Goal: Task Accomplishment & Management: Complete application form

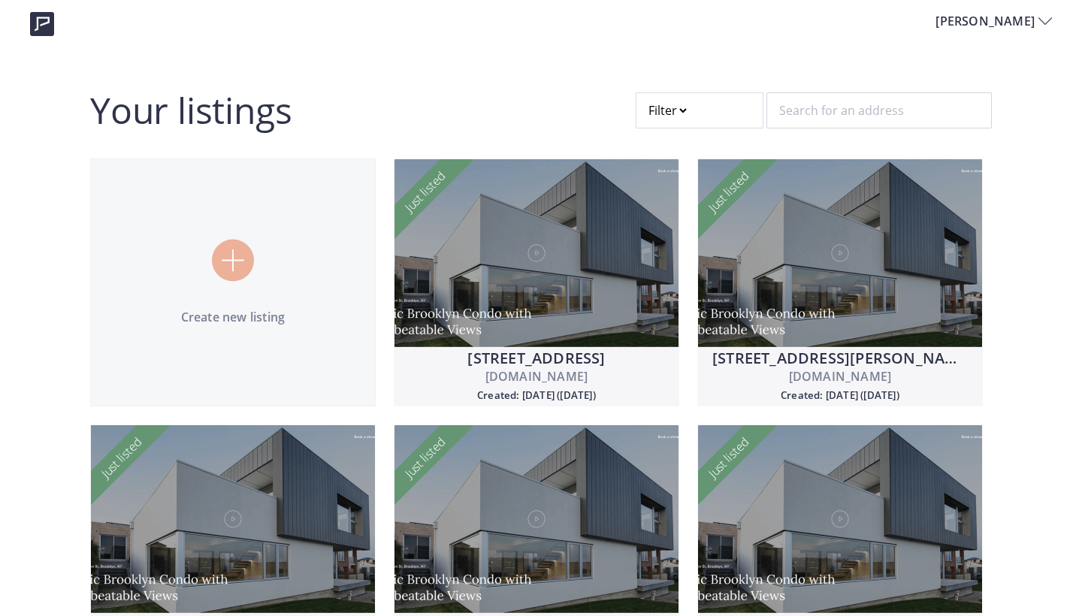
click at [238, 247] on div at bounding box center [233, 261] width 42 height 42
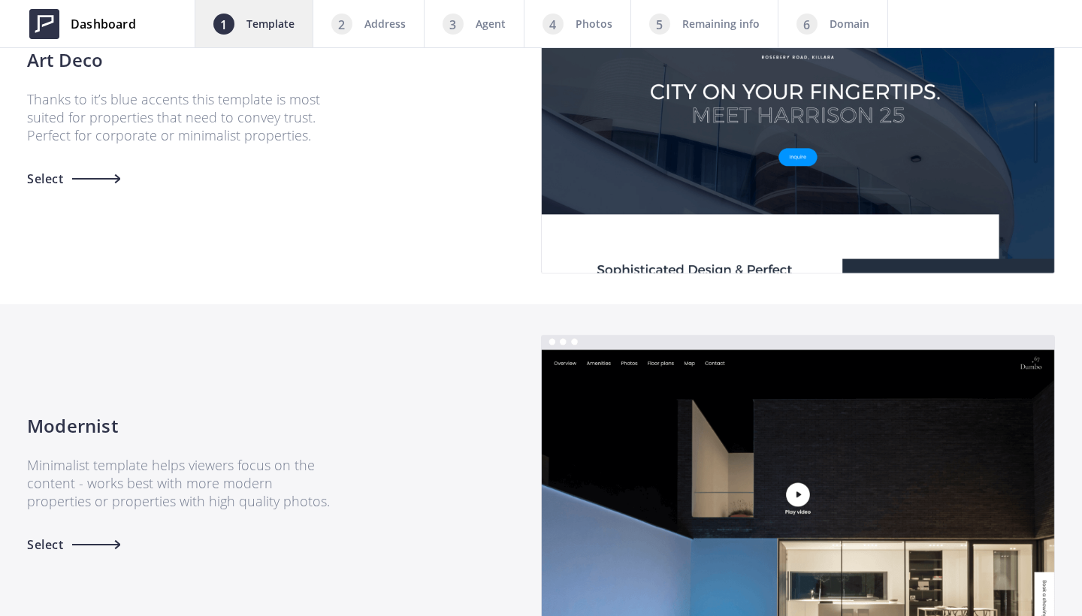
scroll to position [976, 0]
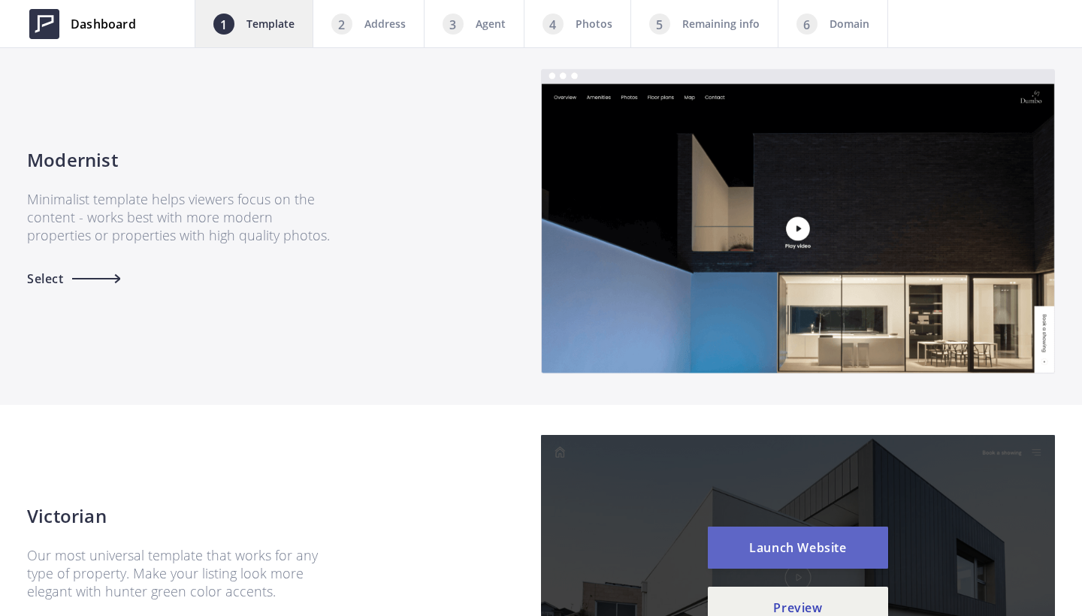
click at [795, 547] on button "Launch Website" at bounding box center [798, 548] width 180 height 42
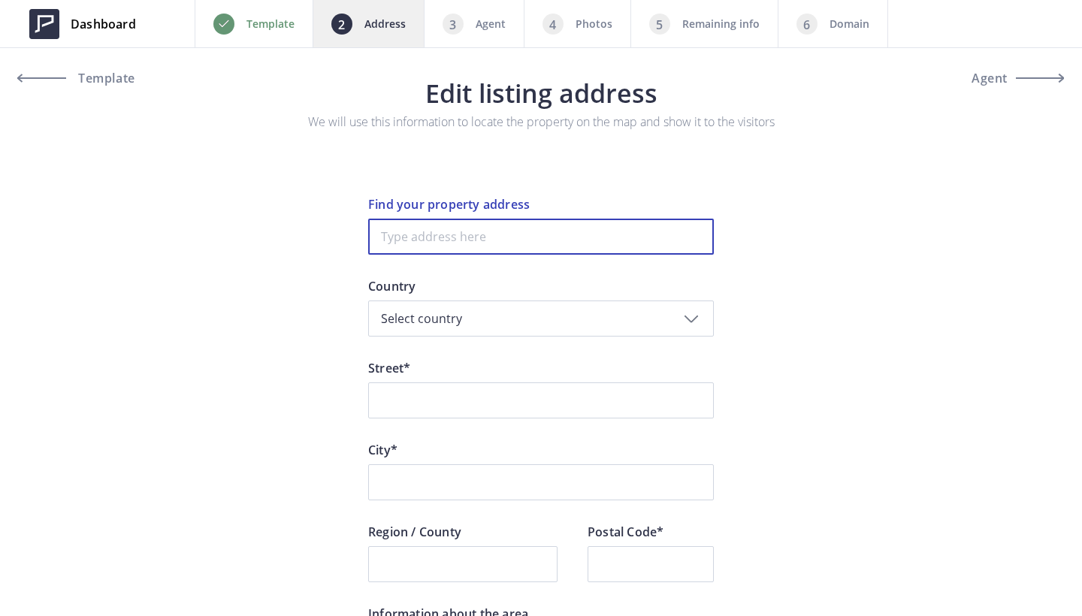
drag, startPoint x: 0, startPoint y: 0, endPoint x: 442, endPoint y: 244, distance: 504.6
click at [442, 244] on input at bounding box center [541, 237] width 346 height 36
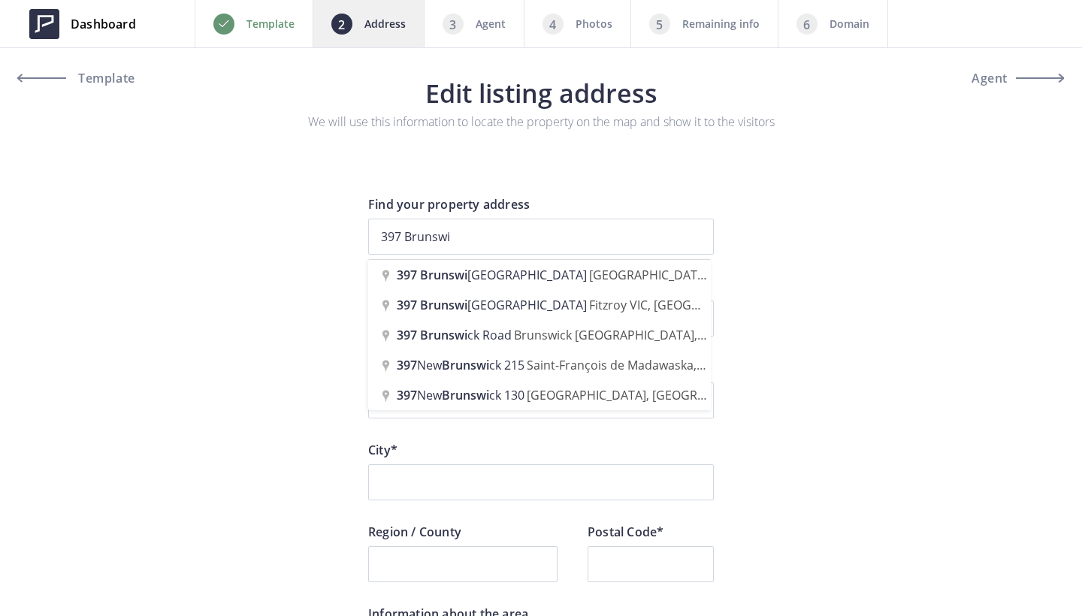
type input "397 Brunswick Avenue, Toronto, ON, Canada"
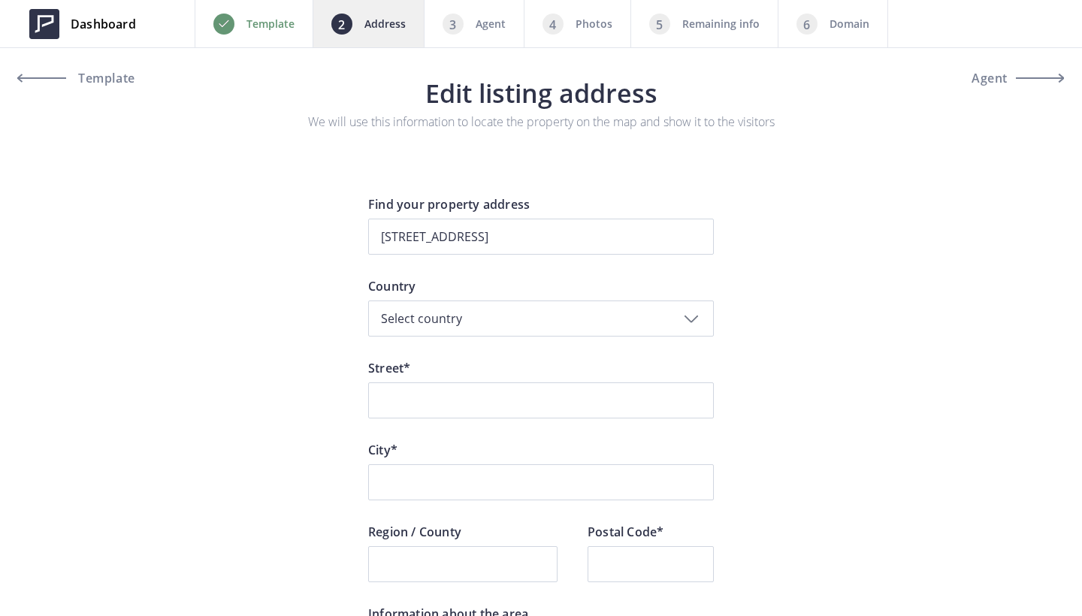
type input "Brunswick Avenue 397"
type input "Toronto"
type input "ON"
type input "M5R 2Z2"
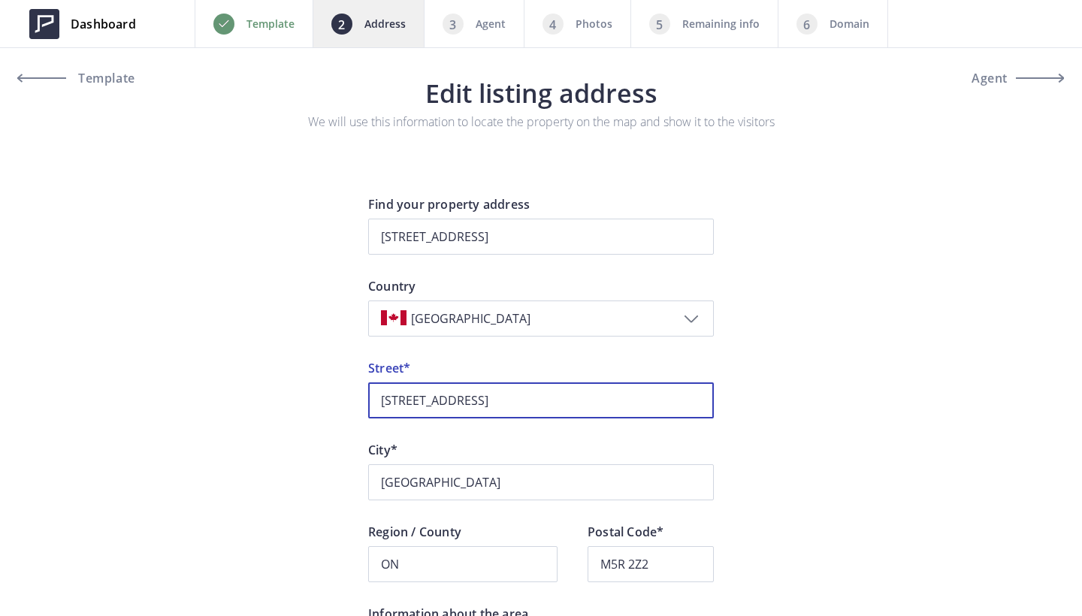
click at [558, 401] on input "397 Brunswick Avenue 39" at bounding box center [541, 401] width 346 height 36
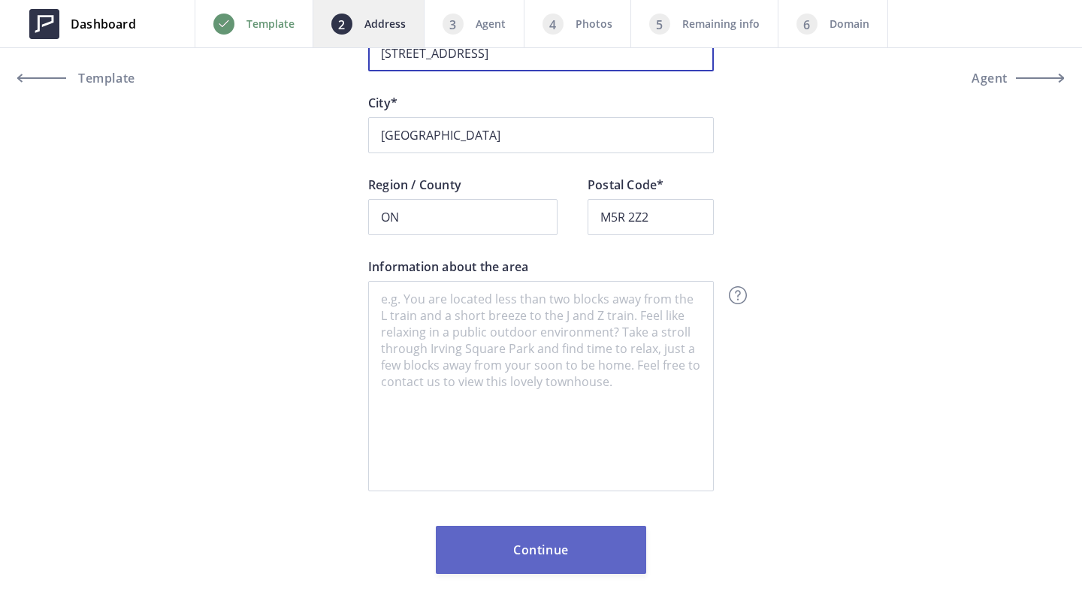
type input "397 Brunswick Avenue TH5"
click at [555, 559] on button "Continue" at bounding box center [541, 550] width 210 height 48
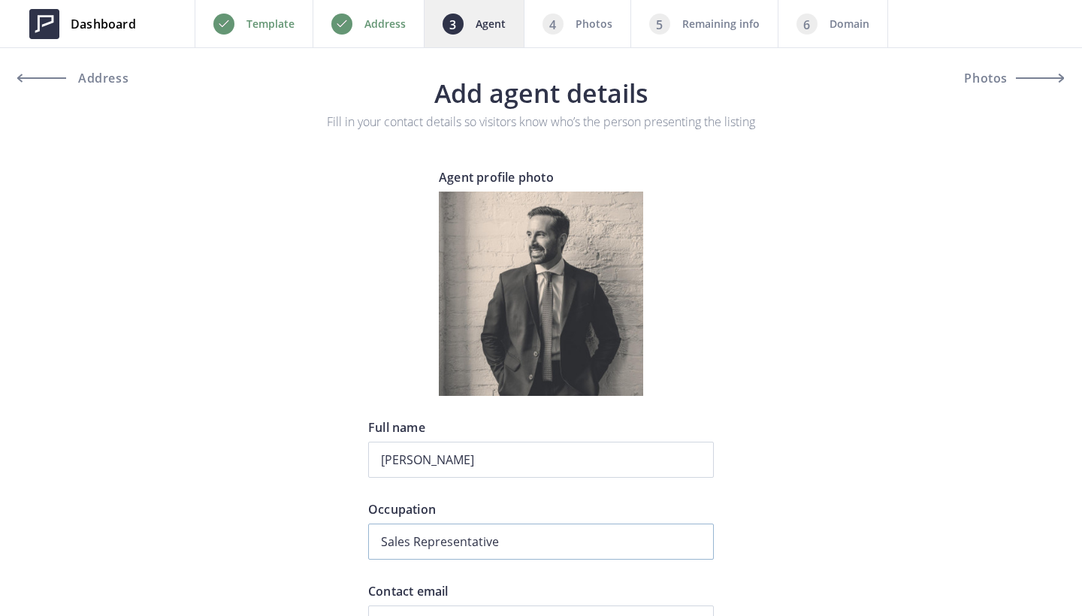
type input "[PHONE_NUMBER]"
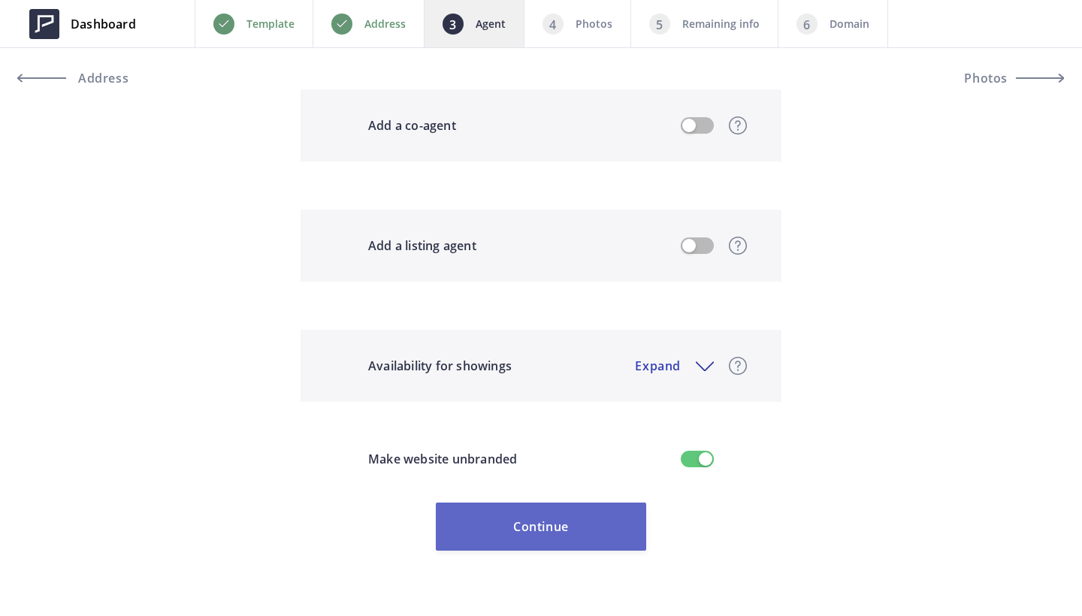
click at [532, 528] on button "Continue" at bounding box center [541, 527] width 210 height 48
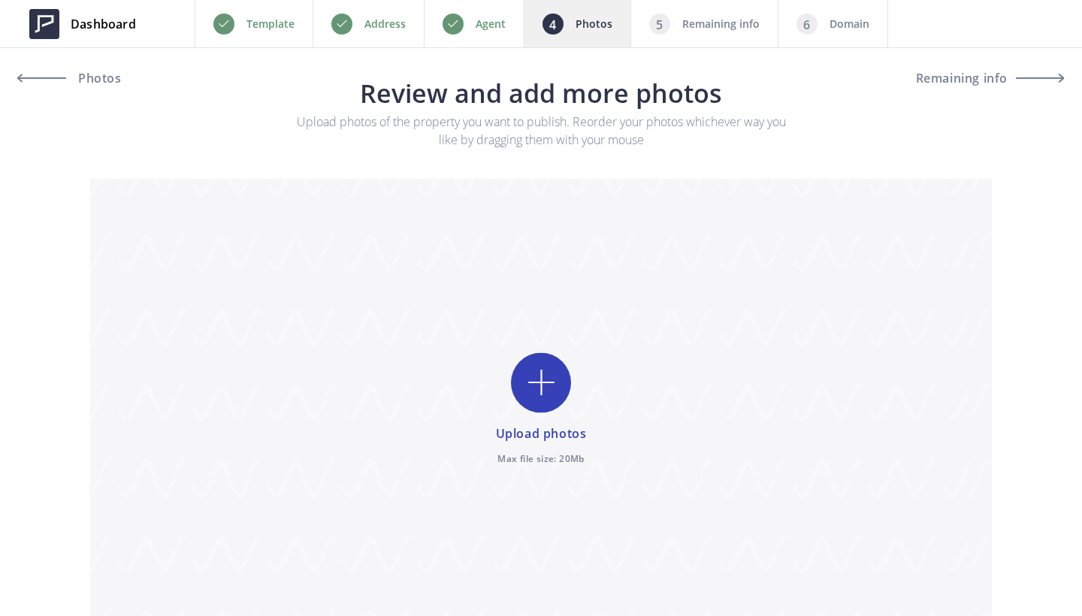
click at [537, 382] on input "file" at bounding box center [541, 410] width 902 height 462
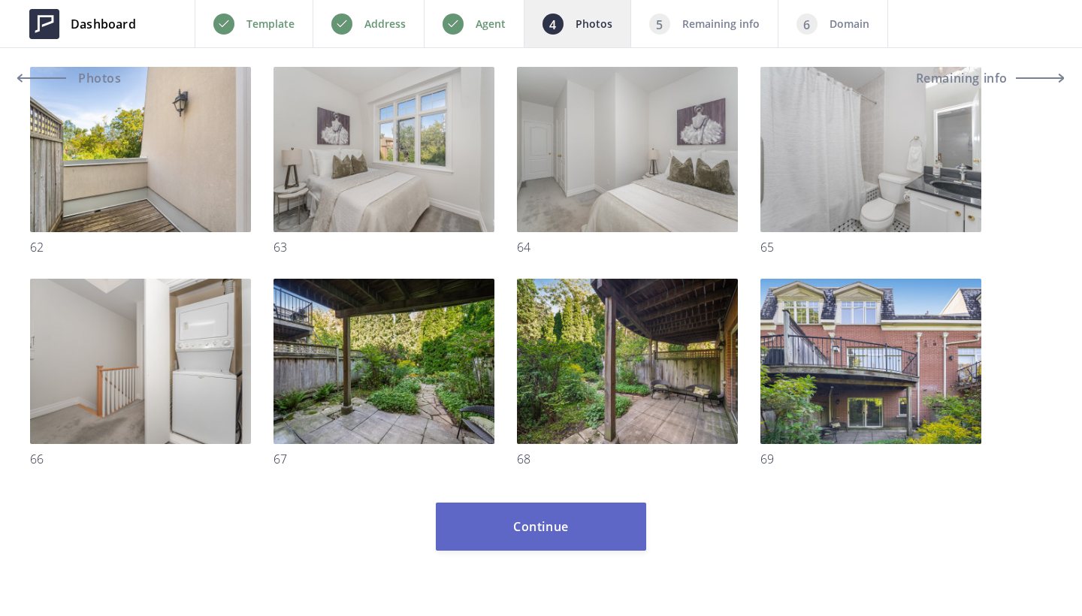
scroll to position [2473, 0]
click at [567, 535] on button "Continue" at bounding box center [541, 527] width 210 height 48
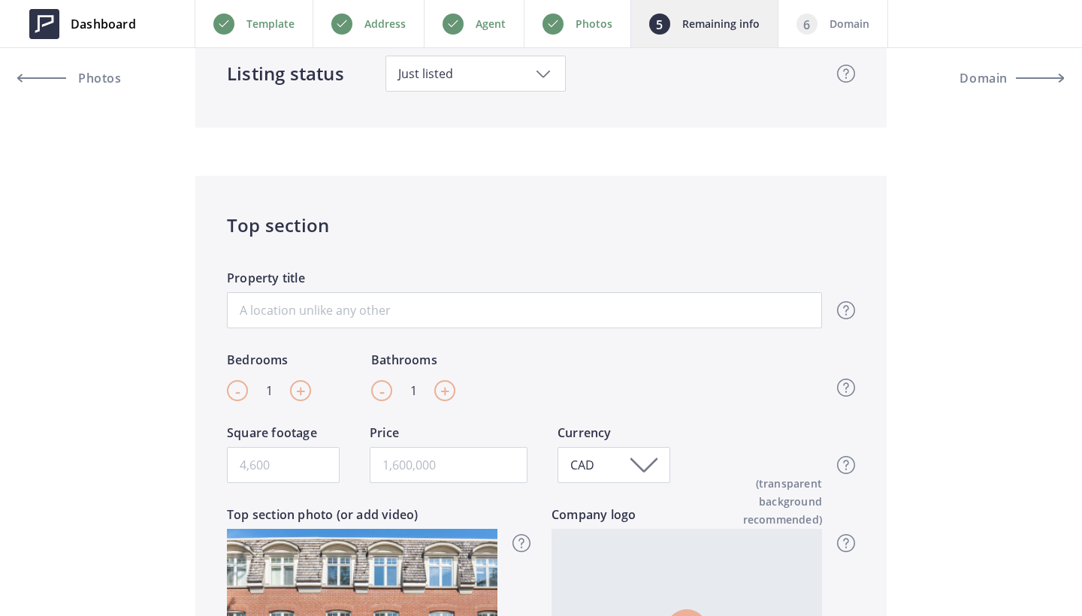
scroll to position [168, 0]
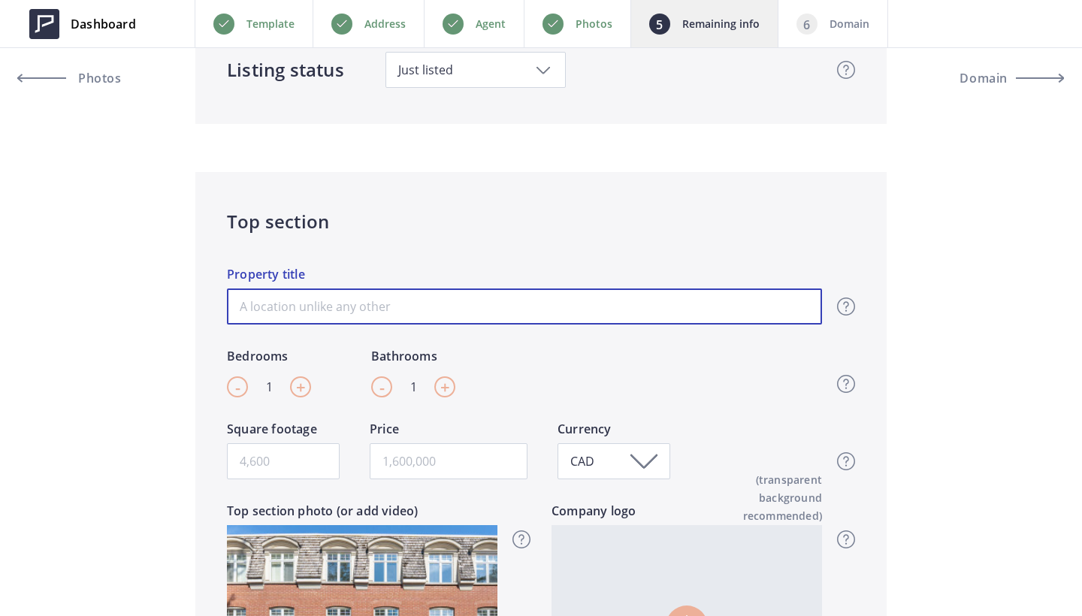
click at [376, 314] on input "Property title" at bounding box center [524, 307] width 595 height 36
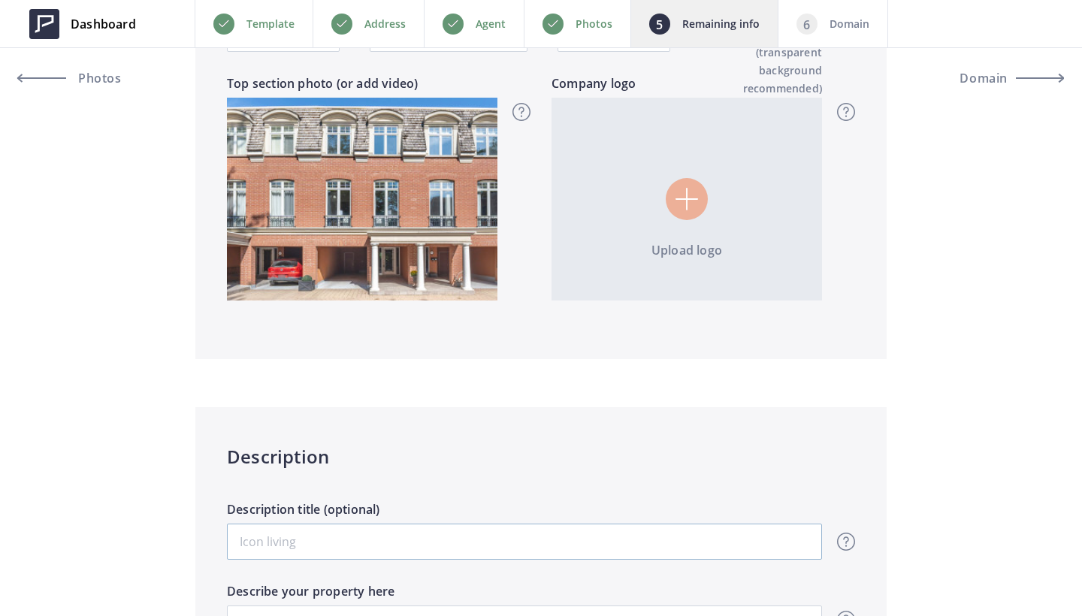
scroll to position [186, 0]
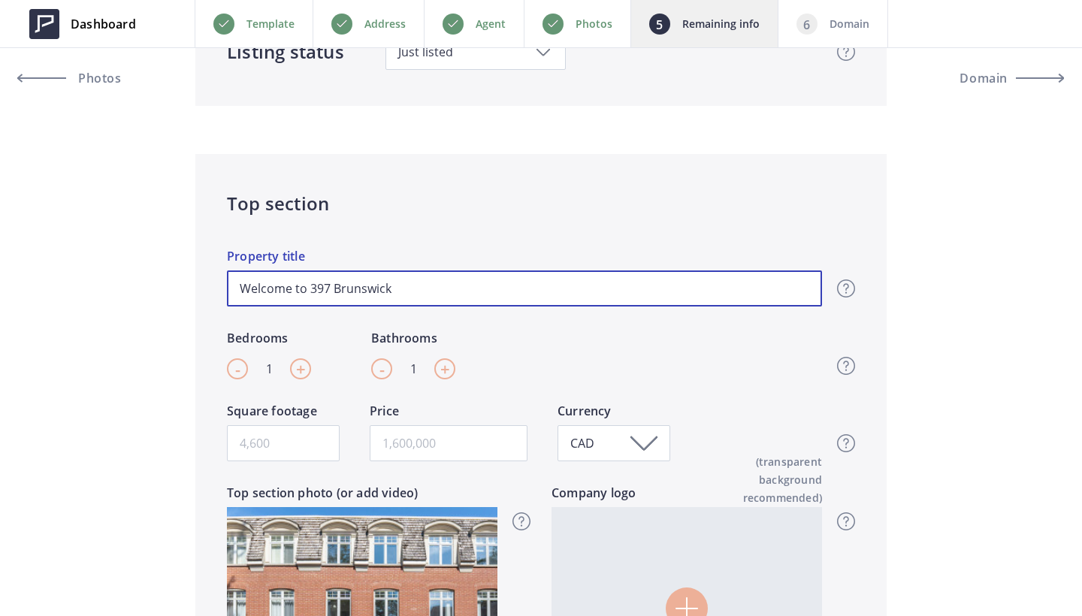
type input "Welcome to 397 Brunswick"
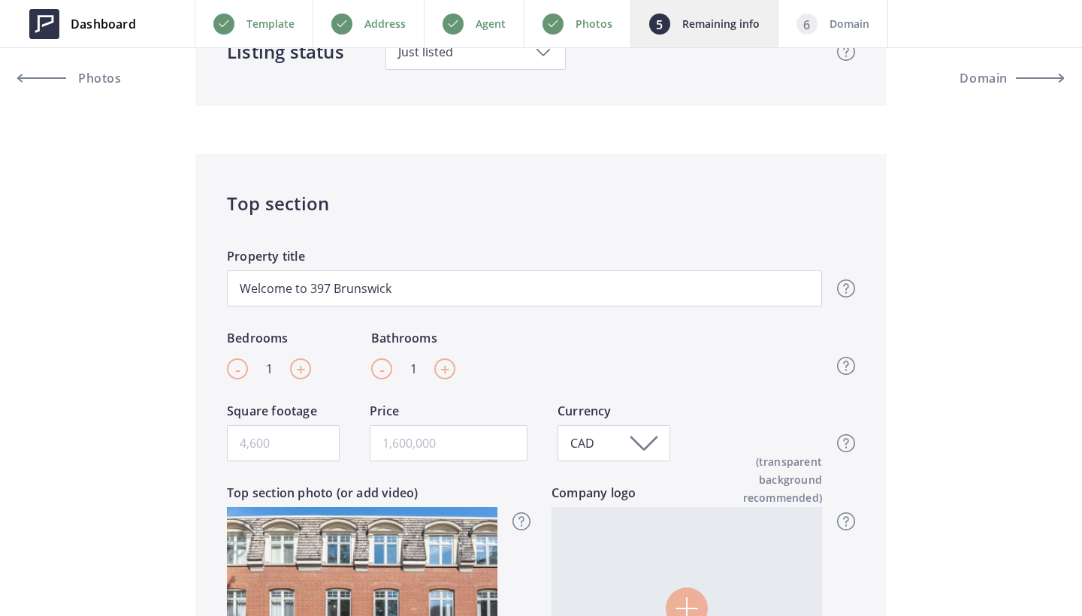
click at [297, 376] on span "+" at bounding box center [301, 369] width 10 height 23
type input "3"
click at [434, 371] on div "+" at bounding box center [444, 368] width 21 height 21
type input "2"
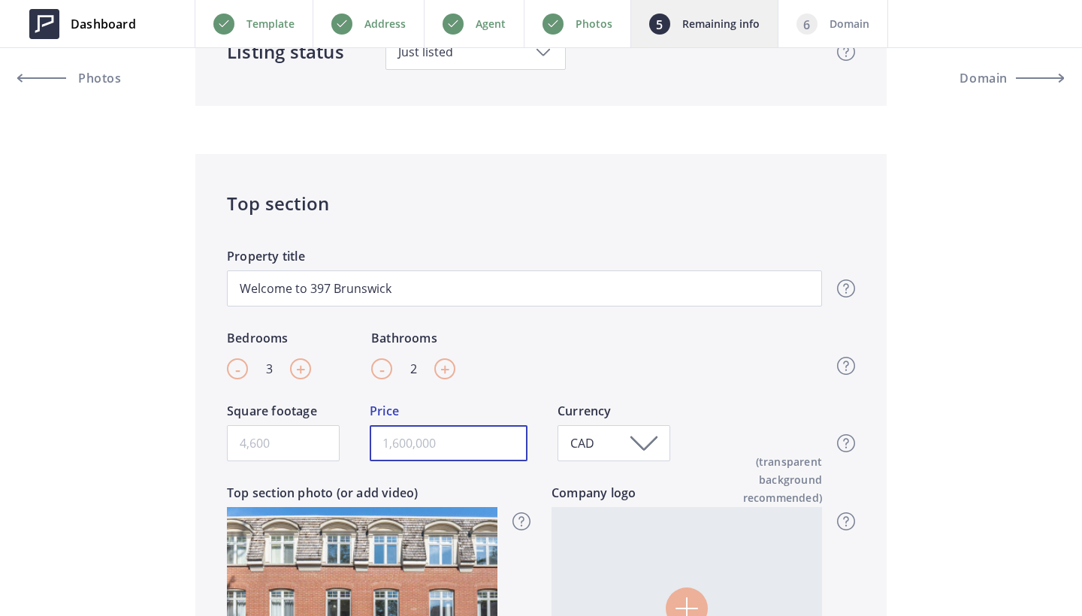
click at [434, 455] on input "text" at bounding box center [449, 443] width 158 height 36
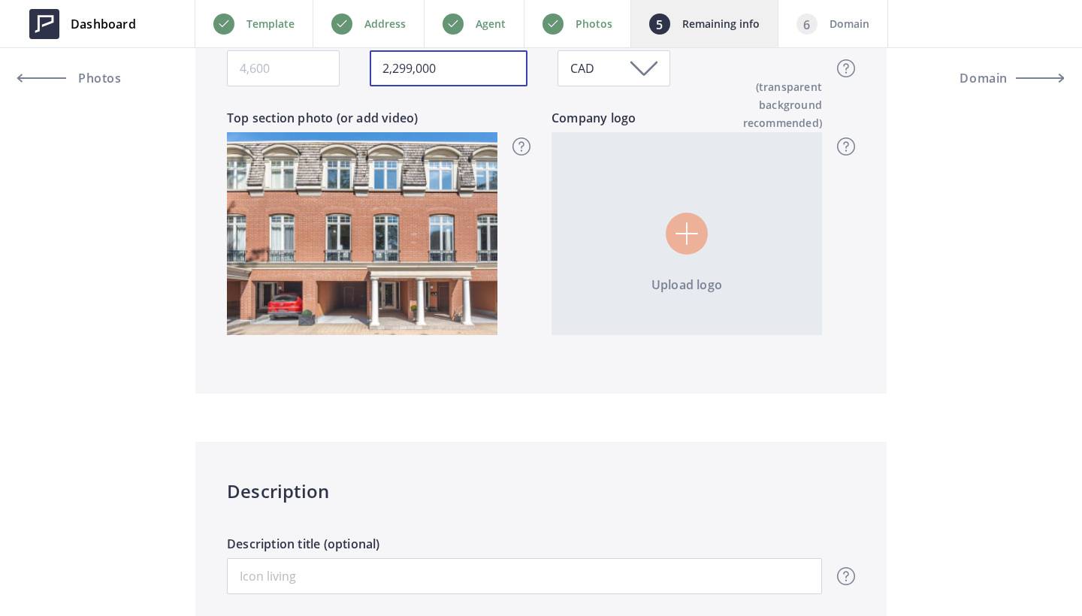
scroll to position [575, 0]
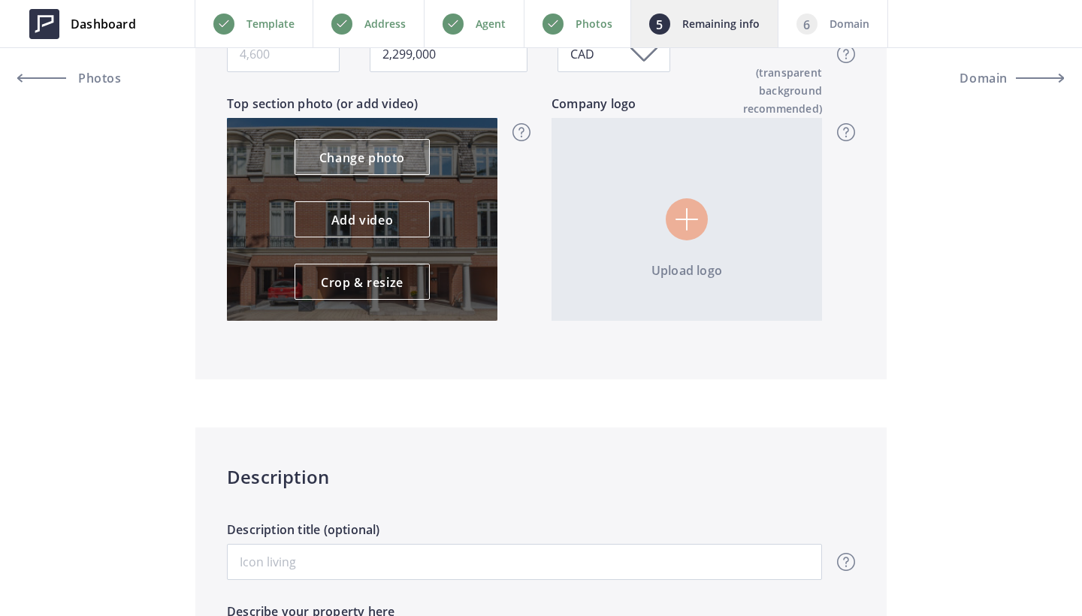
click at [367, 165] on link "Change photo" at bounding box center [362, 157] width 135 height 36
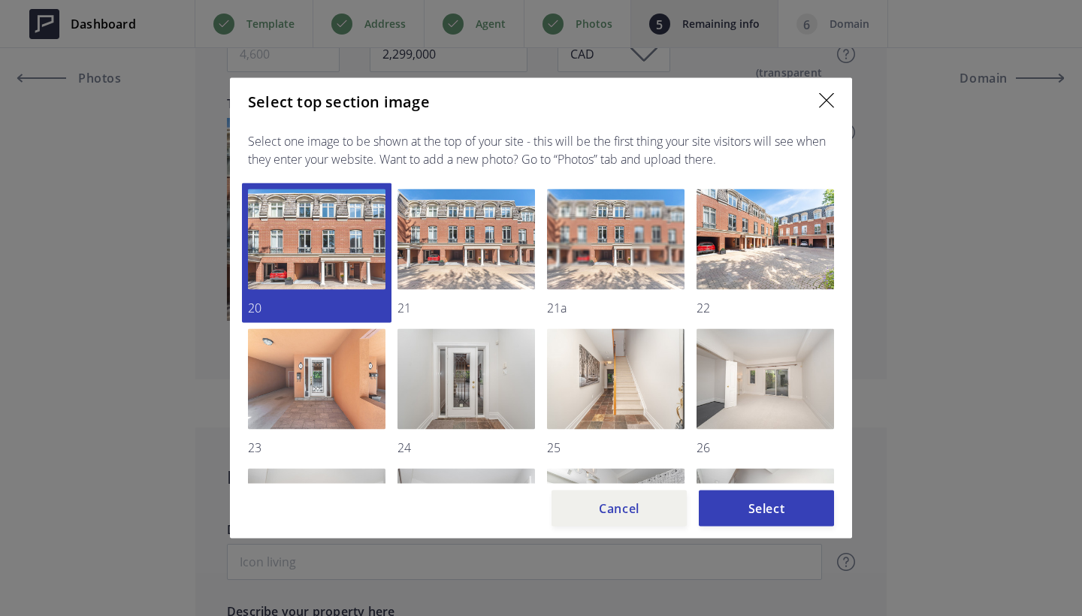
click at [634, 528] on div "Select top section image Select one image to be shown at the top of your site -…" at bounding box center [541, 308] width 622 height 461
click at [629, 513] on button "Cancel" at bounding box center [619, 509] width 135 height 36
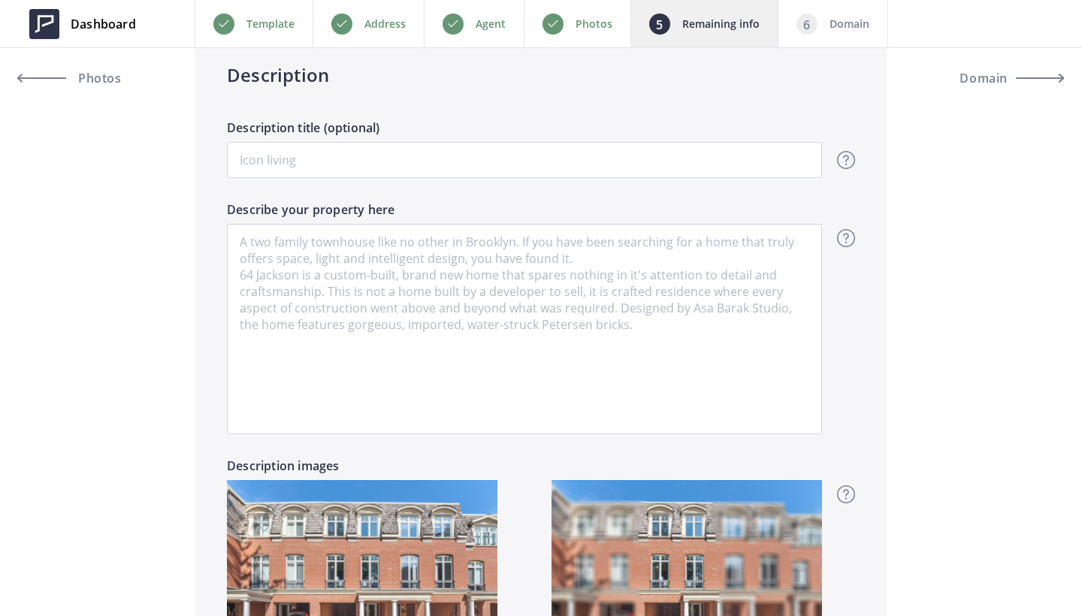
scroll to position [976, 0]
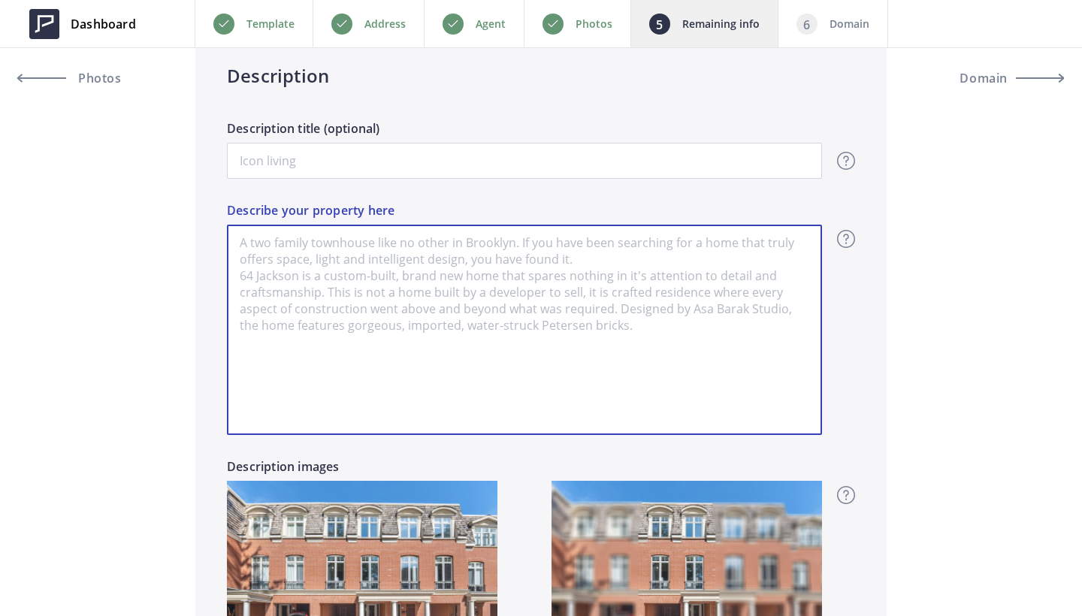
click at [383, 304] on textarea "Describe your property here" at bounding box center [524, 330] width 595 height 210
type input "2,299,000"
type textarea "A"
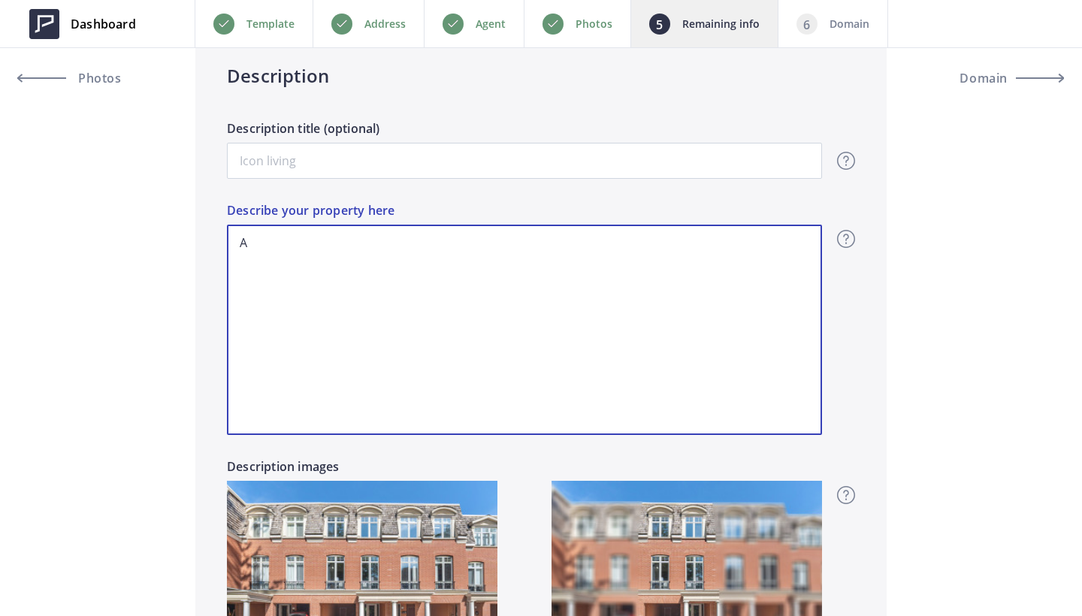
type input "2,299,000"
type textarea "A"
type input "2,299,000"
type textarea "A f"
type input "2,299,000"
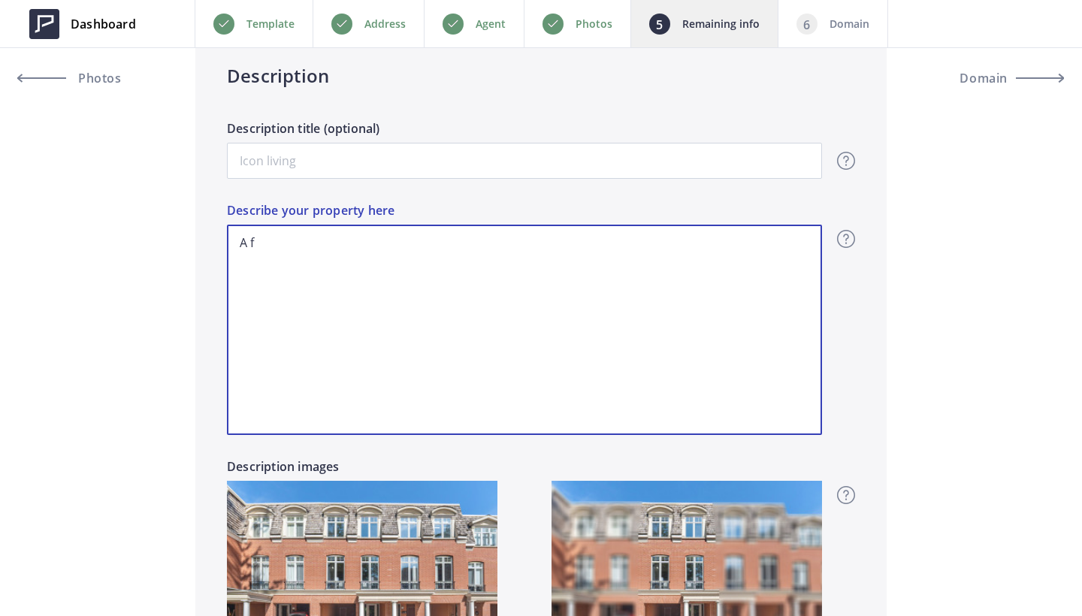
type textarea "A fa"
type input "2,299,000"
type textarea "A fam"
type input "2,299,000"
type textarea "A fami"
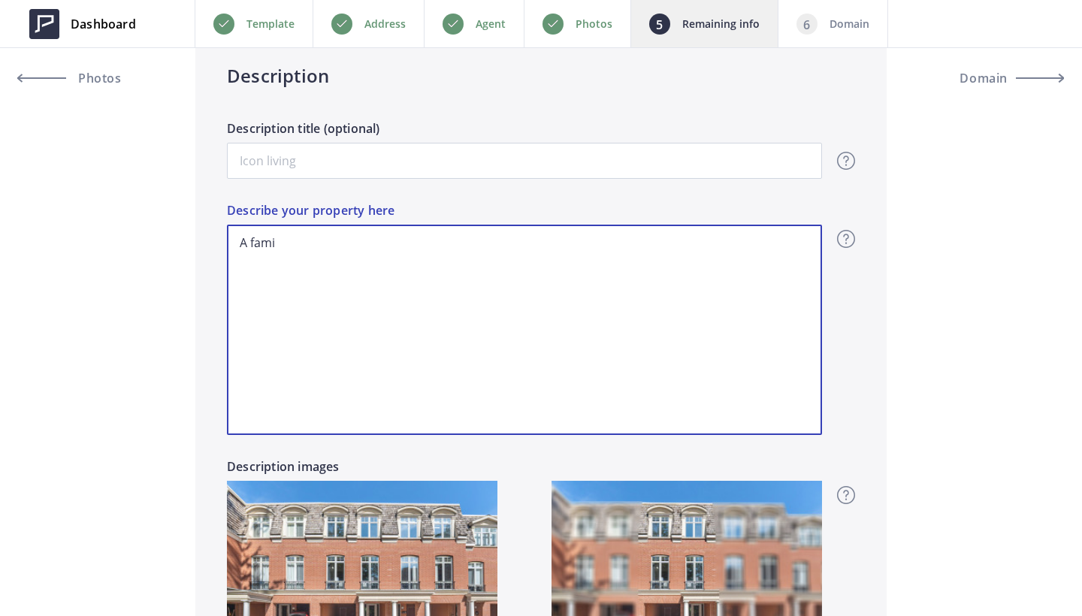
type input "2,299,000"
type textarea "A famil"
type input "2,299,000"
type textarea "A family"
type input "2,299,000"
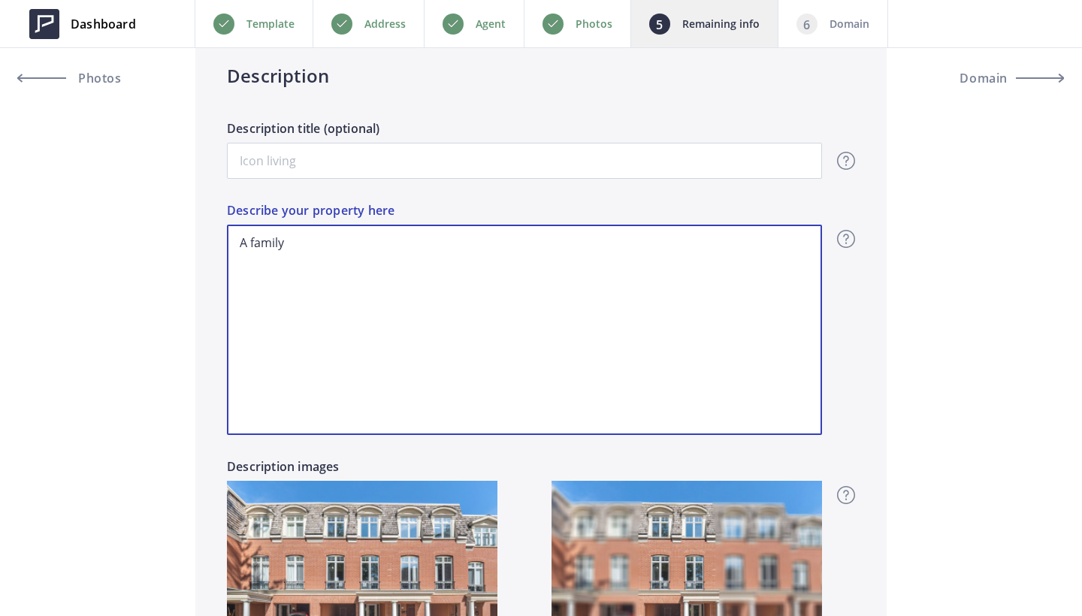
type textarea "A family"
type input "2,299,000"
type textarea "A family T"
type input "2,299,000"
type textarea "A family To"
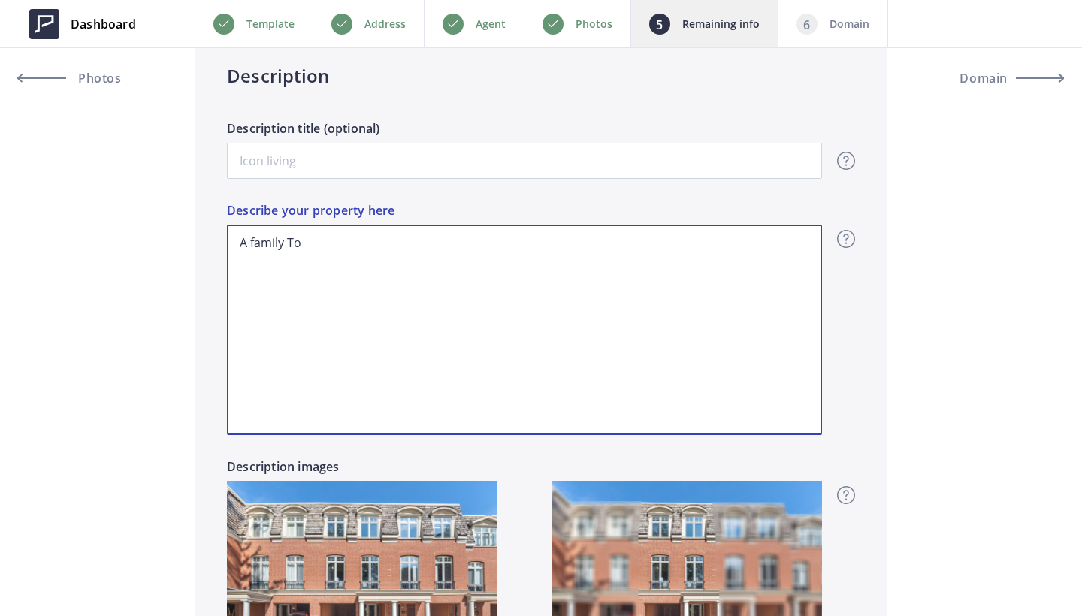
type input "2,299,000"
type textarea "A family Tow"
type input "2,299,000"
type textarea "A family Town"
type input "2,299,000"
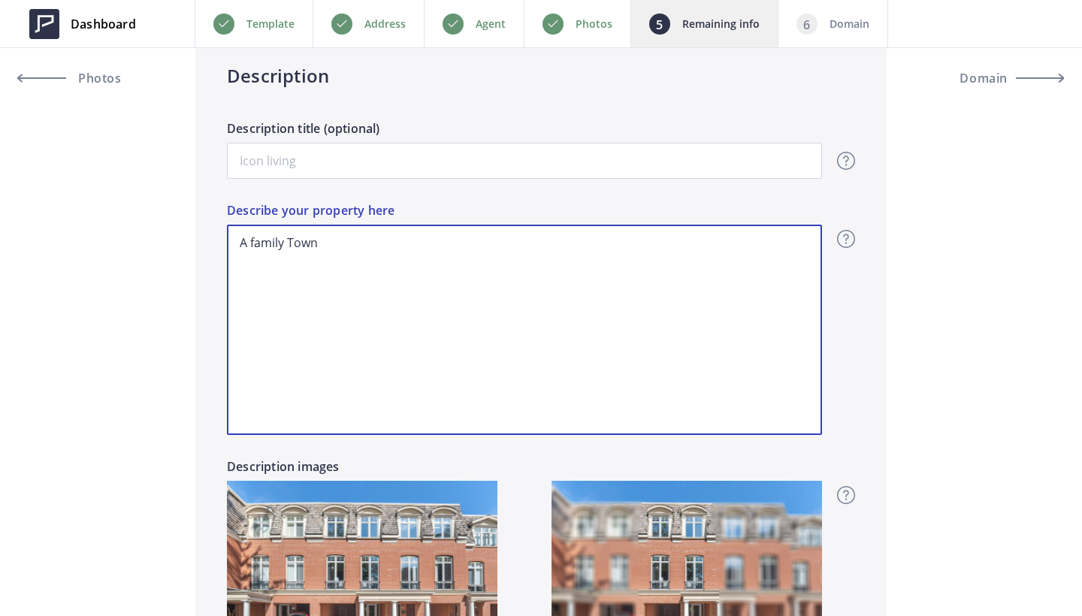
type textarea "A family Townh"
type input "2,299,000"
type textarea "A family Townho"
type input "2,299,000"
type textarea "A family Townhom"
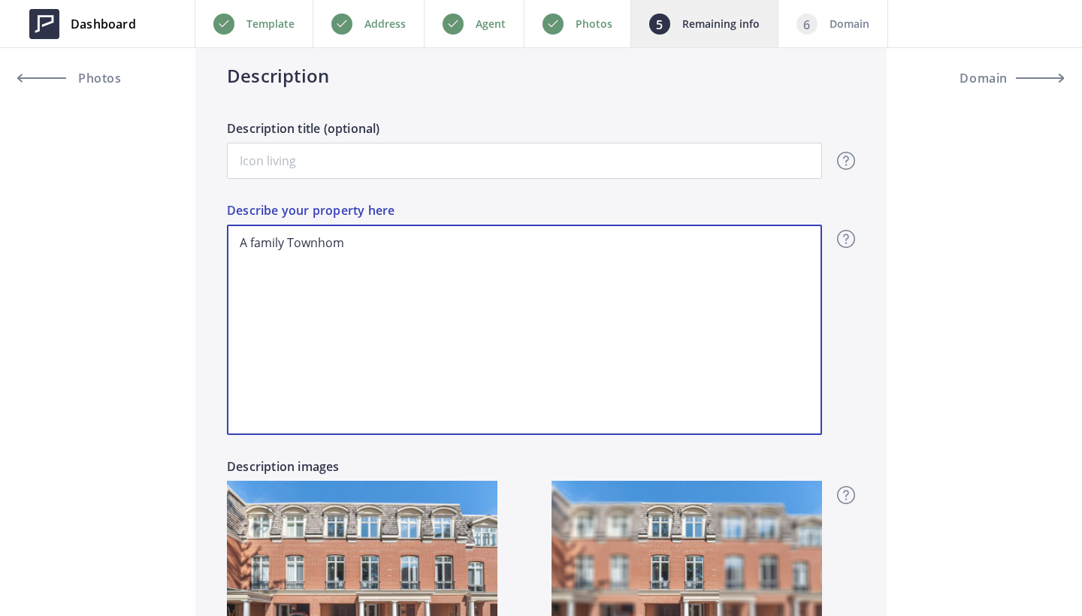
type input "2,299,000"
type textarea "A family Townhome"
type input "2,299,000"
type textarea "A family Townhome"
type input "2,299,000"
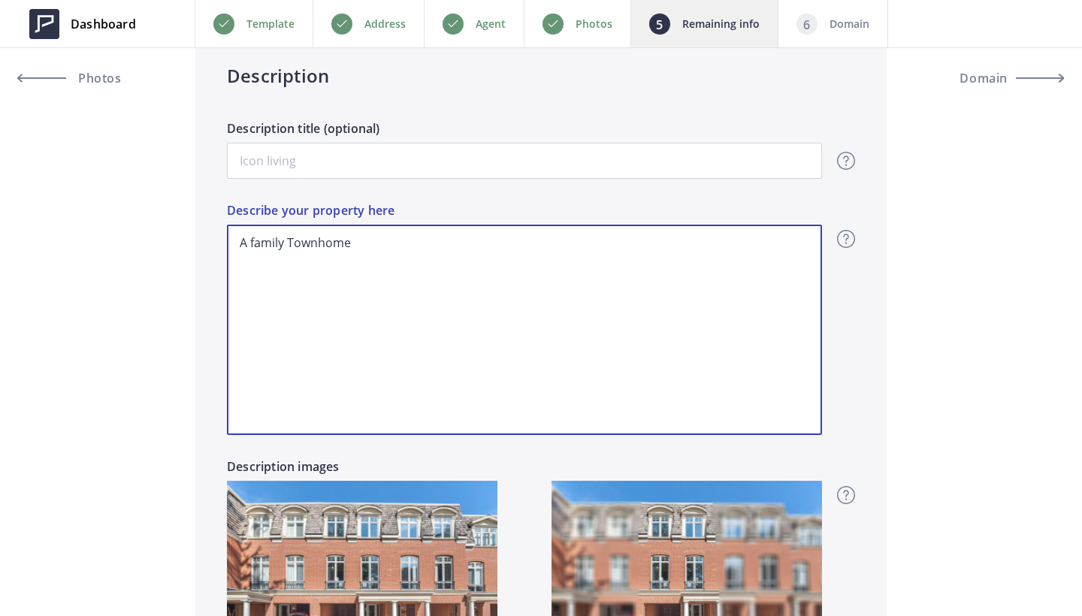
type textarea "A family Townhome L"
type input "2,299,000"
type textarea "A family Townhome"
type input "2,299,000"
type textarea "A family Townhome l"
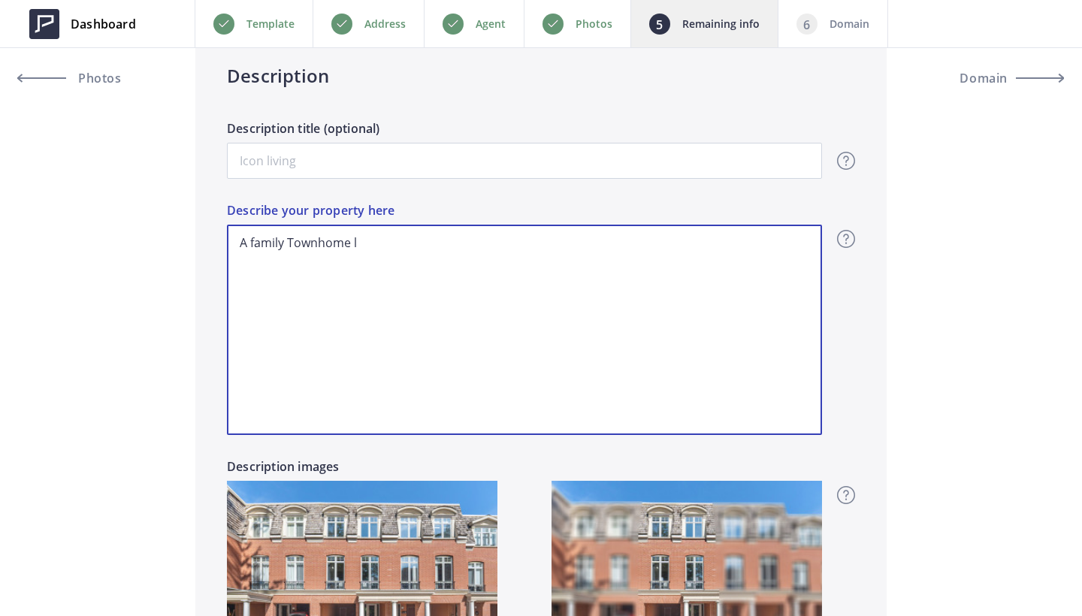
type input "2,299,000"
type textarea "A family Townhome li"
type input "2,299,000"
type textarea "A family Townhome lik"
type input "2,299,000"
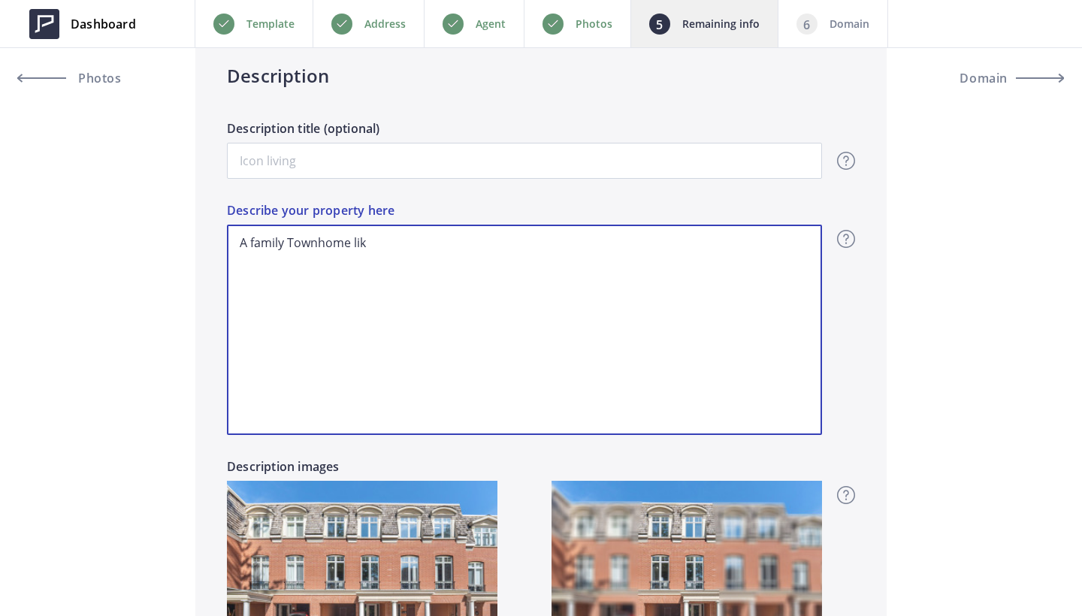
type textarea "A family Townhome like"
type input "2,299,000"
type textarea "A family Townhome like"
type input "2,299,000"
type textarea "A family Townhome like n"
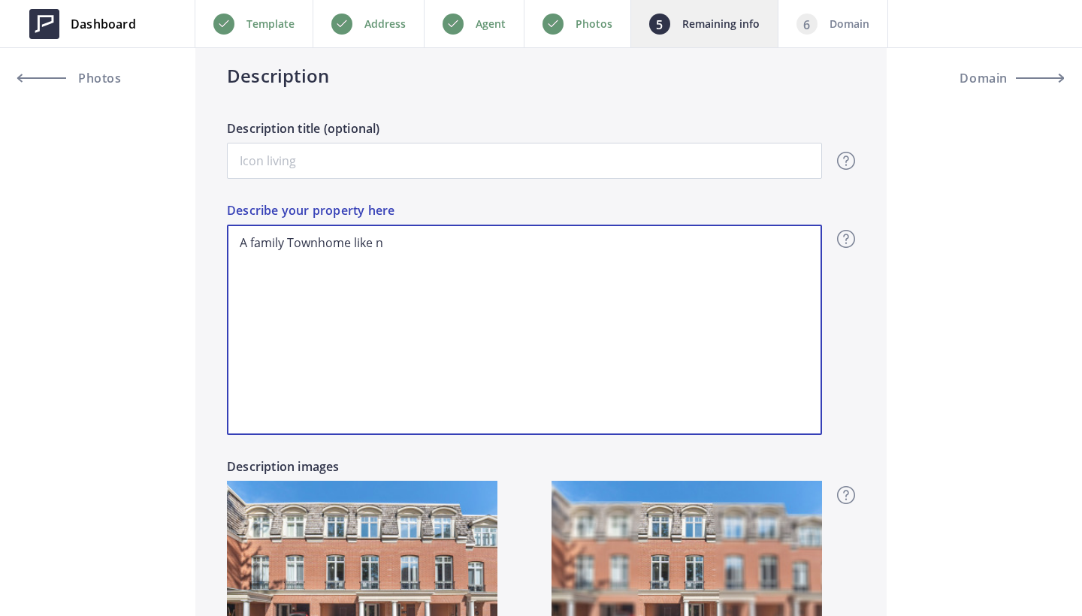
type input "2,299,000"
type textarea "A family Townhome like no"
type input "2,299,000"
type textarea "A family Townhome like no"
type input "2,299,000"
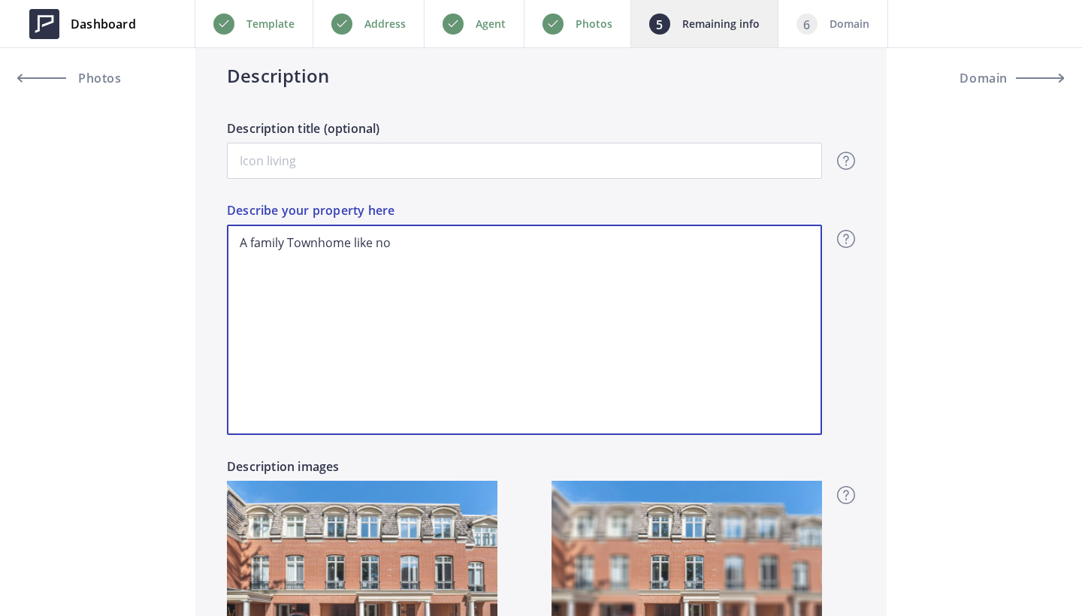
type textarea "A family Townhome like no t"
type input "2,299,000"
type textarea "A family Townhome like no th"
type input "2,299,000"
type textarea "A family Townhome like no the"
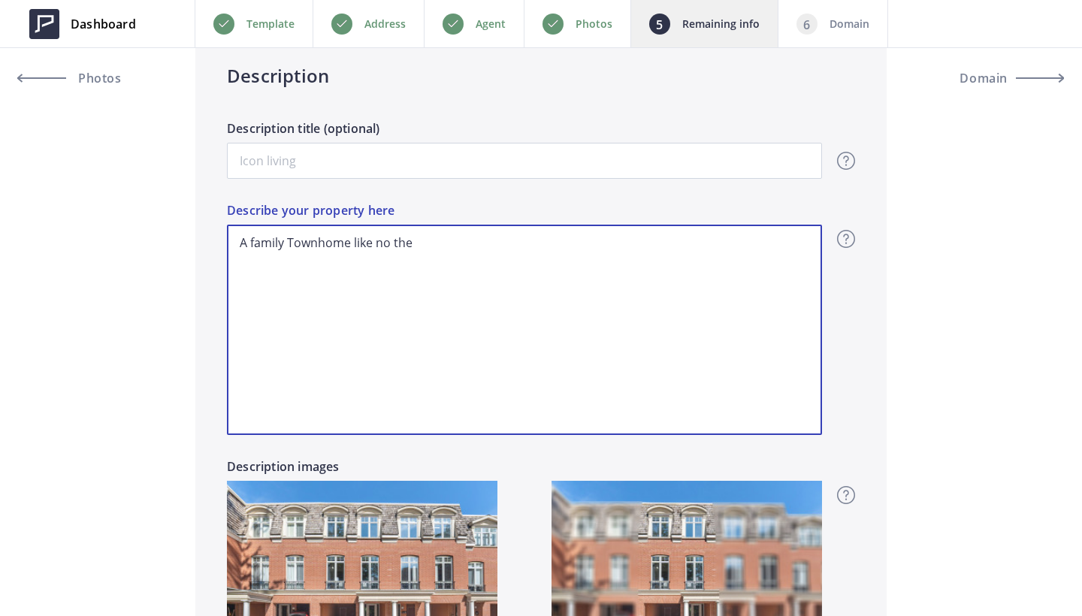
type input "2,299,000"
type textarea "A family Townhome like no ther"
type input "2,299,000"
type textarea "A family Townhome like no there~"
type input "2,299,000"
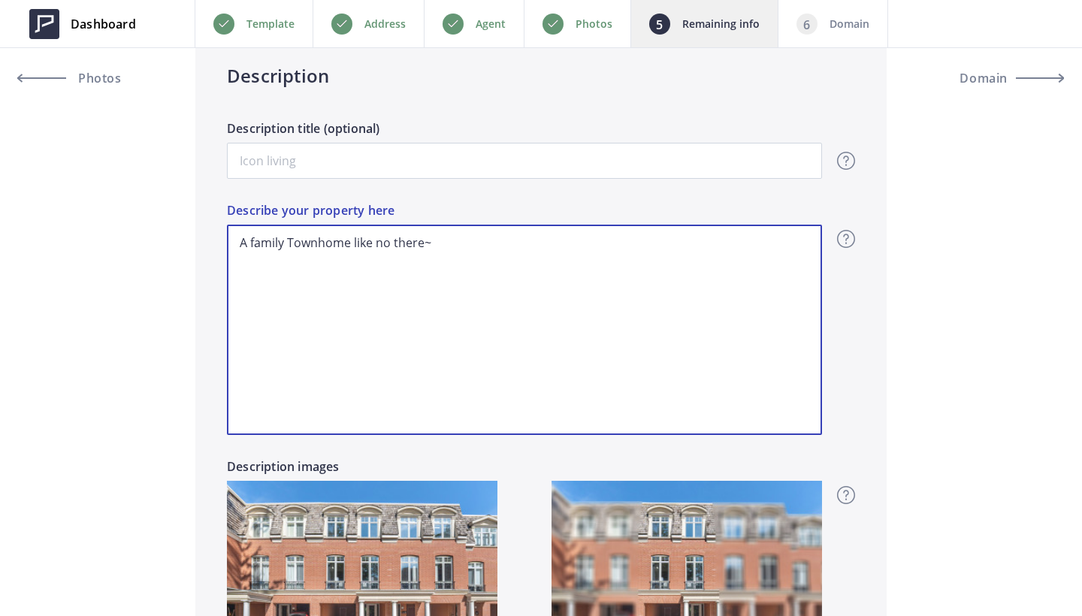
type textarea "A family Townhome like no there~"
type input "2,299,000"
type textarea "A family Townhome like no there~"
type input "2,299,000"
type textarea "A family Townhome like no there"
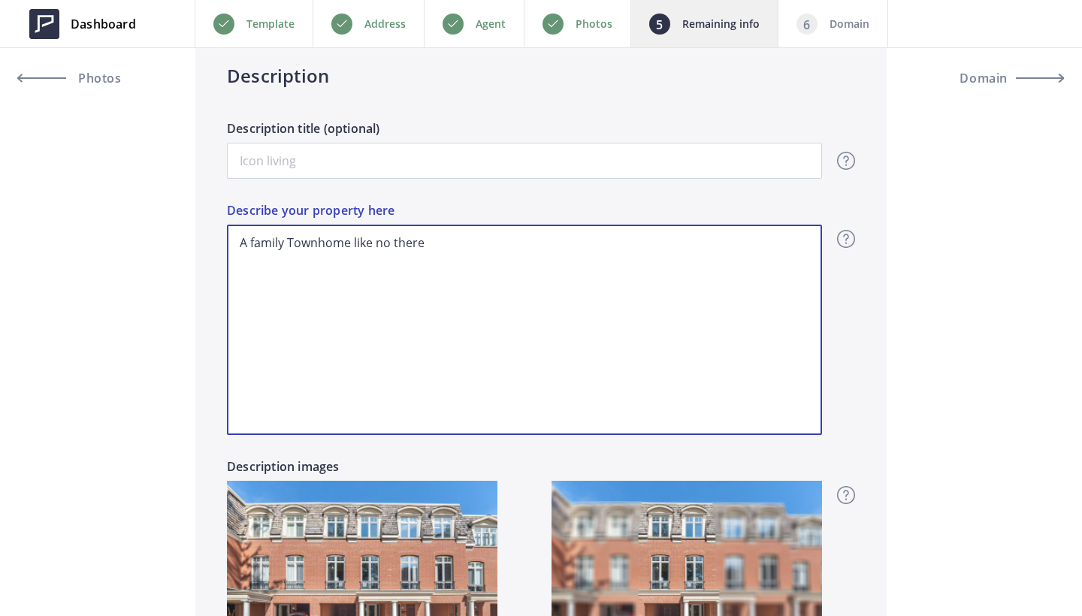
type input "2,299,000"
type textarea "A family Townhome like no ther"
type input "2,299,000"
type textarea "A family Townhome like no the"
type input "2,299,000"
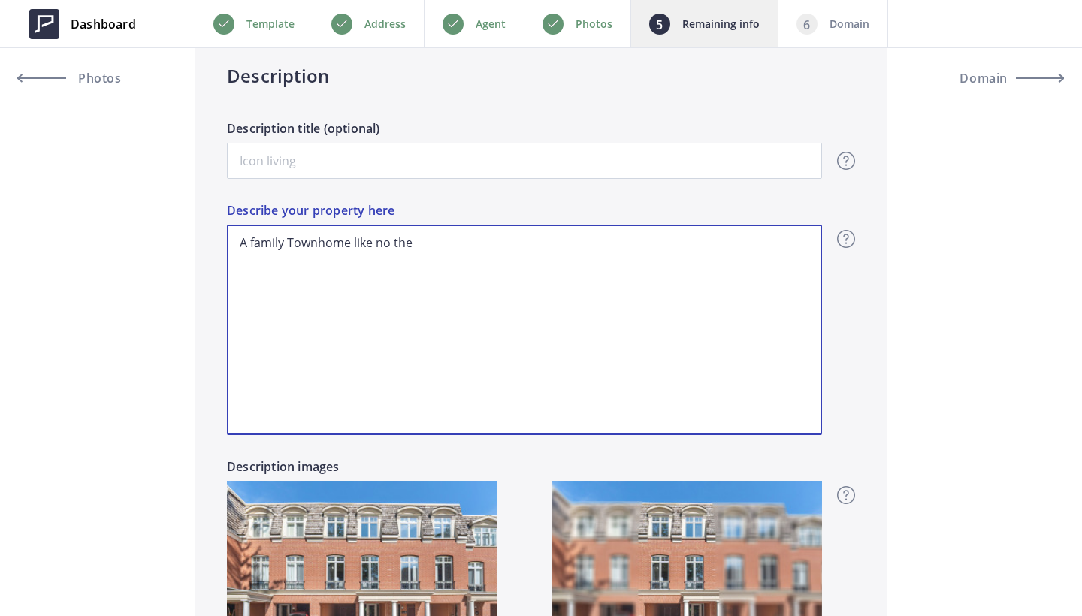
type textarea "A family Townhome like no th"
type input "2,299,000"
type textarea "A family Townhome like no t"
type input "2,299,000"
type textarea "A family Townhome like no"
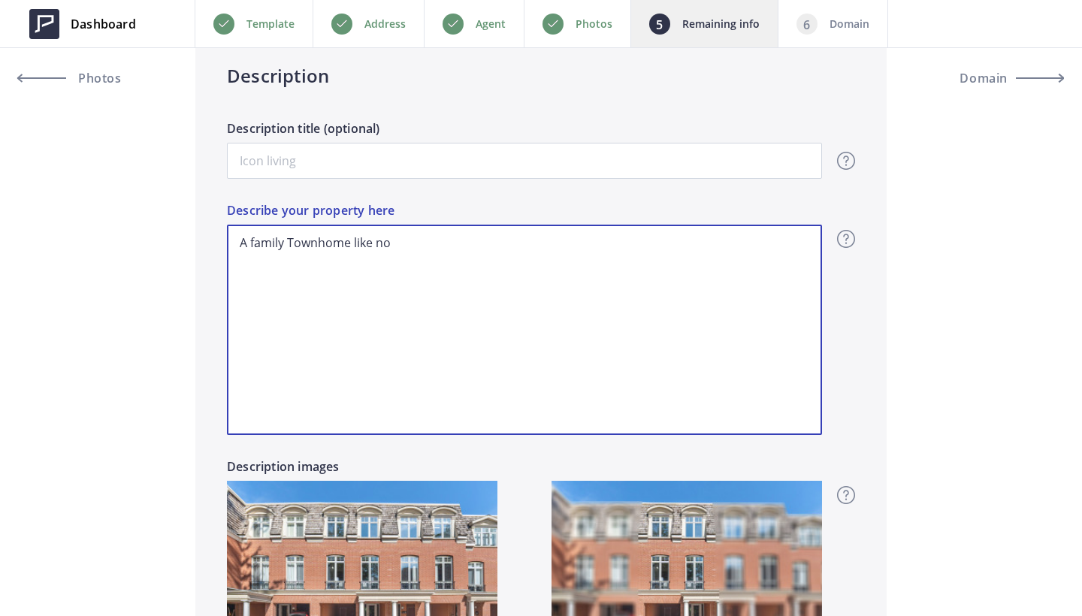
type input "2,299,000"
type textarea "A family Townhome like no o"
type input "2,299,000"
type textarea "A family Townhome like no ot"
type input "2,299,000"
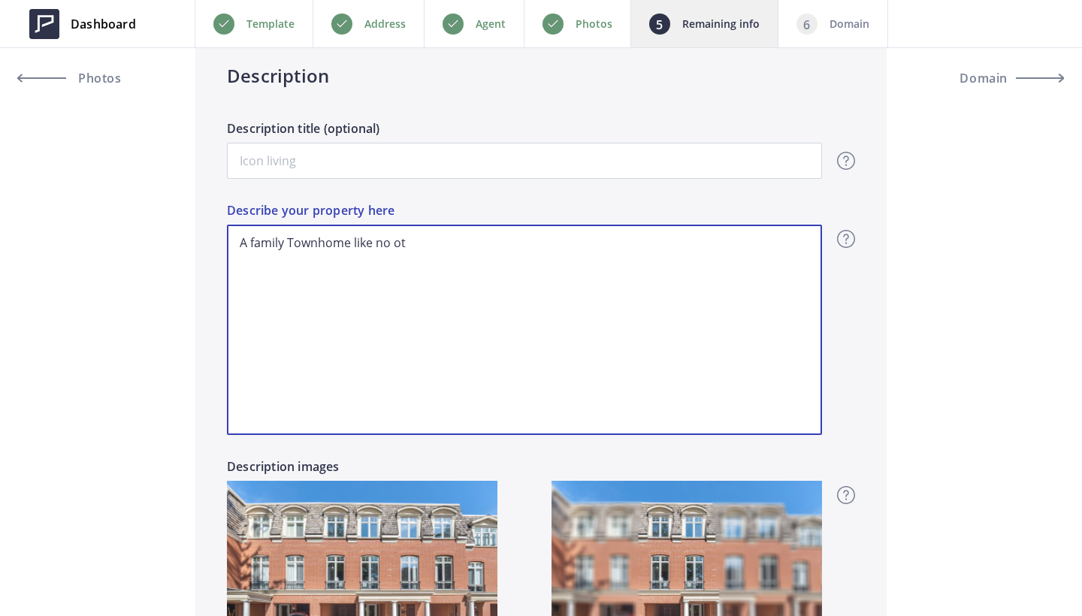
type textarea "A family Townhome like no oth"
type input "2,299,000"
type textarea "A family Townhome like no othe"
type input "2,299,000"
type textarea "A family Townhome like no other"
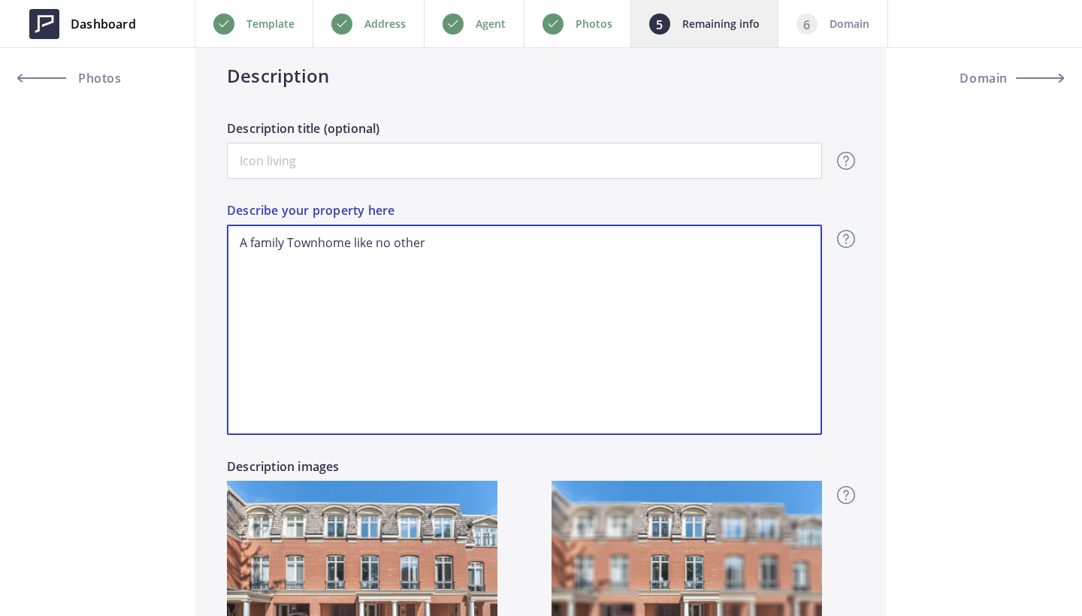
type input "2,299,000"
type textarea "A family Townhome like no other!"
type input "2,299,000"
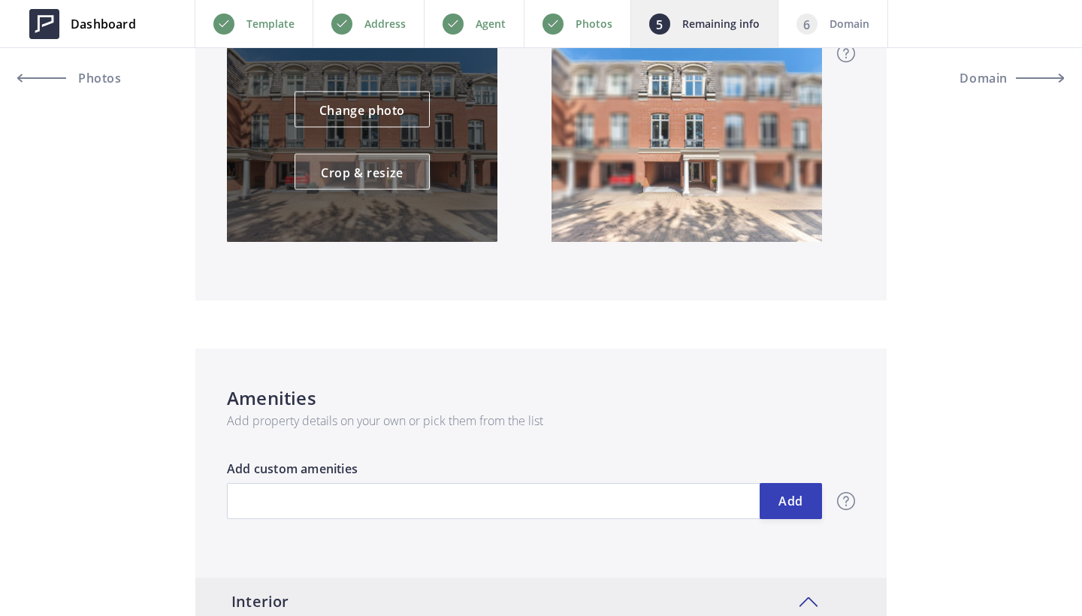
scroll to position [1416, 0]
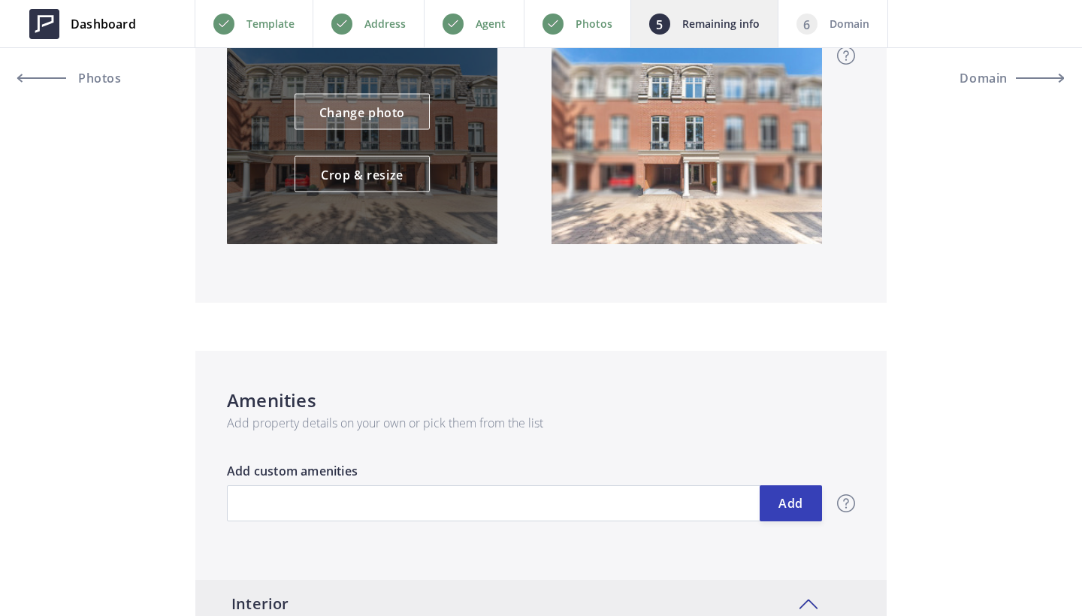
type textarea "A family Townhome like no other!"
click at [392, 107] on link "Change photo" at bounding box center [362, 112] width 135 height 36
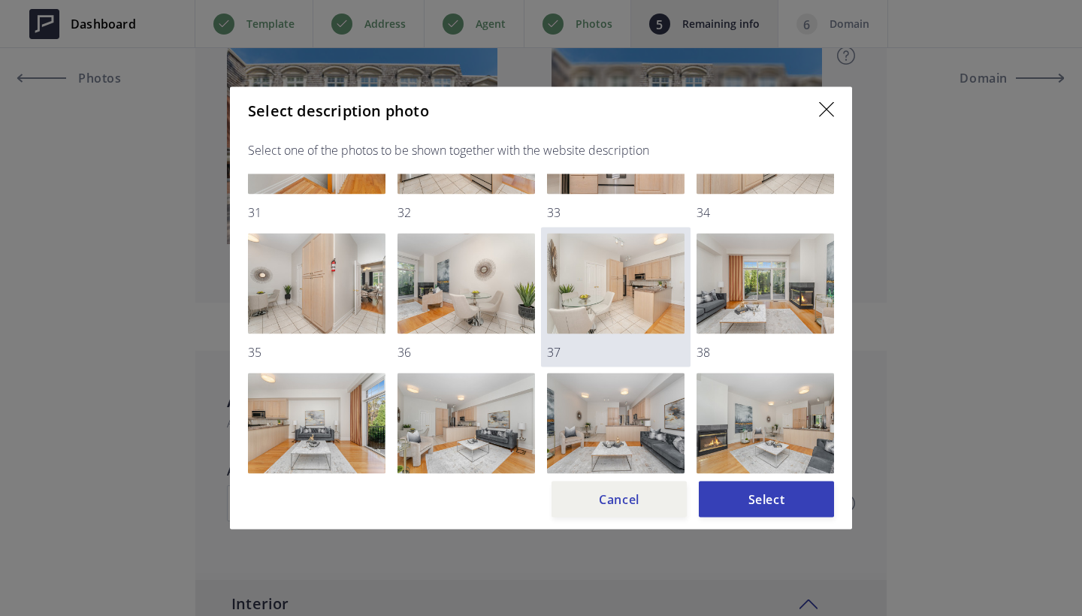
scroll to position [507, 0]
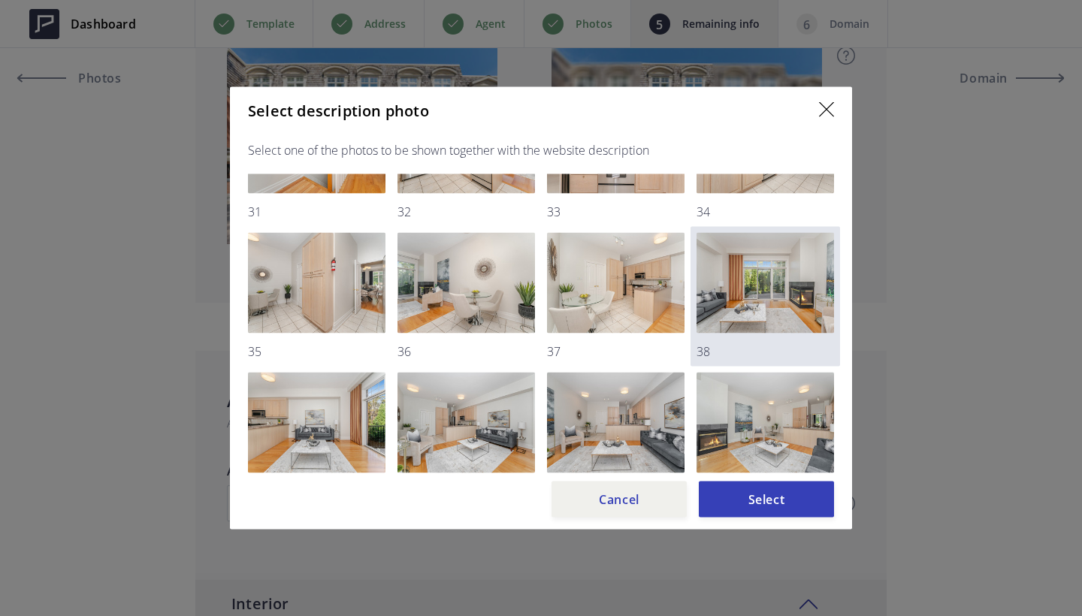
click at [758, 279] on img at bounding box center [766, 283] width 138 height 101
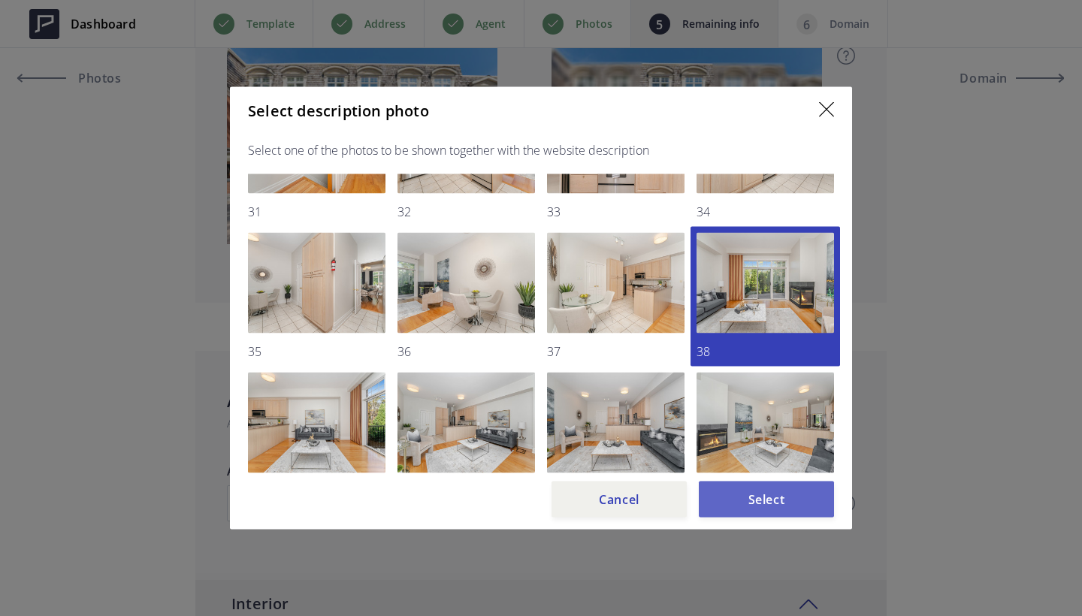
click at [760, 498] on button "Select" at bounding box center [766, 500] width 135 height 36
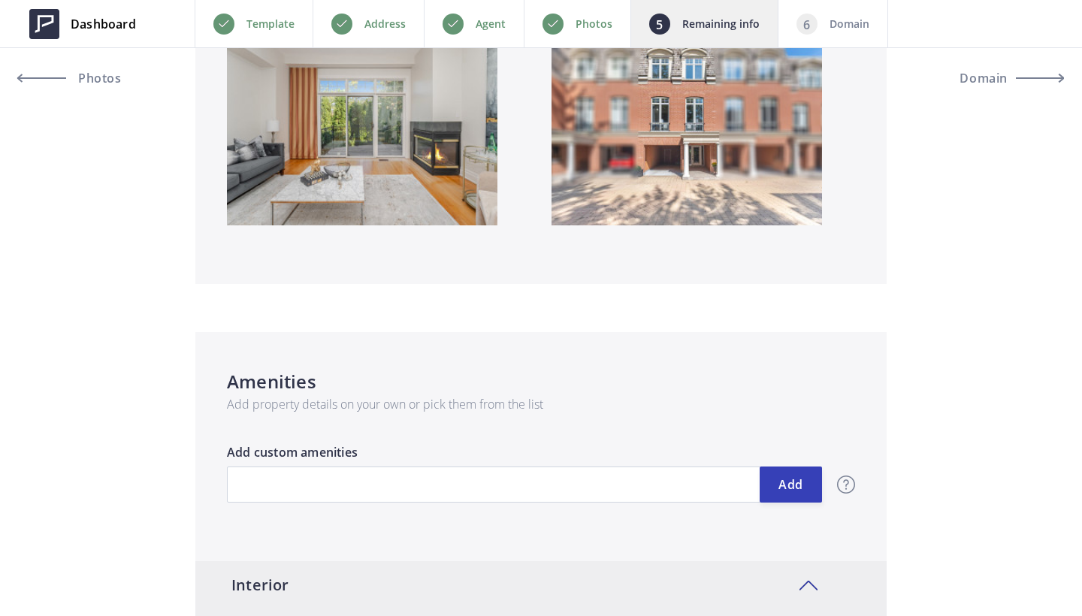
scroll to position [1416, 0]
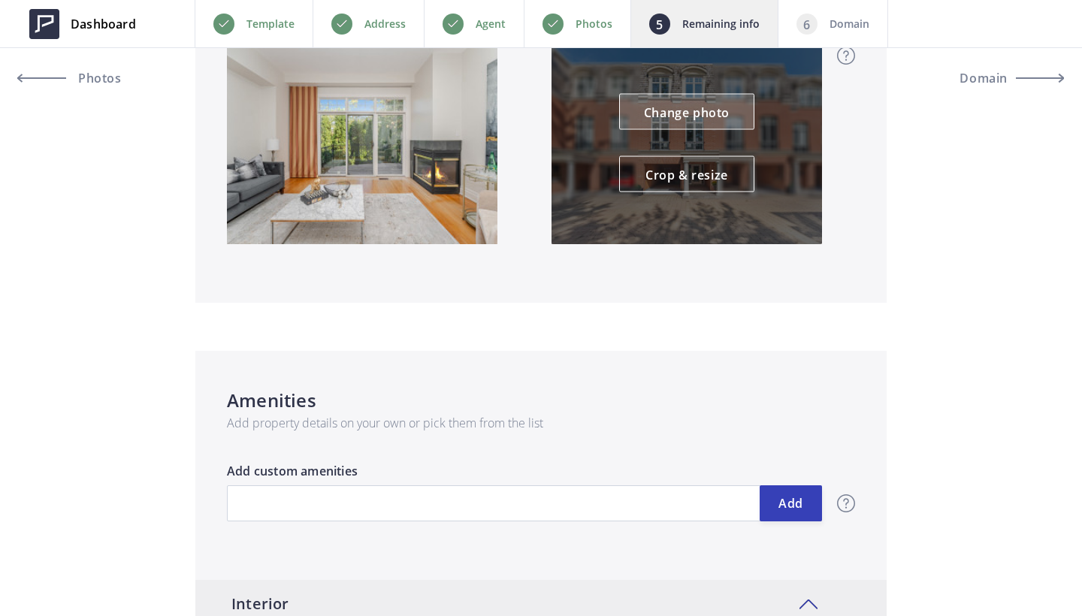
click at [677, 98] on link "Change photo" at bounding box center [686, 112] width 135 height 36
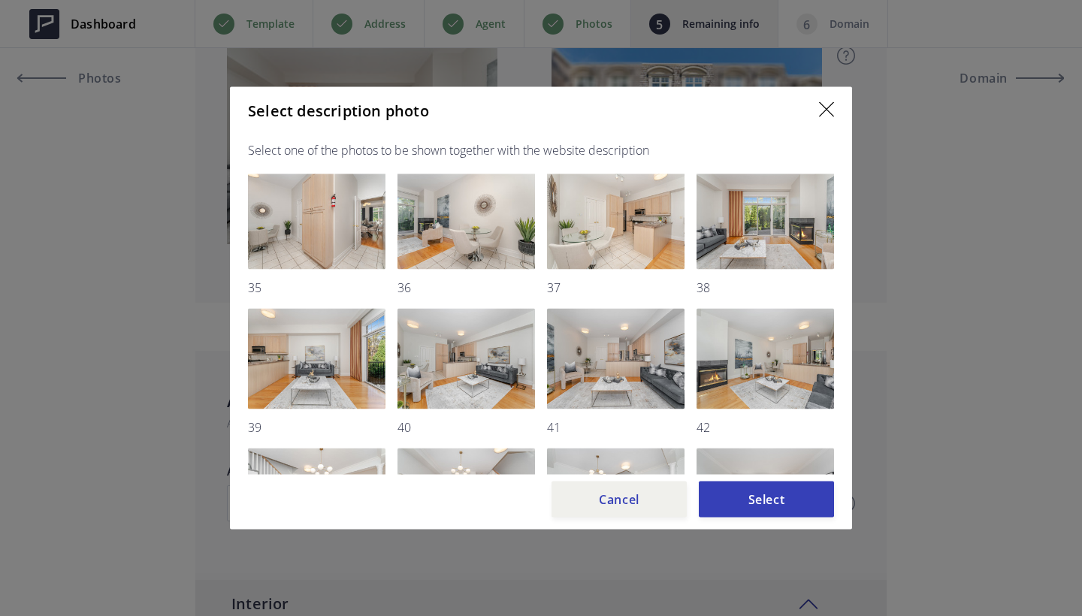
scroll to position [620, 0]
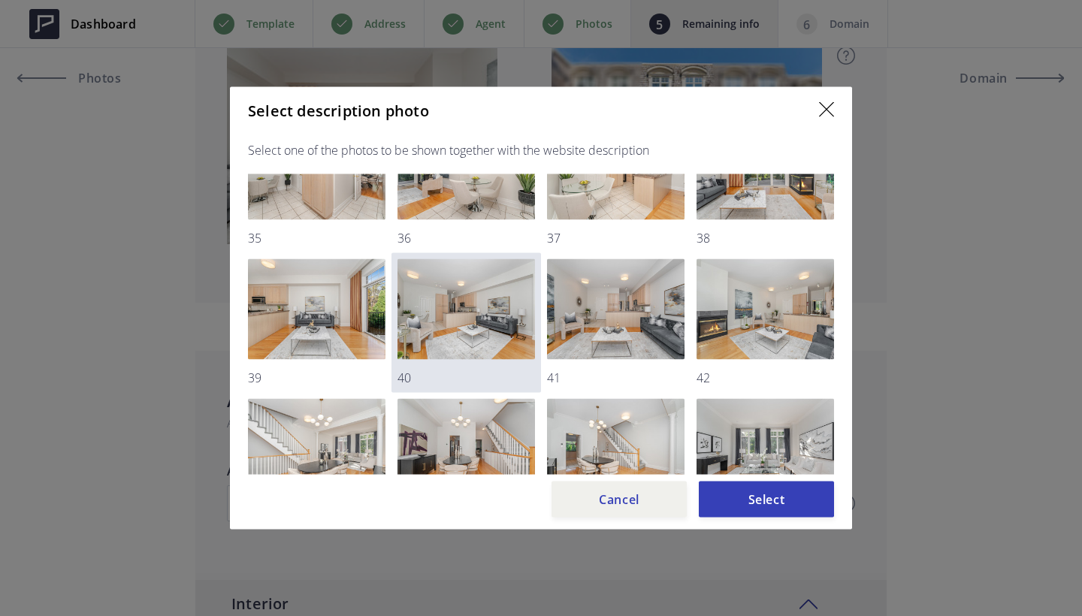
click at [463, 313] on img at bounding box center [467, 309] width 138 height 101
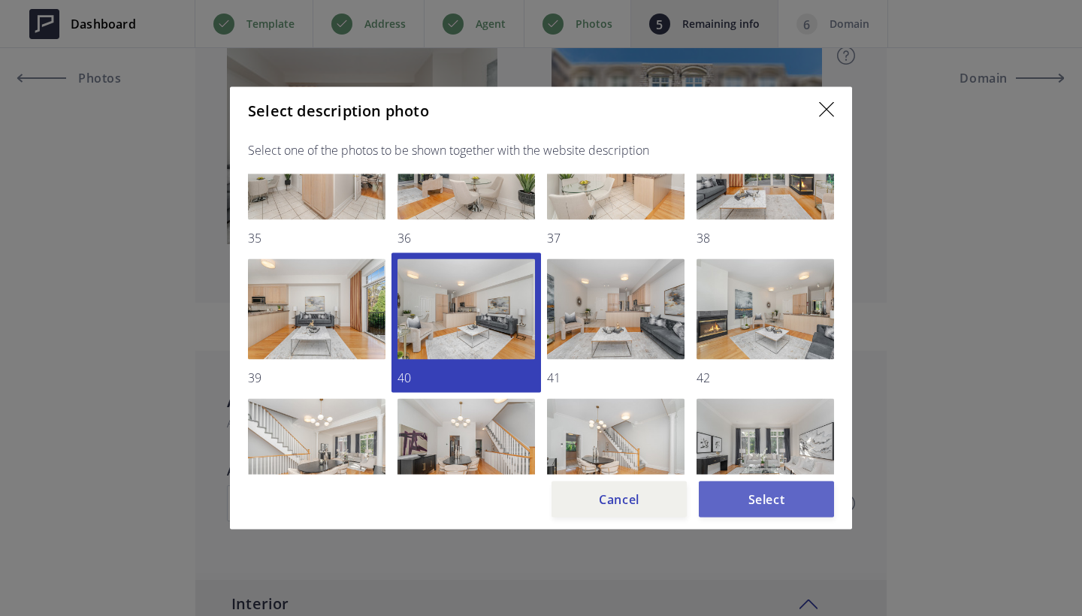
click at [782, 508] on button "Select" at bounding box center [766, 500] width 135 height 36
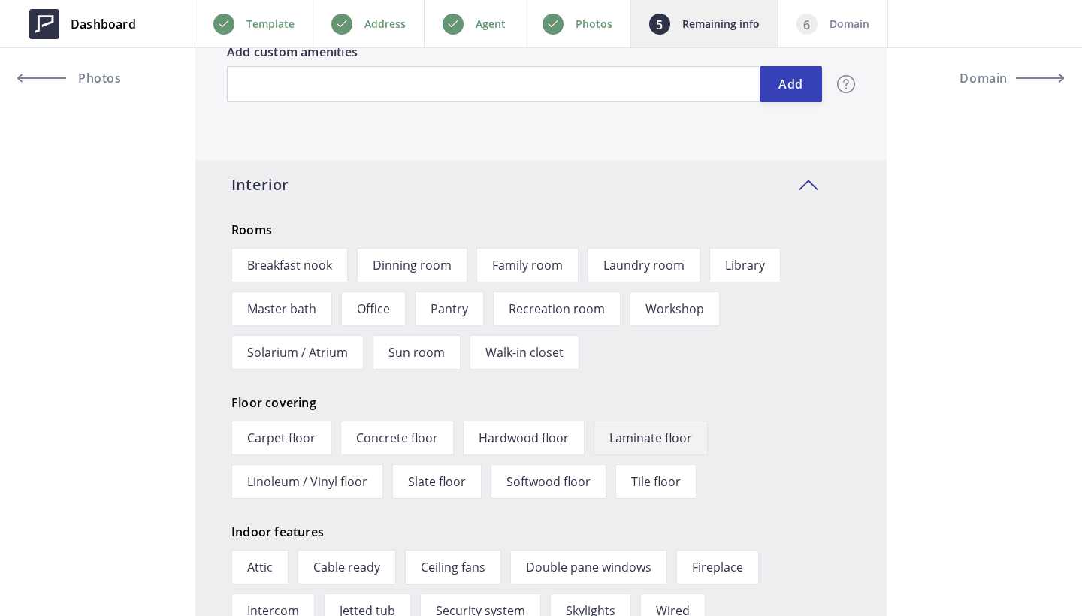
scroll to position [1829, 0]
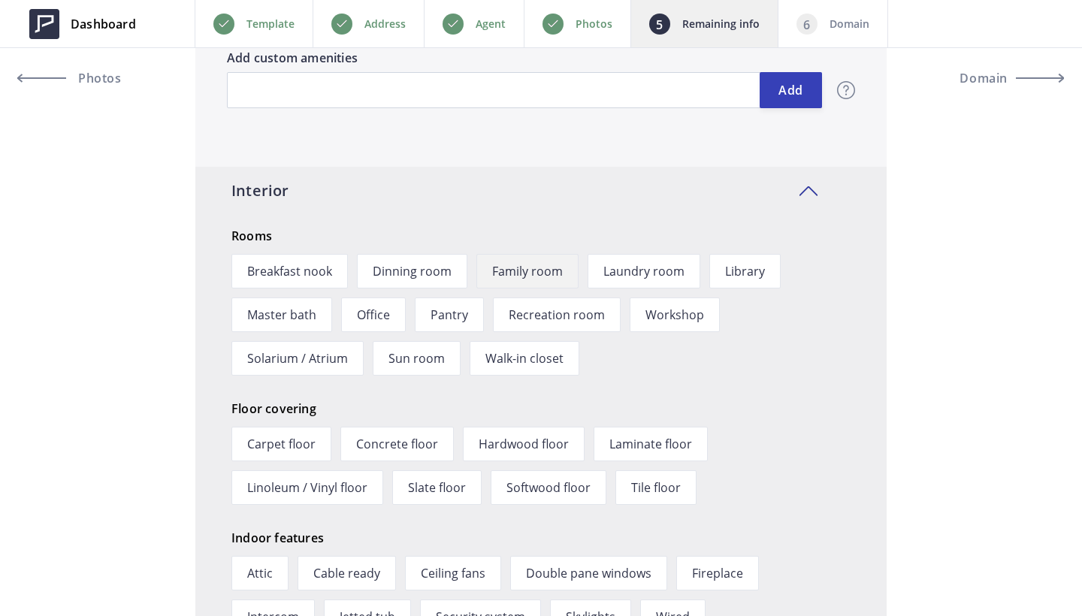
click at [531, 271] on span "Family room" at bounding box center [527, 271] width 102 height 35
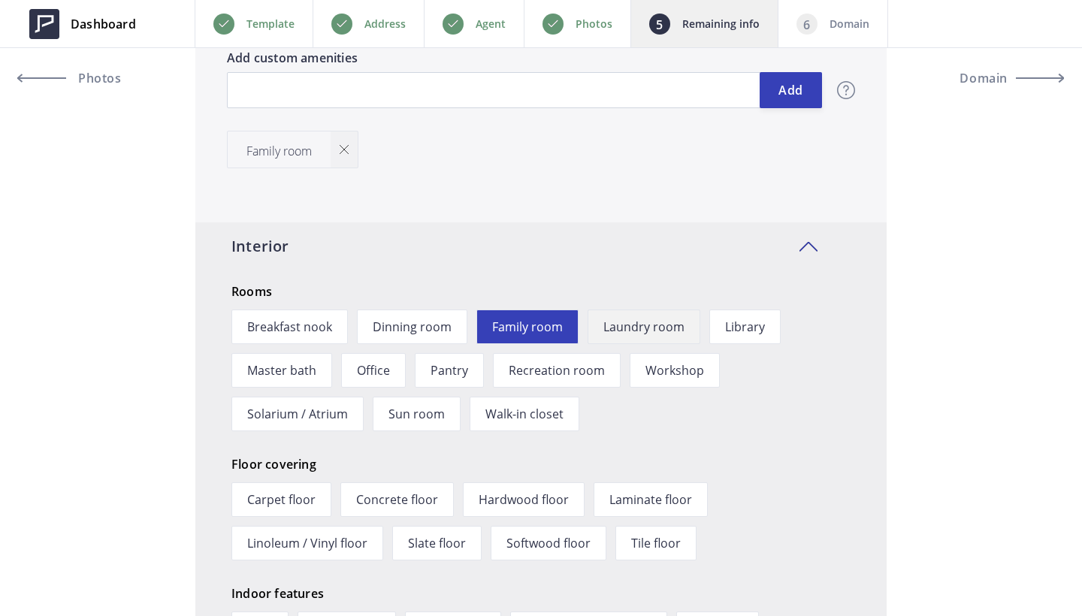
click at [638, 328] on span "Laundry room" at bounding box center [644, 327] width 113 height 35
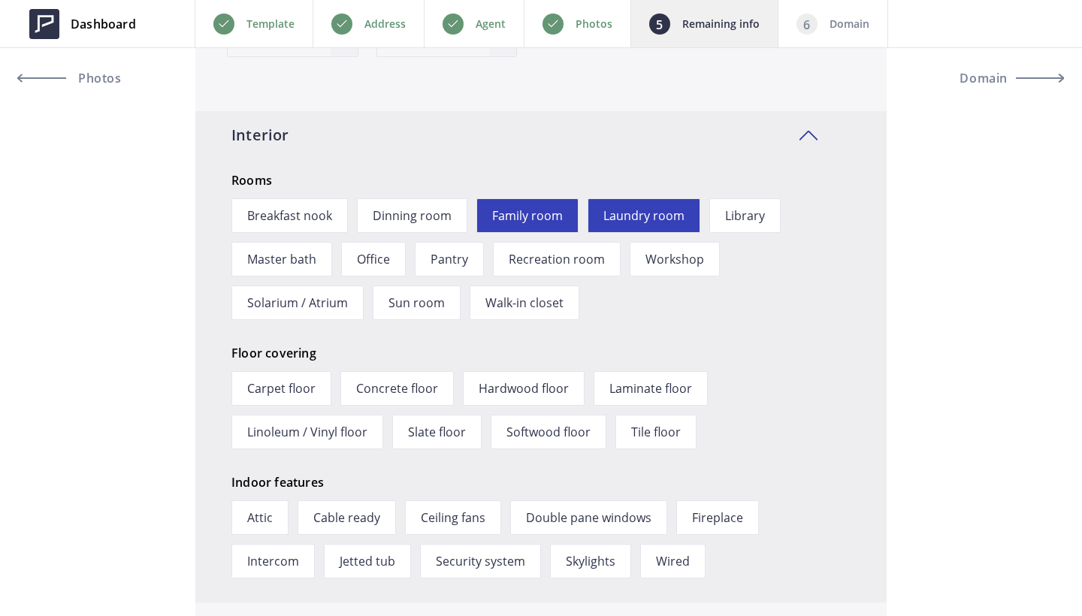
scroll to position [1957, 0]
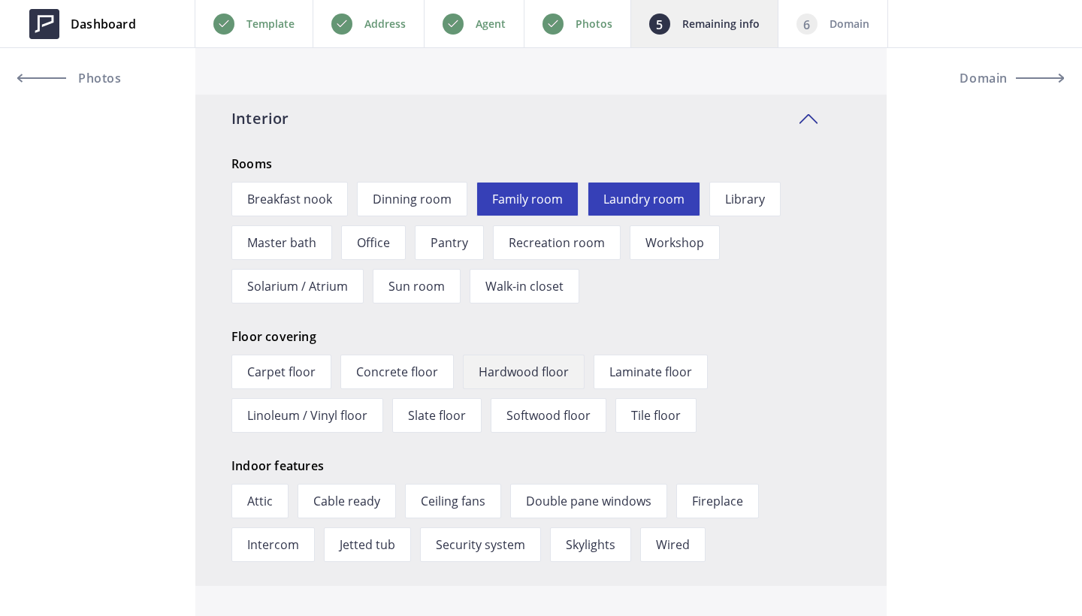
click at [532, 380] on span "Hardwood floor" at bounding box center [524, 372] width 122 height 35
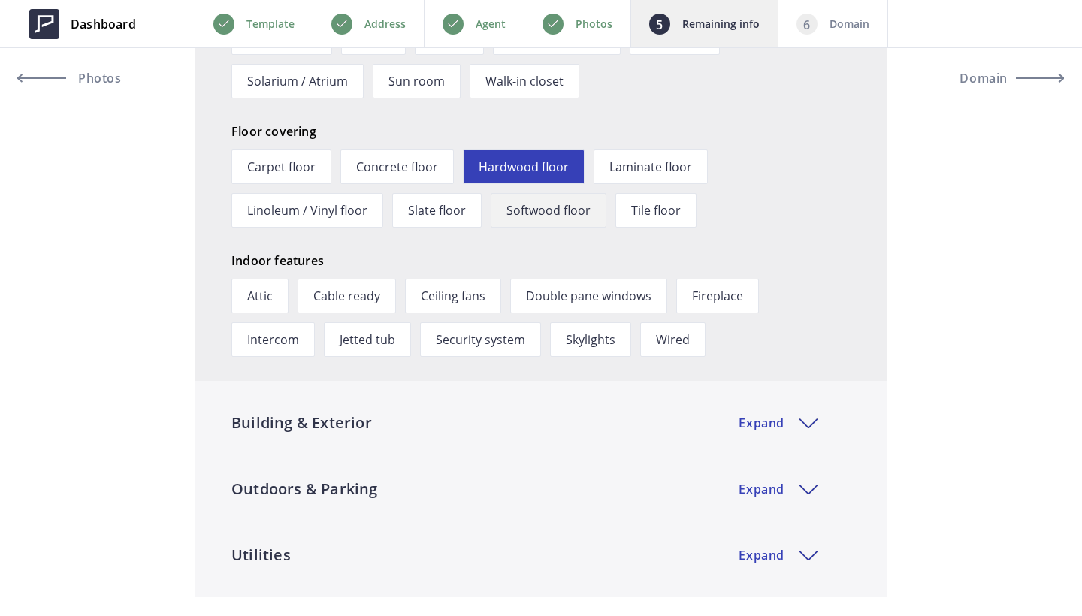
scroll to position [2167, 0]
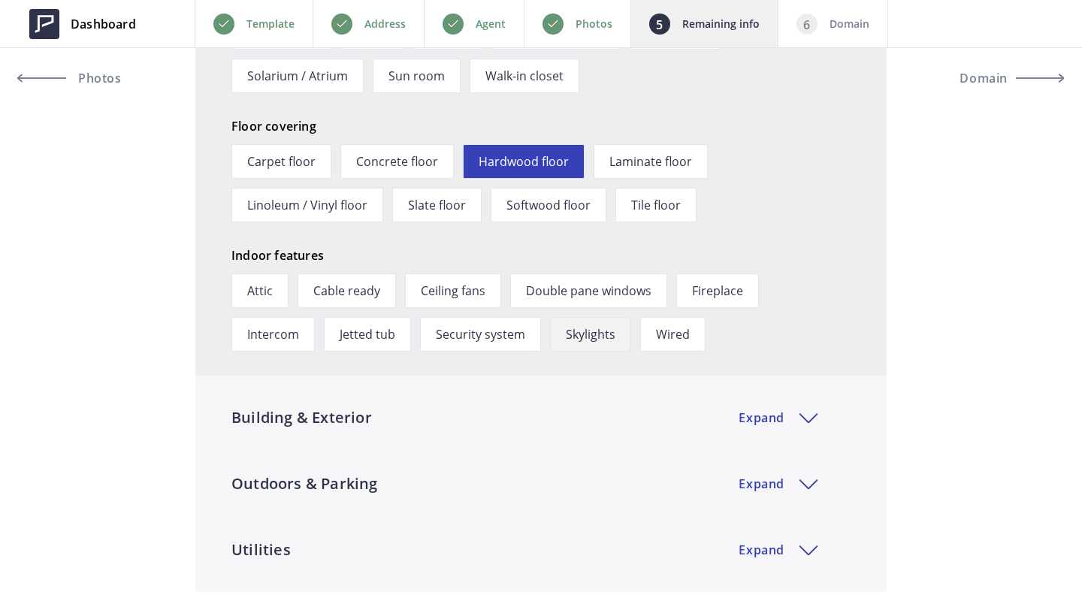
click at [550, 334] on span "Skylights" at bounding box center [590, 334] width 81 height 35
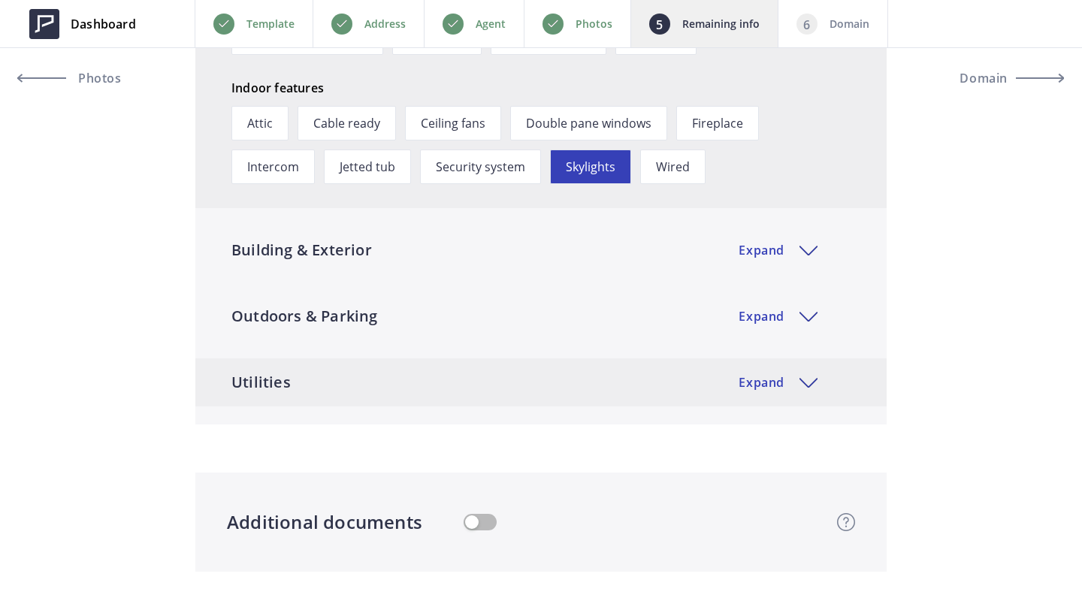
scroll to position [2340, 0]
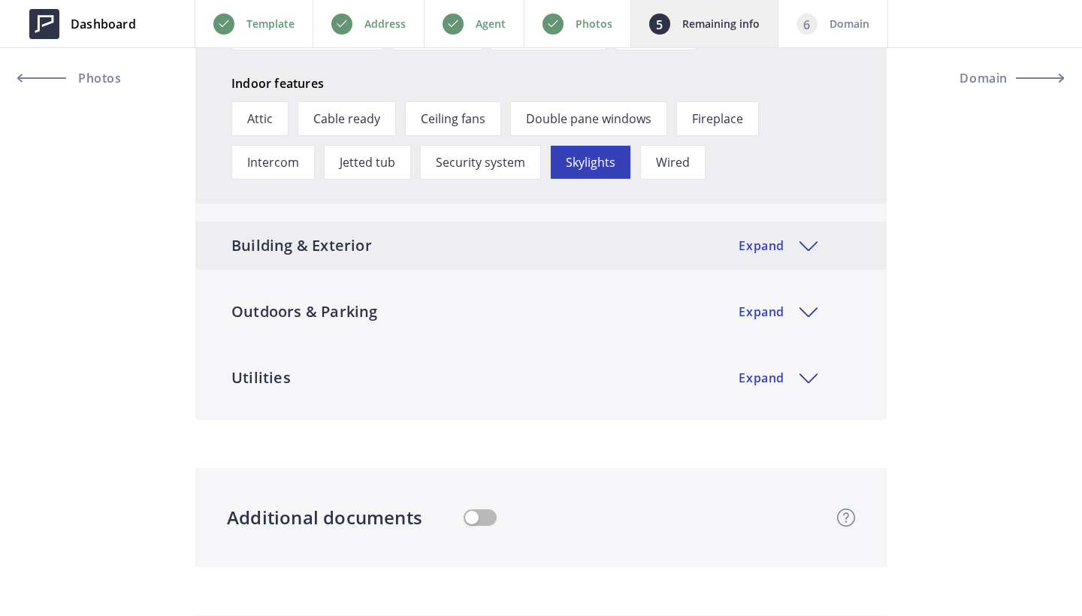
click at [598, 252] on div "Building & Exterior Expand" at bounding box center [540, 246] width 691 height 48
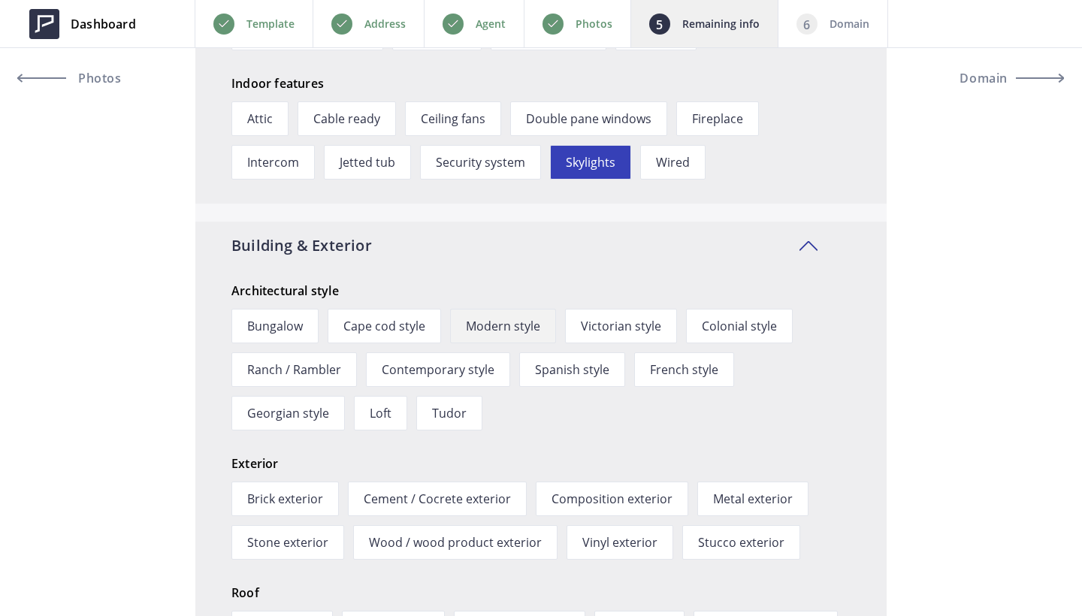
click at [534, 329] on span "Modern style" at bounding box center [503, 326] width 106 height 35
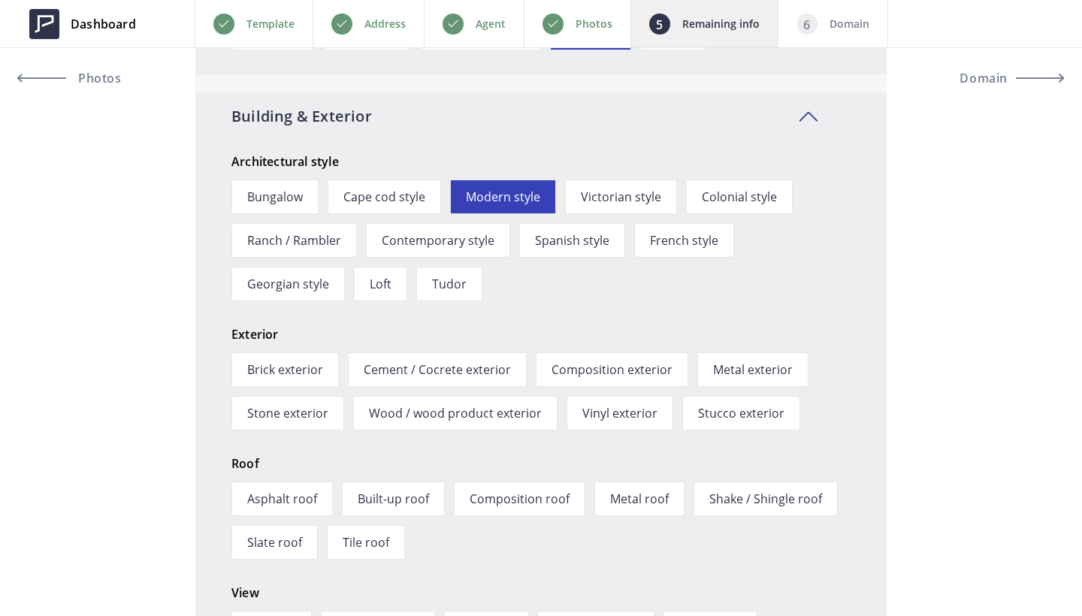
scroll to position [2565, 0]
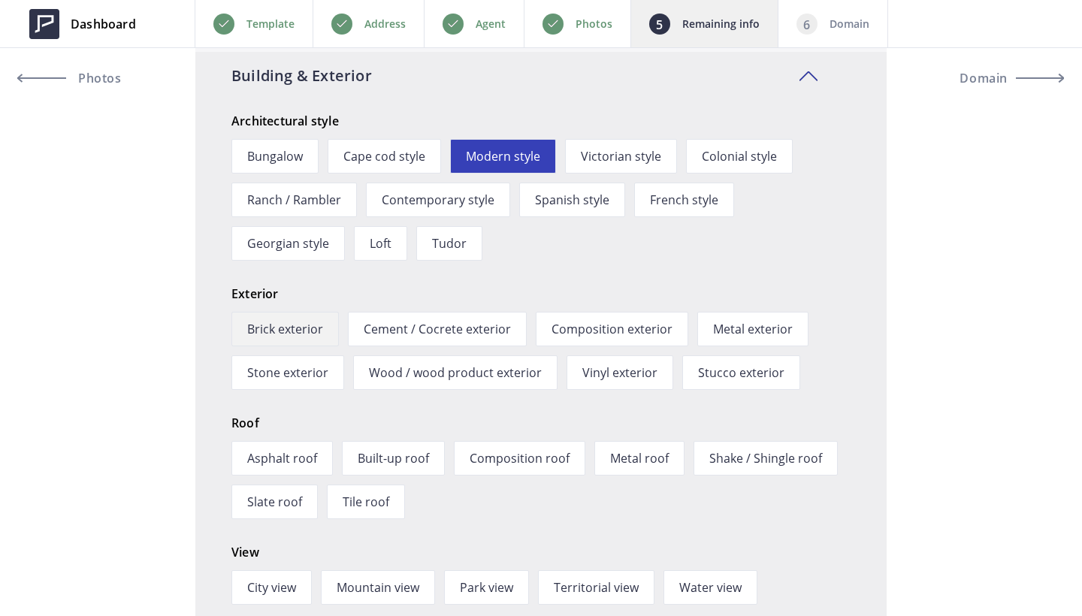
click at [265, 329] on span "Brick exterior" at bounding box center [284, 329] width 107 height 35
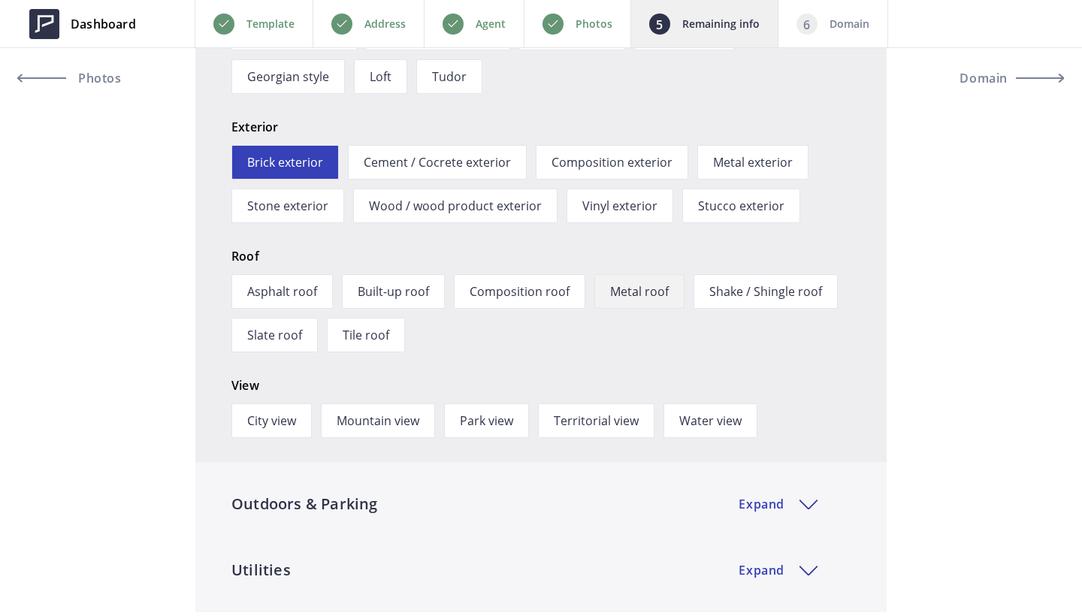
scroll to position [2733, 0]
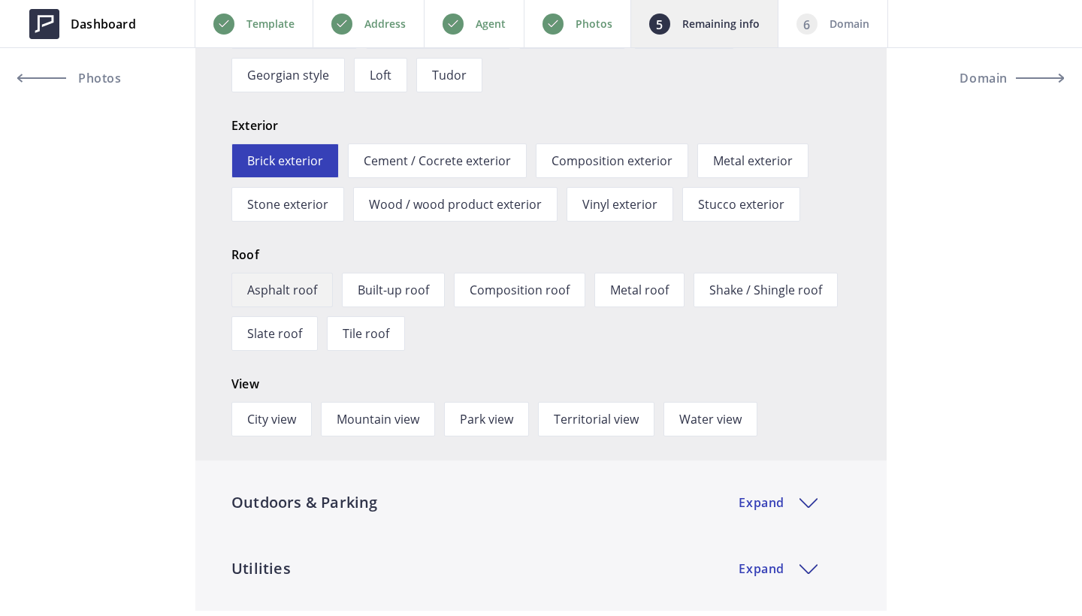
click at [292, 297] on span "Asphalt roof" at bounding box center [281, 290] width 101 height 35
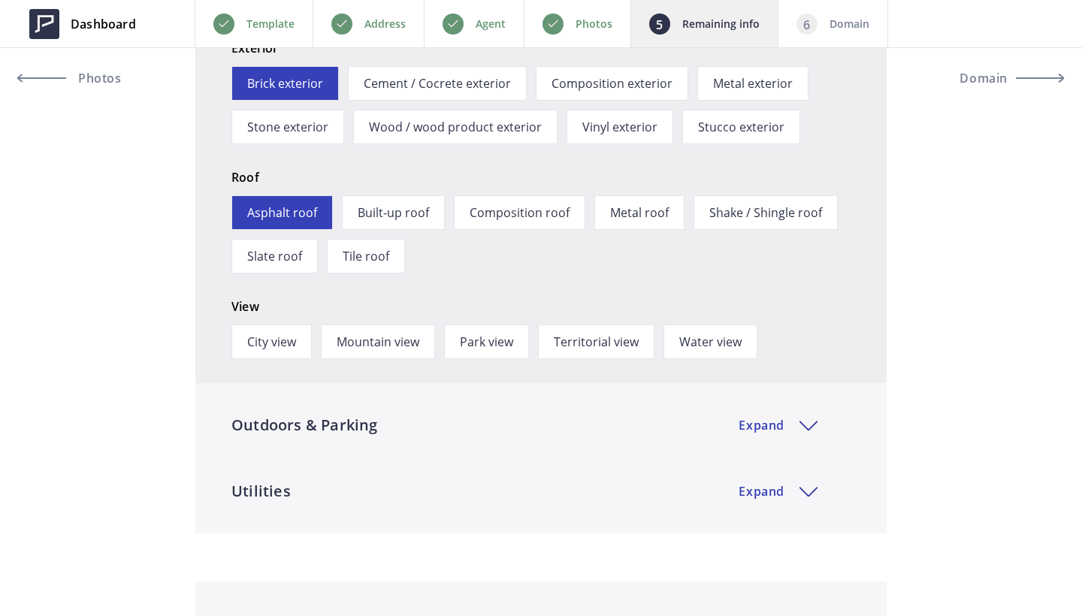
scroll to position [2893, 0]
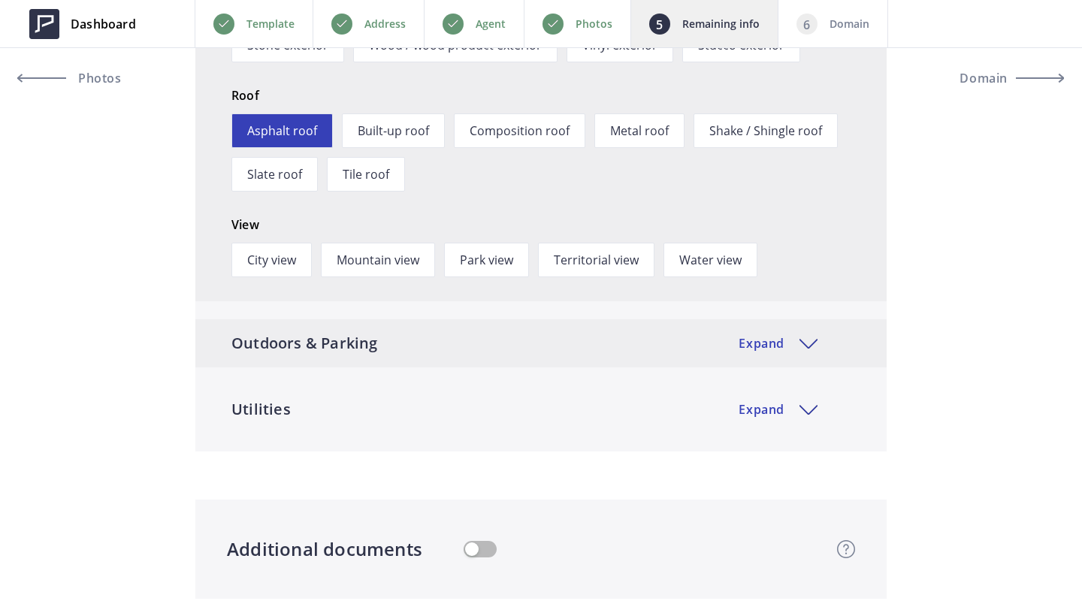
click at [516, 339] on div "Outdoors & Parking Expand" at bounding box center [540, 343] width 691 height 48
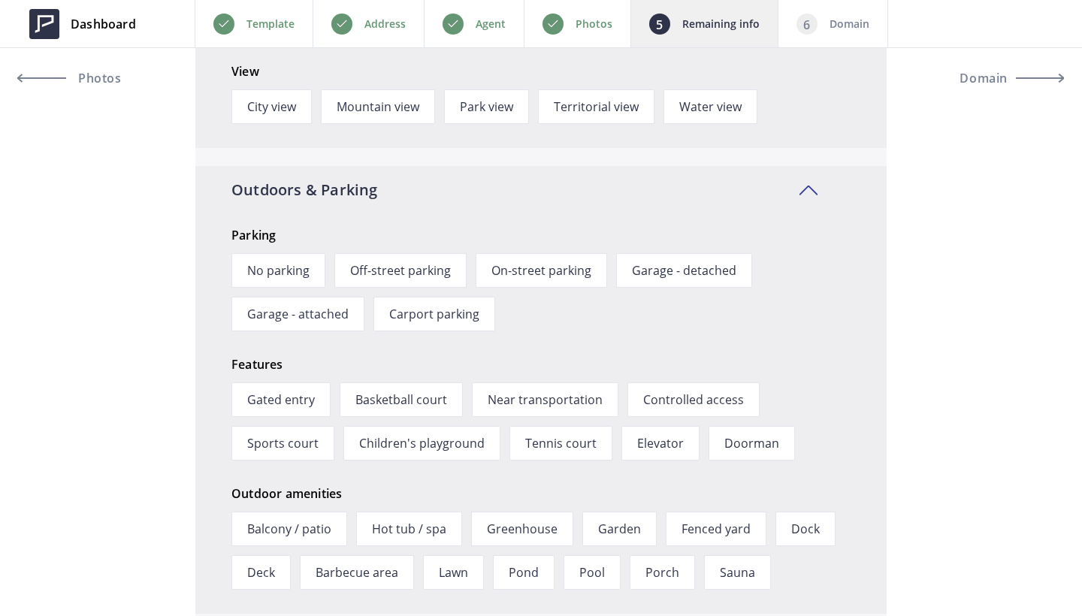
scroll to position [3049, 0]
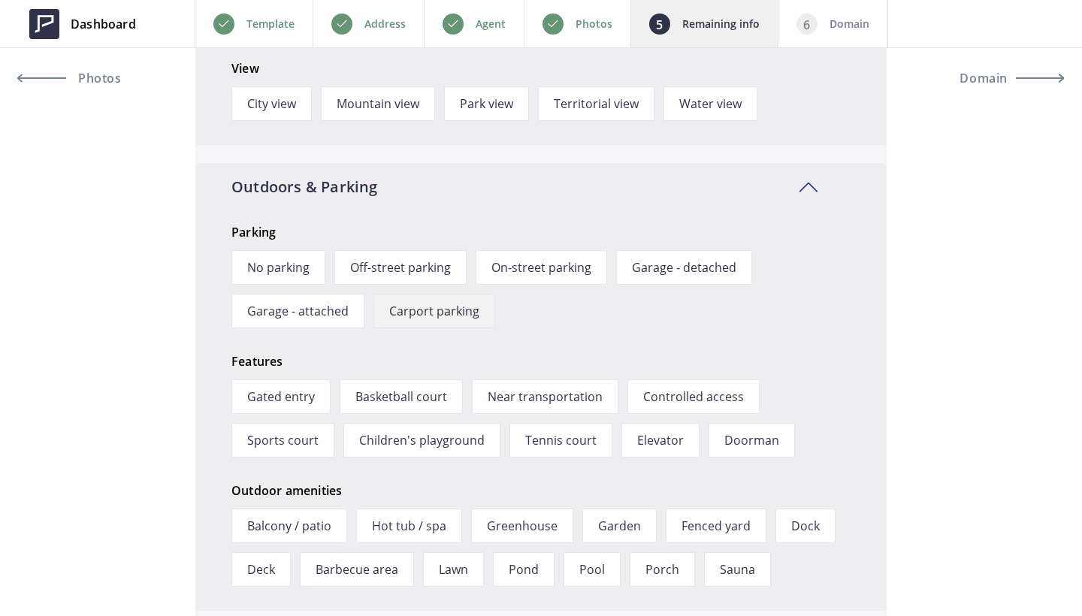
click at [446, 316] on span "Carport parking" at bounding box center [435, 311] width 122 height 35
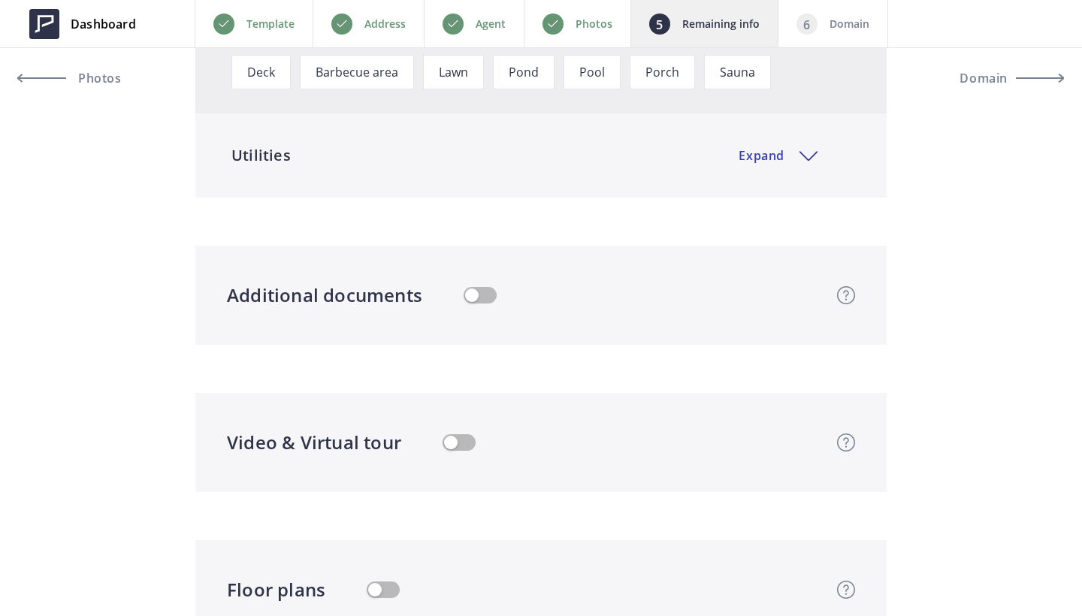
scroll to position [3414, 0]
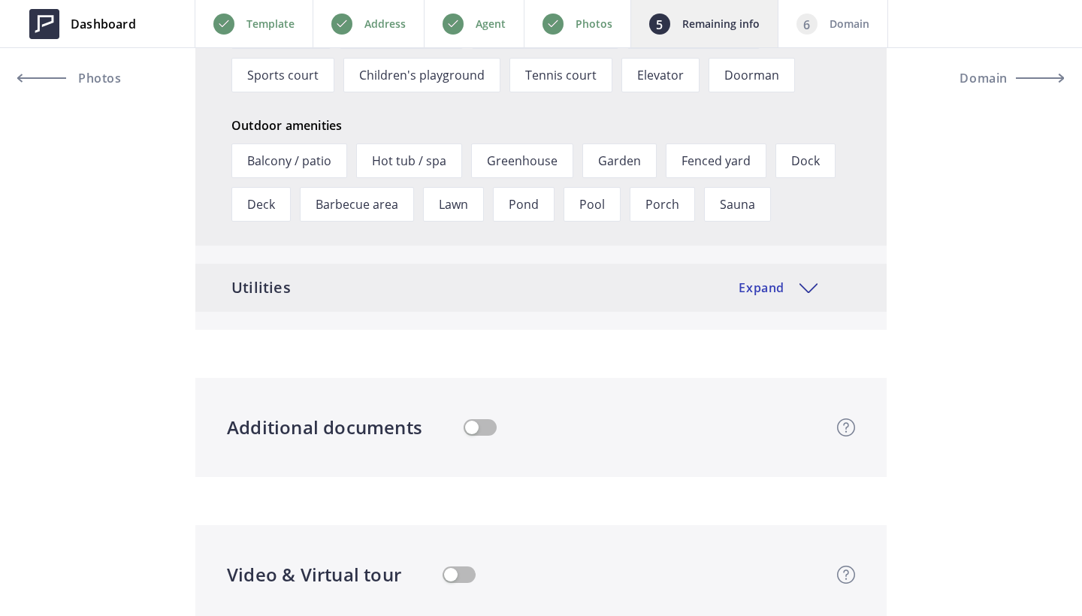
click at [554, 312] on div "Utilities Expand" at bounding box center [540, 288] width 691 height 48
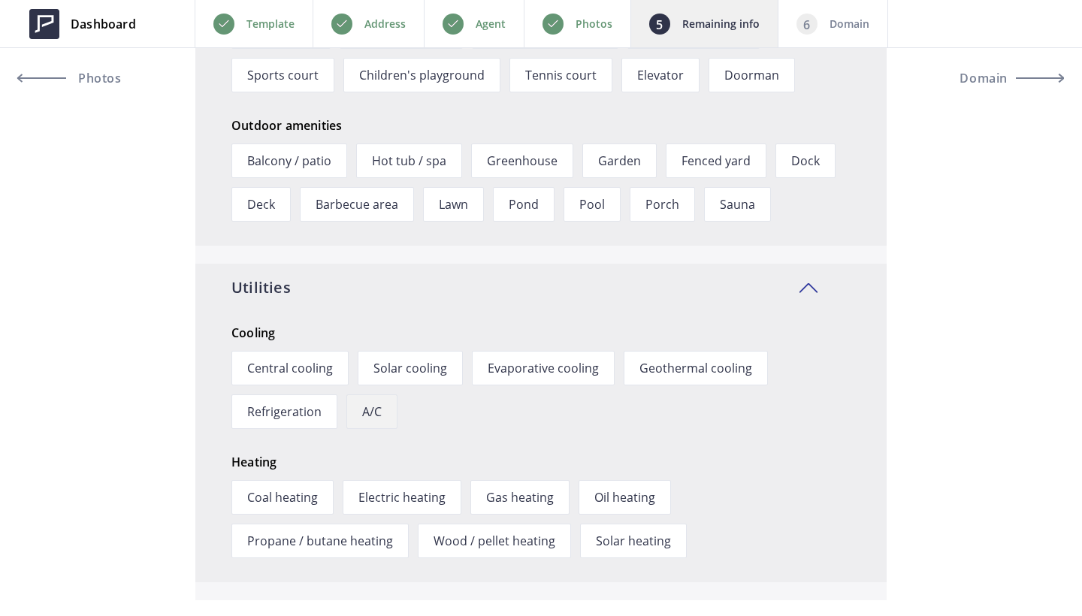
click at [373, 429] on span "A/C" at bounding box center [371, 412] width 51 height 35
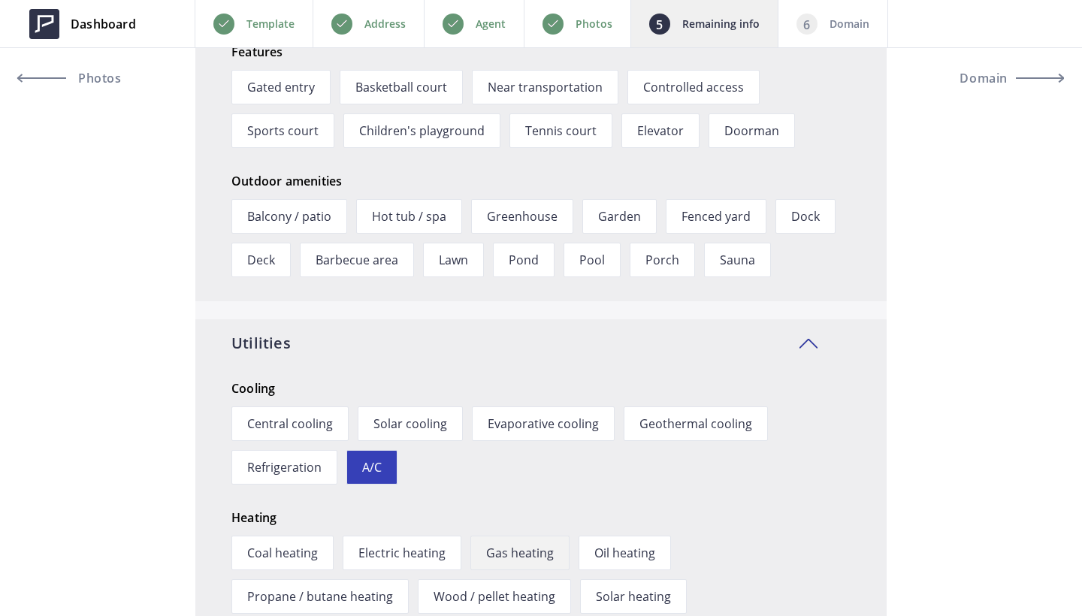
click at [508, 555] on span "Gas heating" at bounding box center [519, 553] width 99 height 35
click at [290, 219] on span "Balcony / patio" at bounding box center [289, 216] width 116 height 35
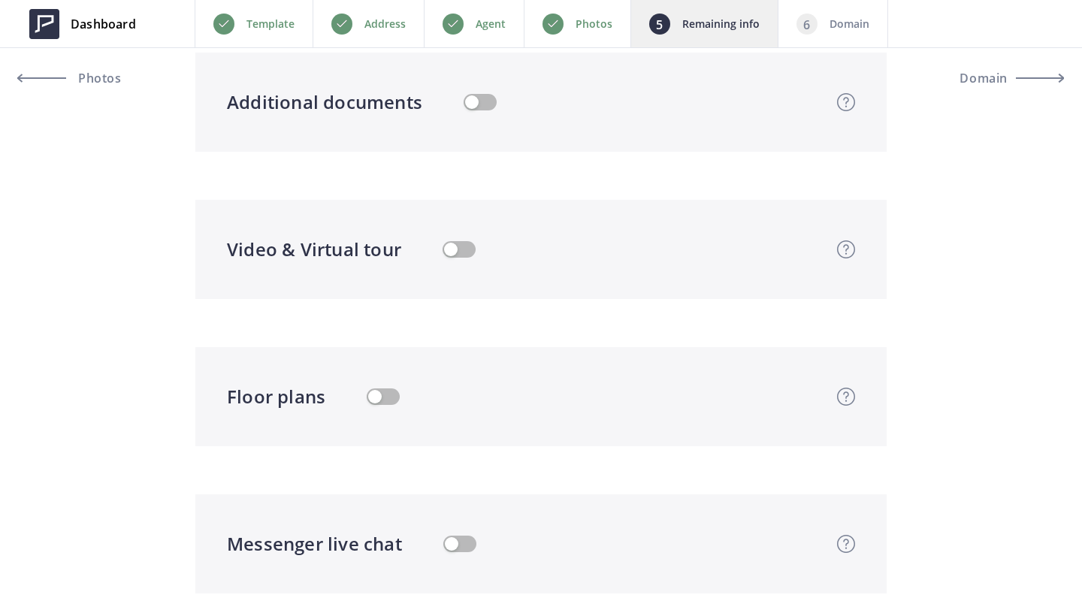
scroll to position [4007, 0]
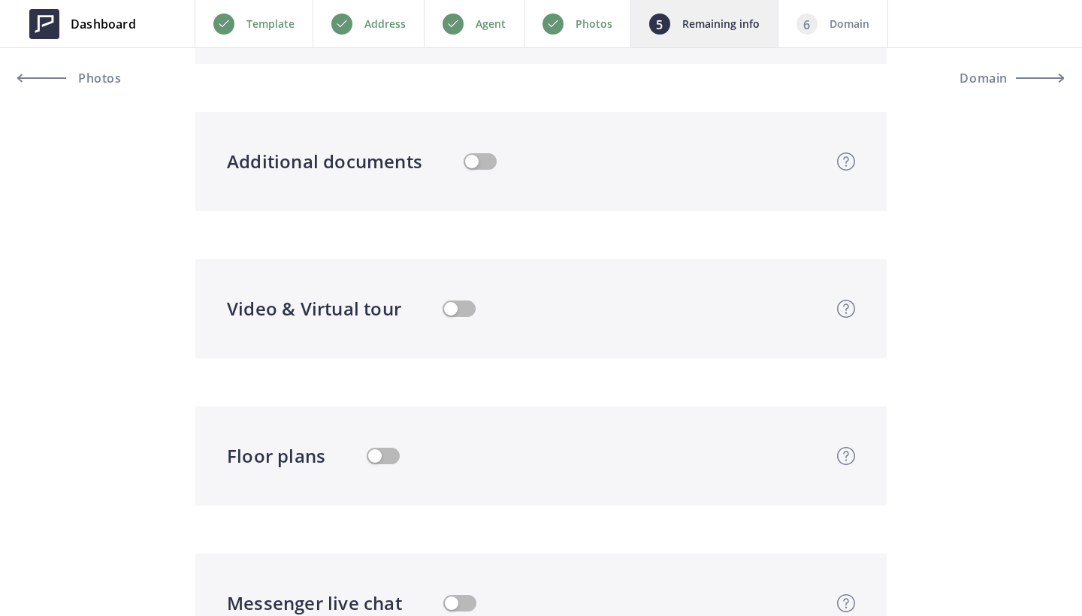
click at [466, 314] on button "button" at bounding box center [459, 309] width 33 height 17
type input "2,299,000"
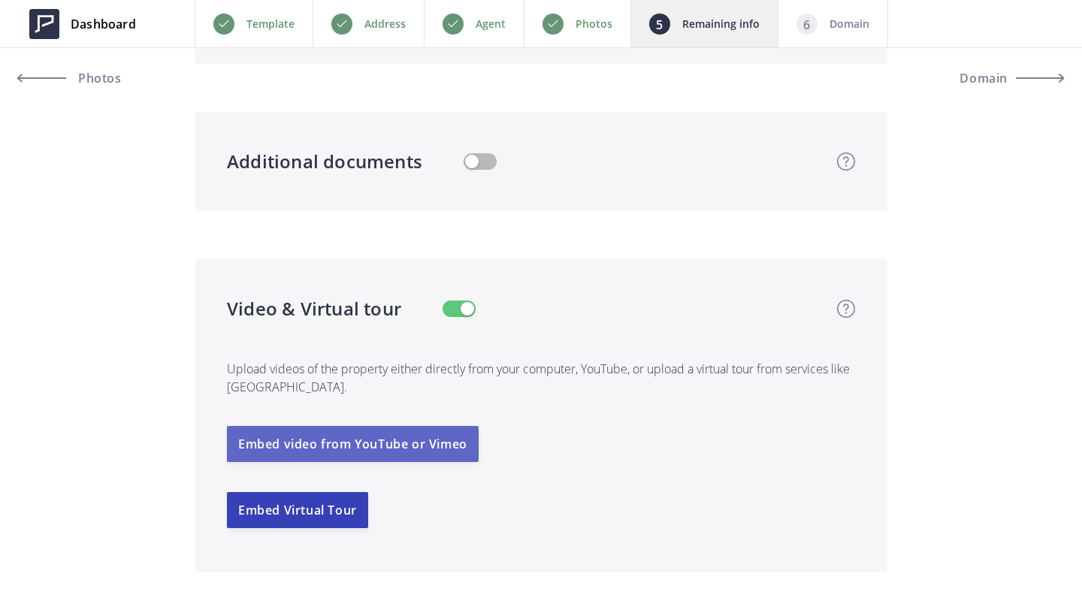
click at [351, 443] on button "Embed video from YouTube or Vimeo" at bounding box center [353, 444] width 252 height 36
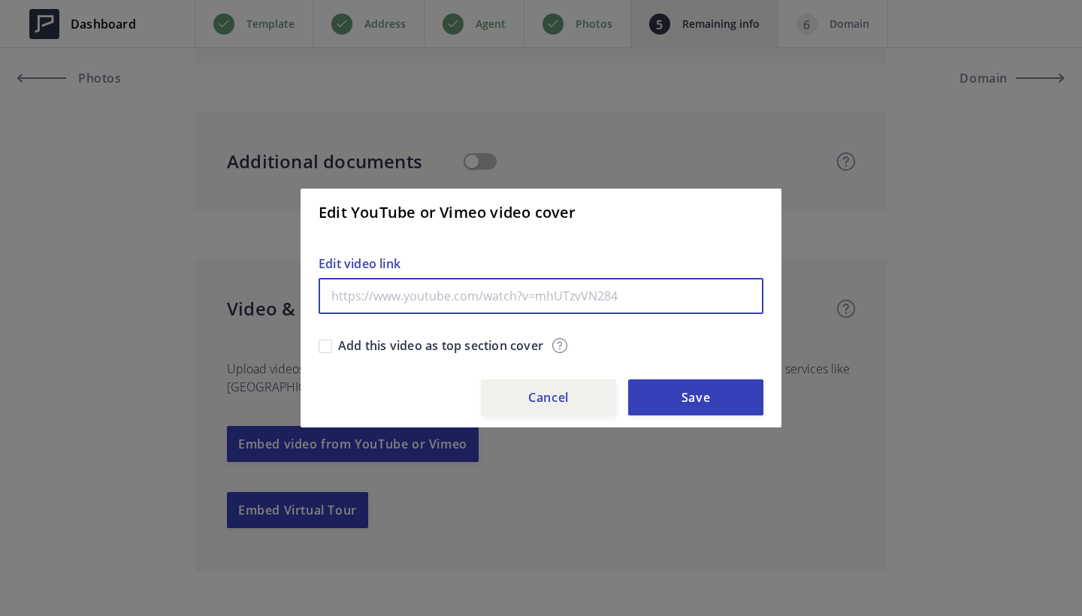
click at [399, 298] on input "text" at bounding box center [541, 296] width 445 height 36
paste input "https://www.youtube.com/watch?v=vNSGPfvKYAA&embeds_referring_euri=https%3A%2F%2…"
type input "https://www.youtube.com/watch?v=vNSGPfvKYAA&embeds_referring_euri=https%3A%2F%2…"
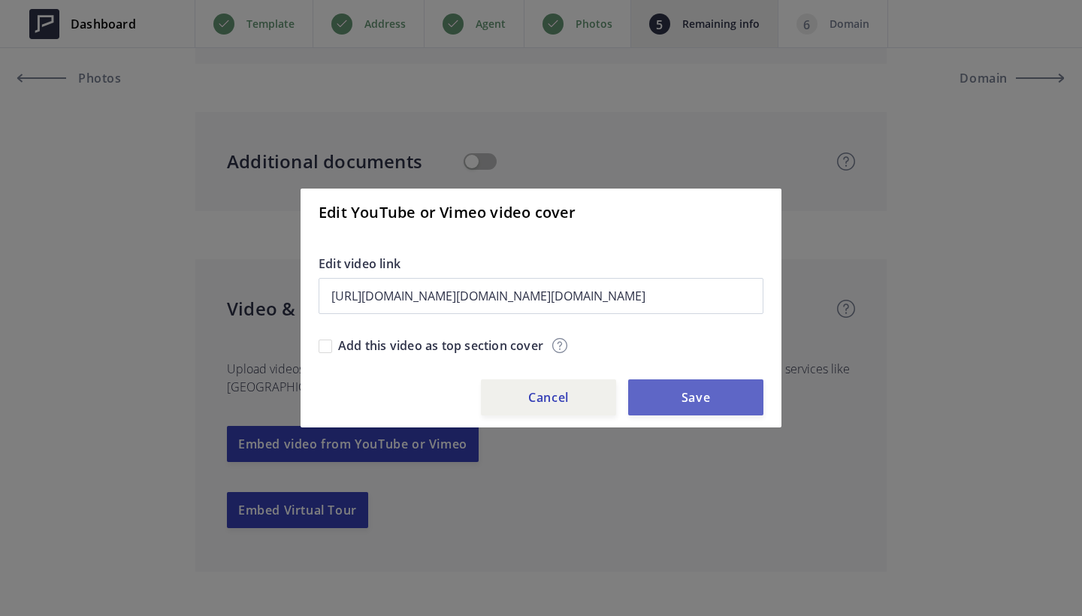
click at [715, 404] on button "Save" at bounding box center [695, 398] width 135 height 36
type input "2,299,000"
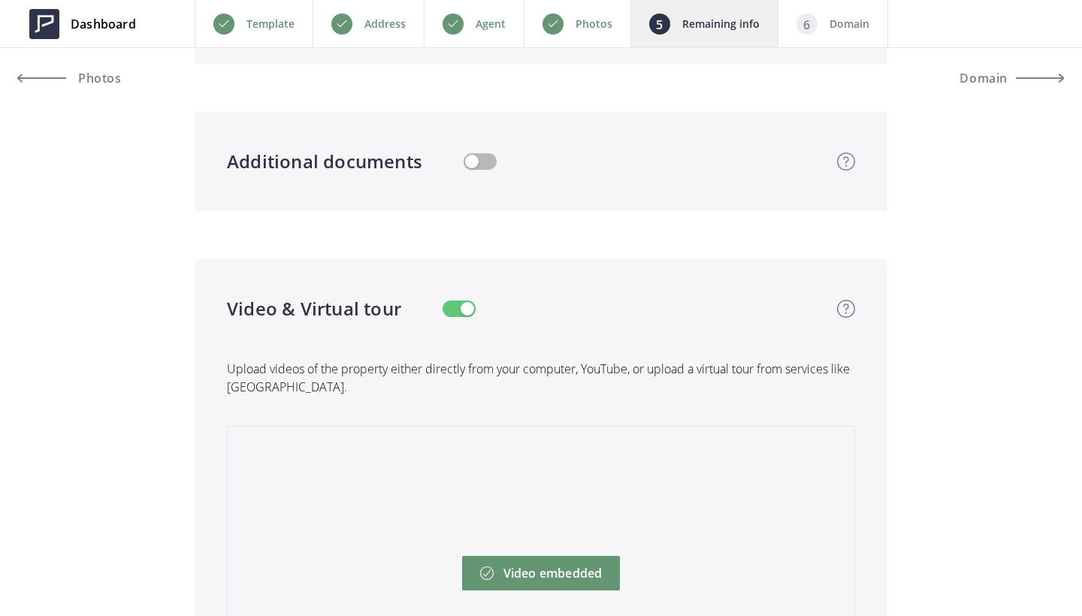
scroll to position [4637, 0]
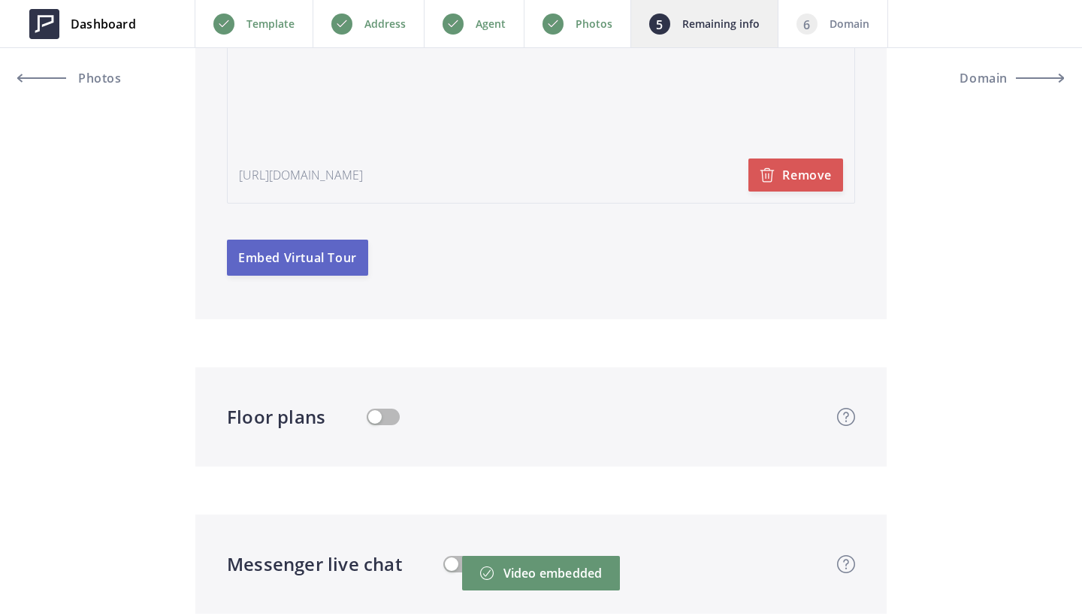
click at [334, 251] on button "Embed Virtual Tour" at bounding box center [297, 258] width 141 height 36
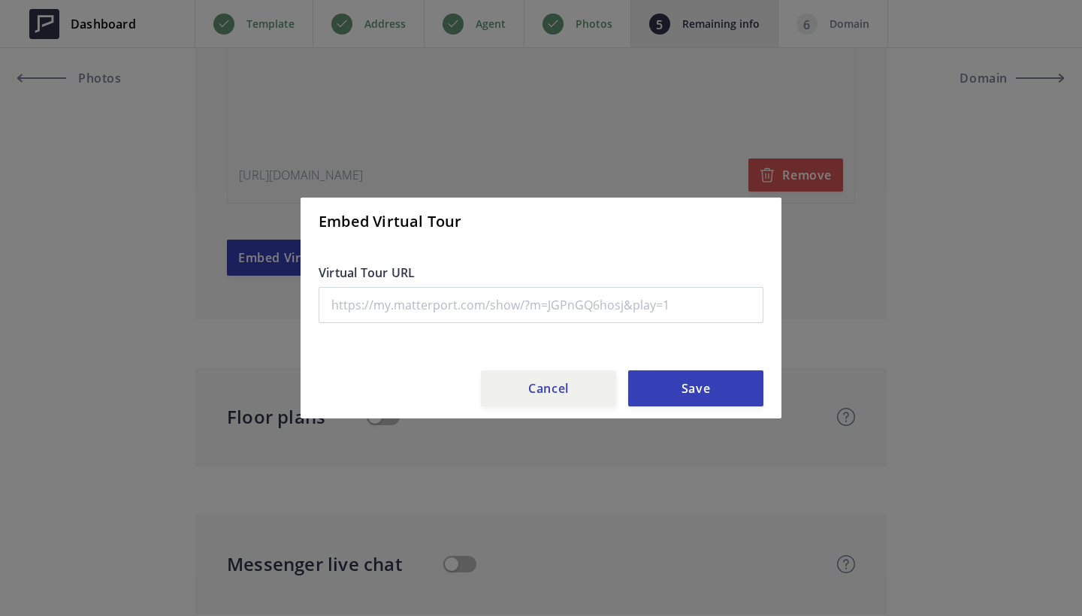
click at [476, 327] on div "Virtual Tour URL" at bounding box center [541, 305] width 445 height 82
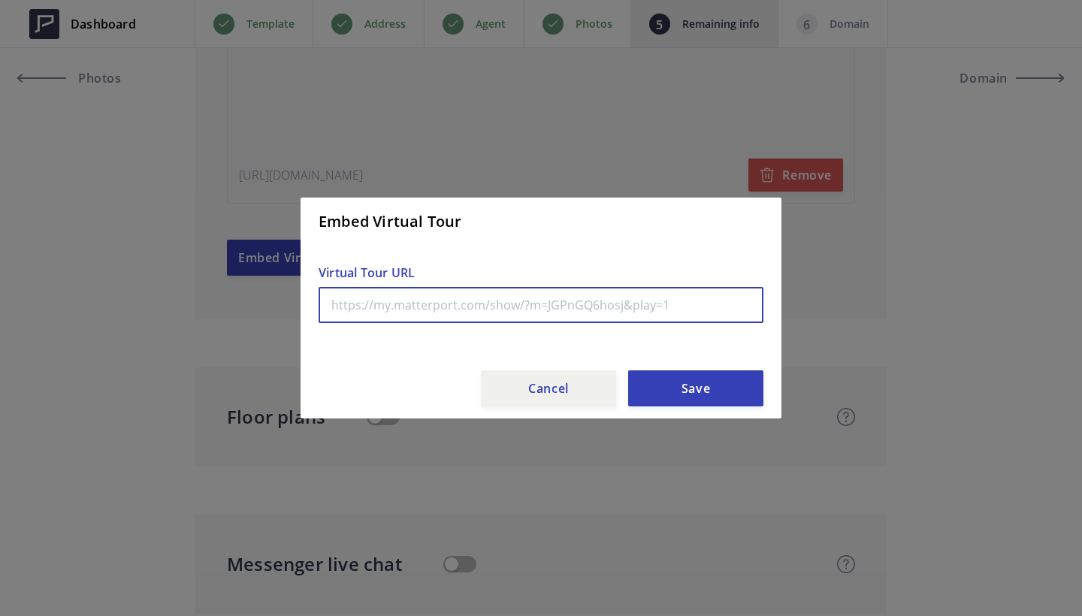
click at [467, 309] on input "text" at bounding box center [541, 305] width 445 height 36
paste input "https://my.matterport.com/show/?m=6Ej7xj9Yx8R&play=0"
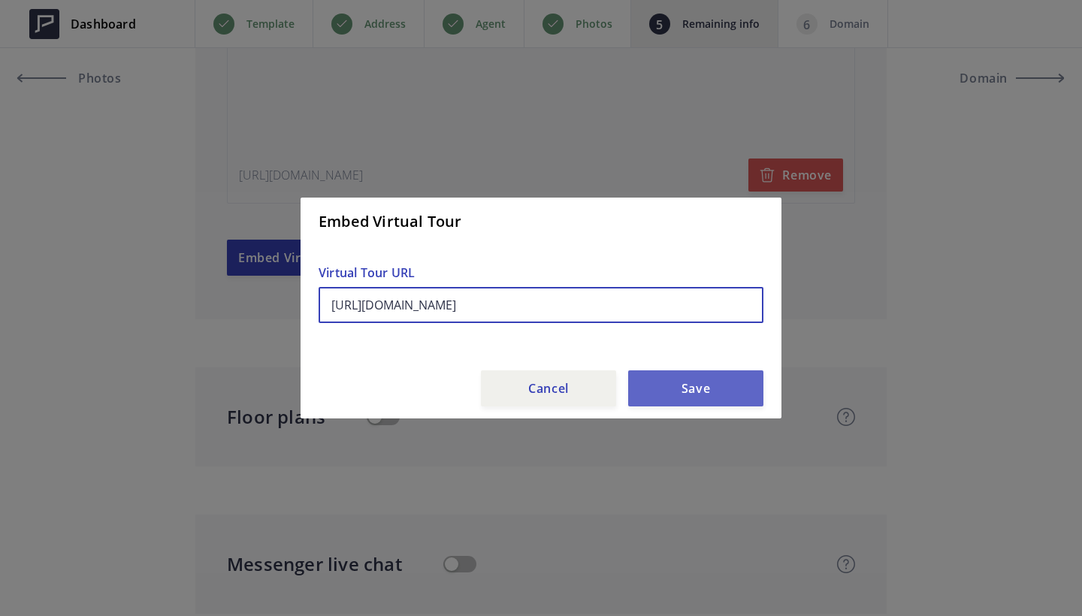
type input "https://my.matterport.com/show/?m=6Ej7xj9Yx8R&play=0"
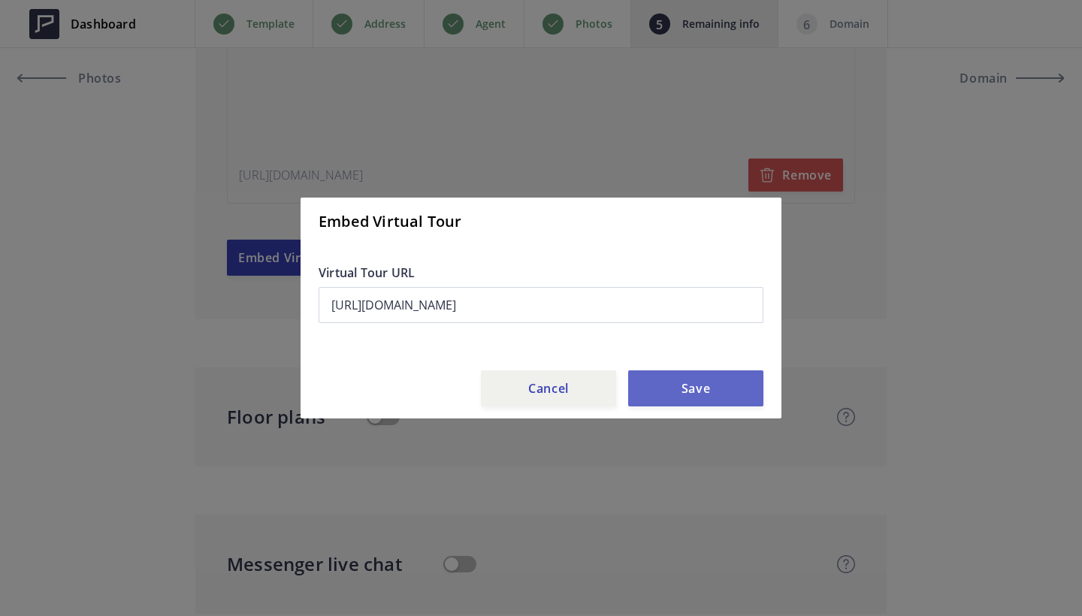
click at [735, 393] on button "Save" at bounding box center [695, 389] width 135 height 36
type input "2,299,000"
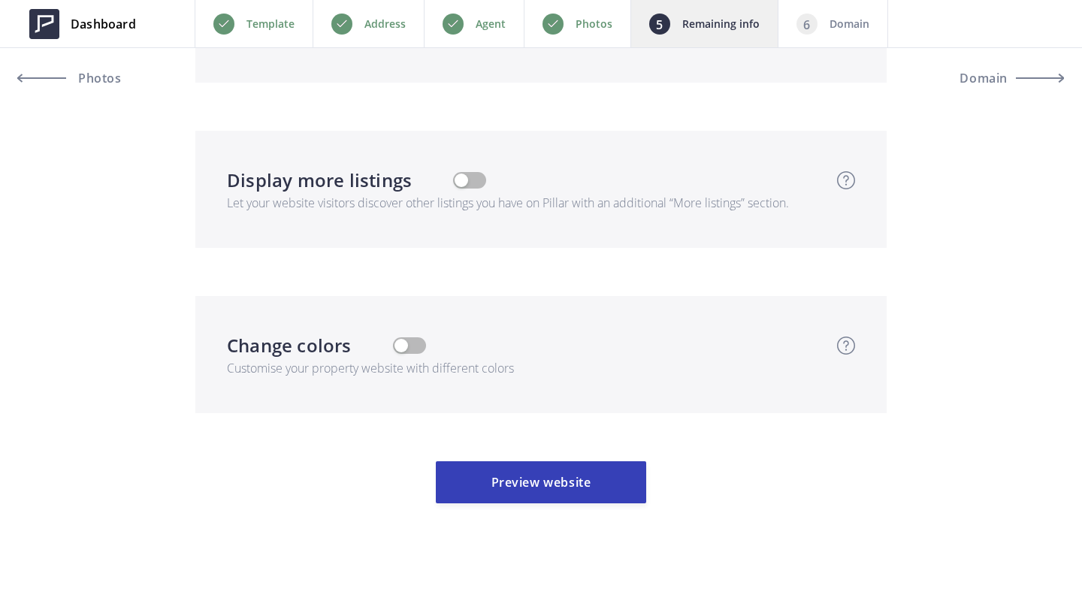
scroll to position [5842, 0]
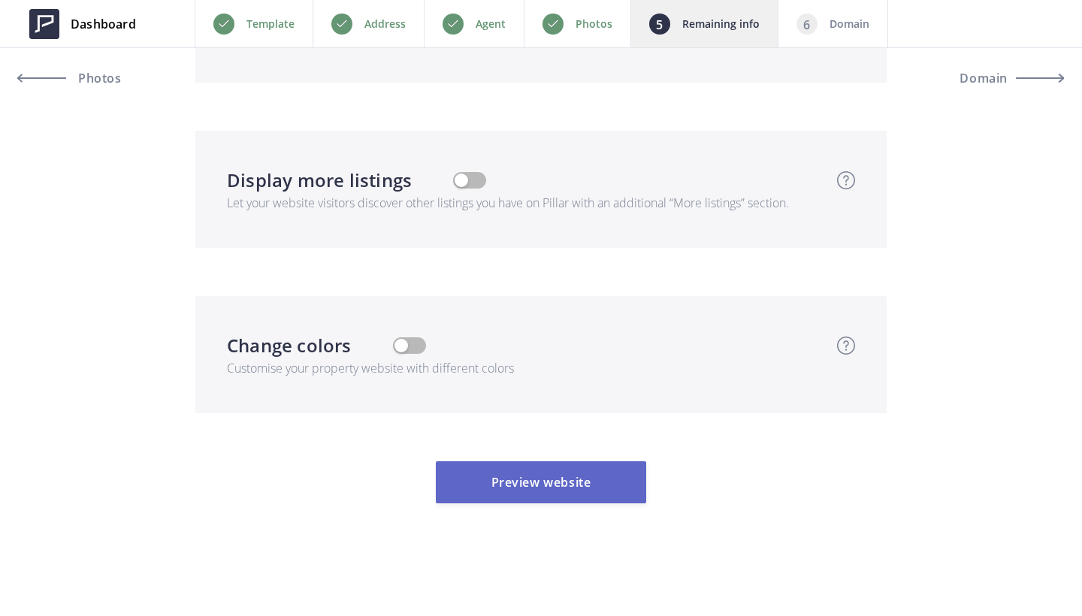
click at [554, 503] on button "Preview website" at bounding box center [541, 482] width 210 height 42
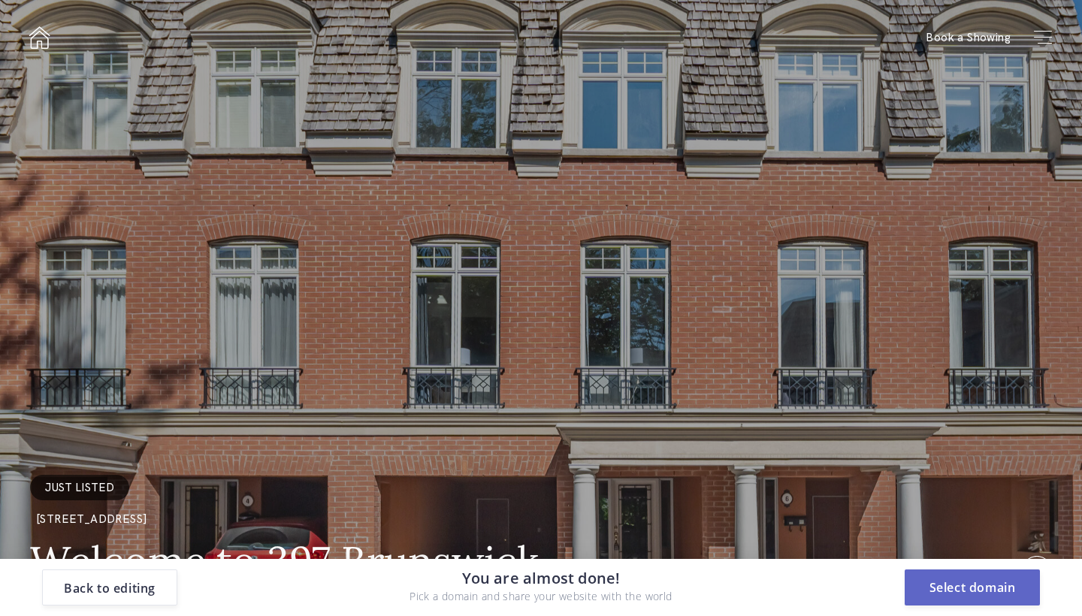
click at [973, 576] on button "Select domain" at bounding box center [972, 588] width 135 height 36
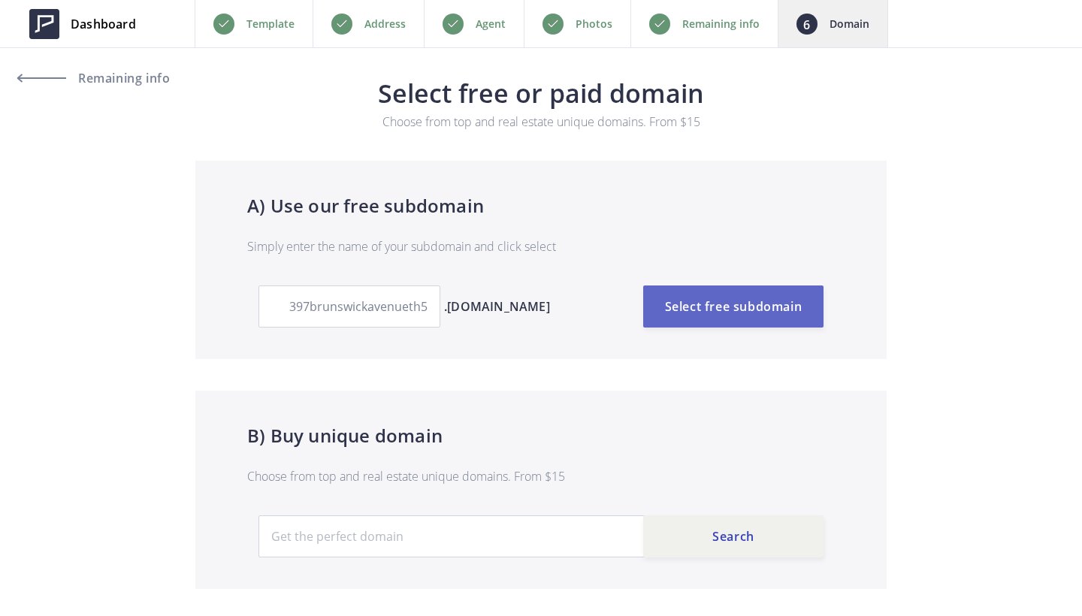
click at [750, 321] on button "Select free subdomain" at bounding box center [733, 307] width 180 height 42
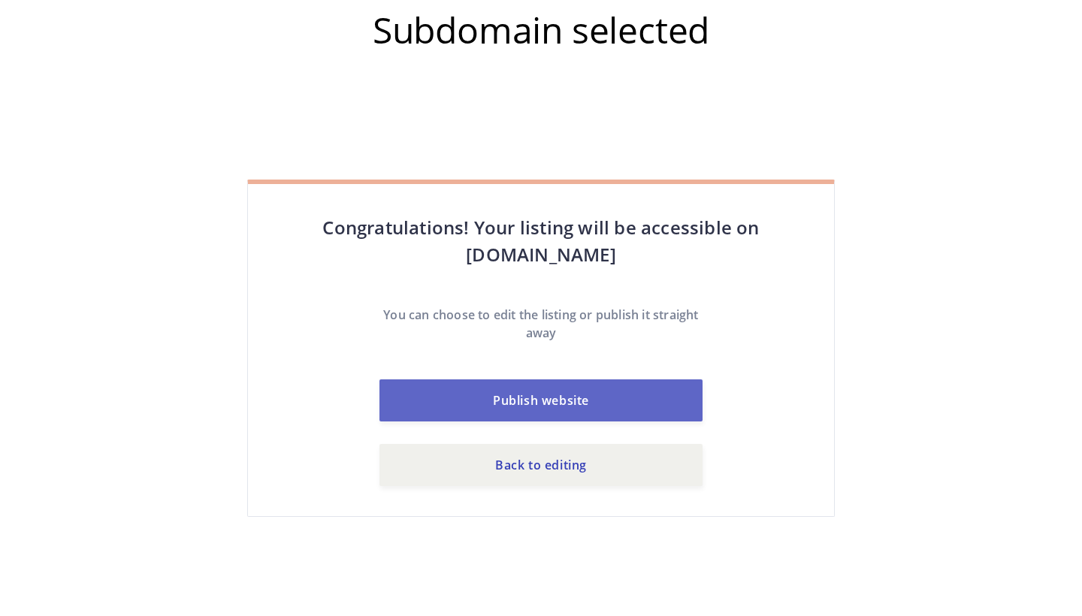
click at [560, 394] on button "Publish website" at bounding box center [541, 401] width 323 height 42
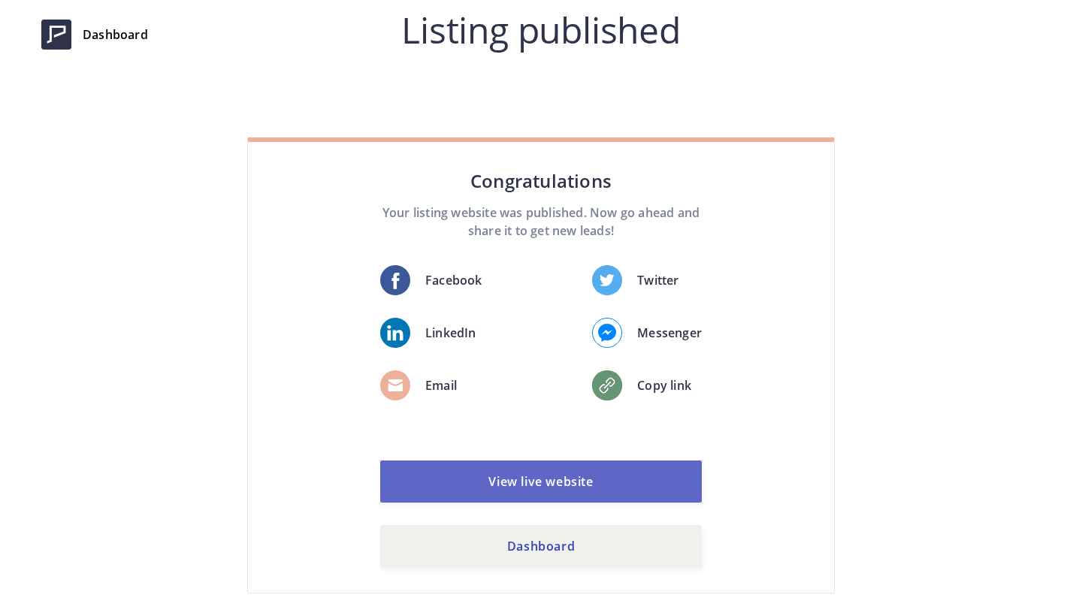
click at [587, 491] on link "View live website" at bounding box center [541, 482] width 322 height 42
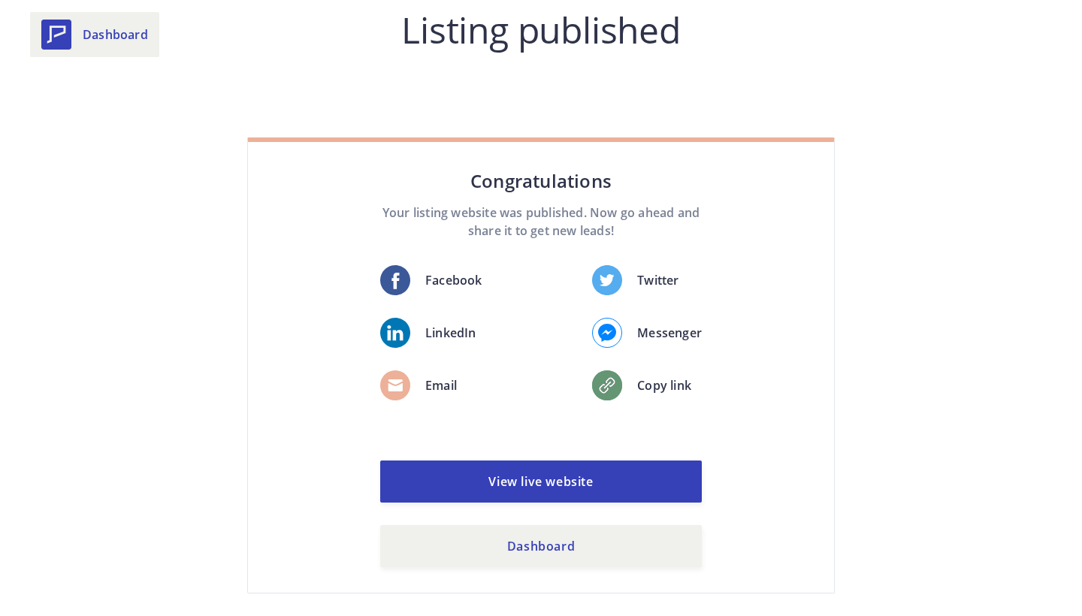
click at [111, 49] on link "Dashboard" at bounding box center [94, 34] width 129 height 45
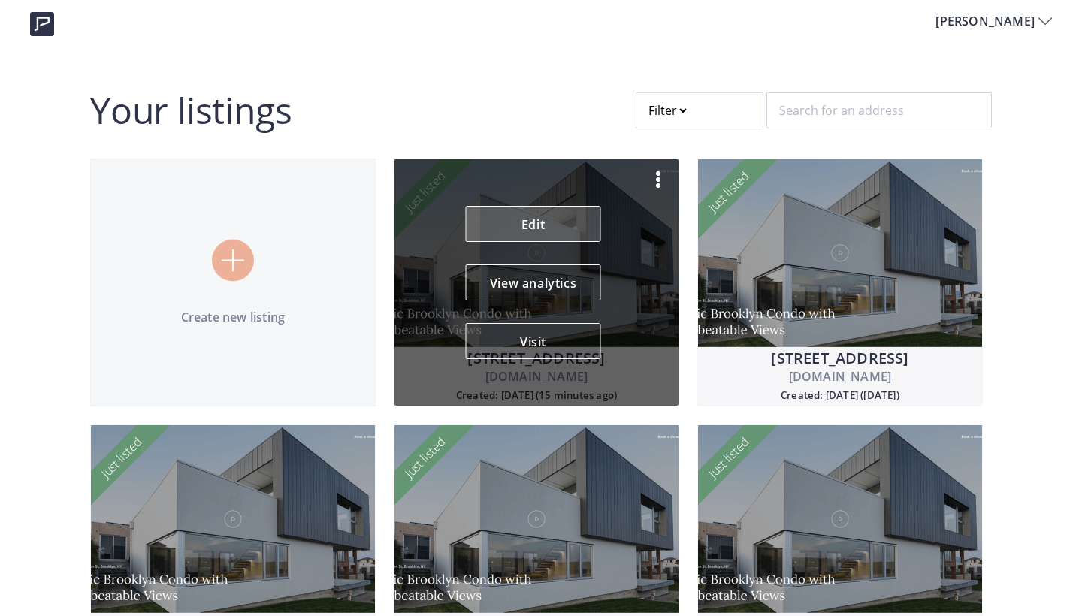
click at [528, 219] on link "Edit" at bounding box center [533, 224] width 135 height 36
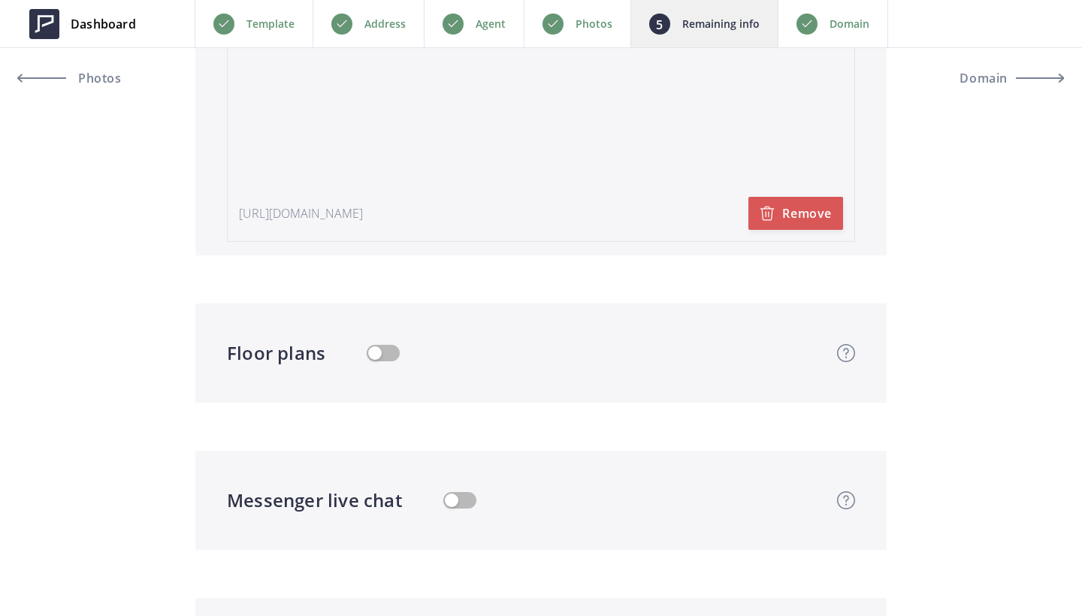
scroll to position [4019, 0]
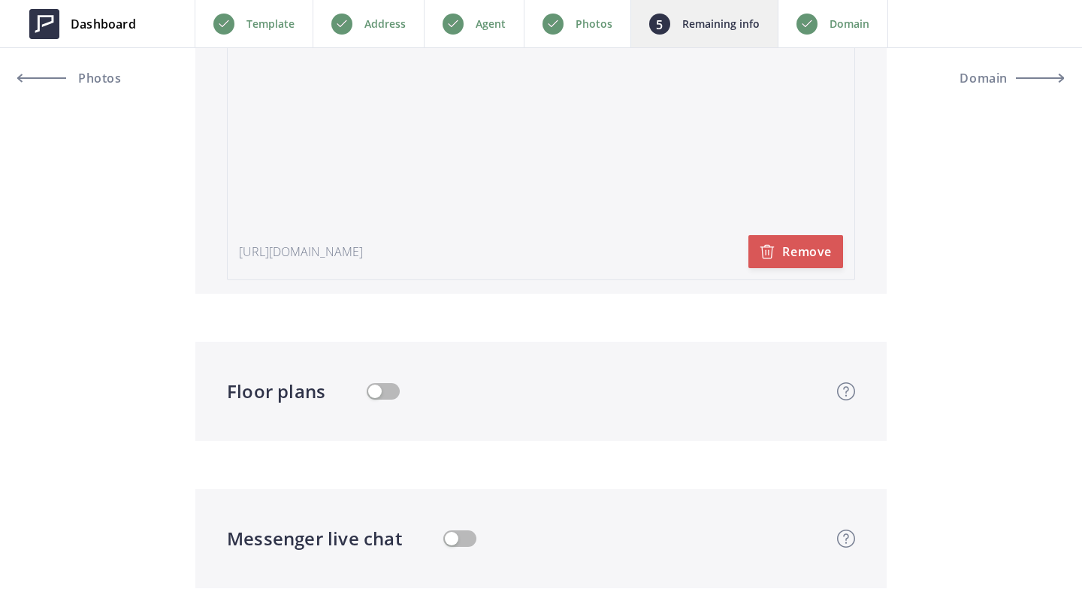
click at [370, 394] on button "button" at bounding box center [383, 391] width 33 height 17
type input "2,299,000"
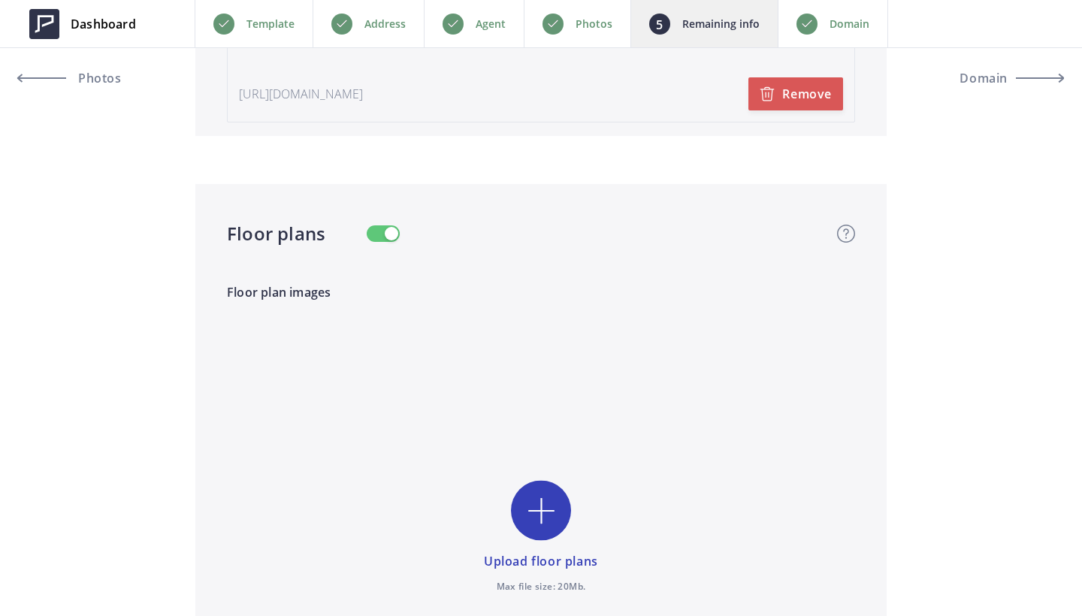
scroll to position [4206, 0]
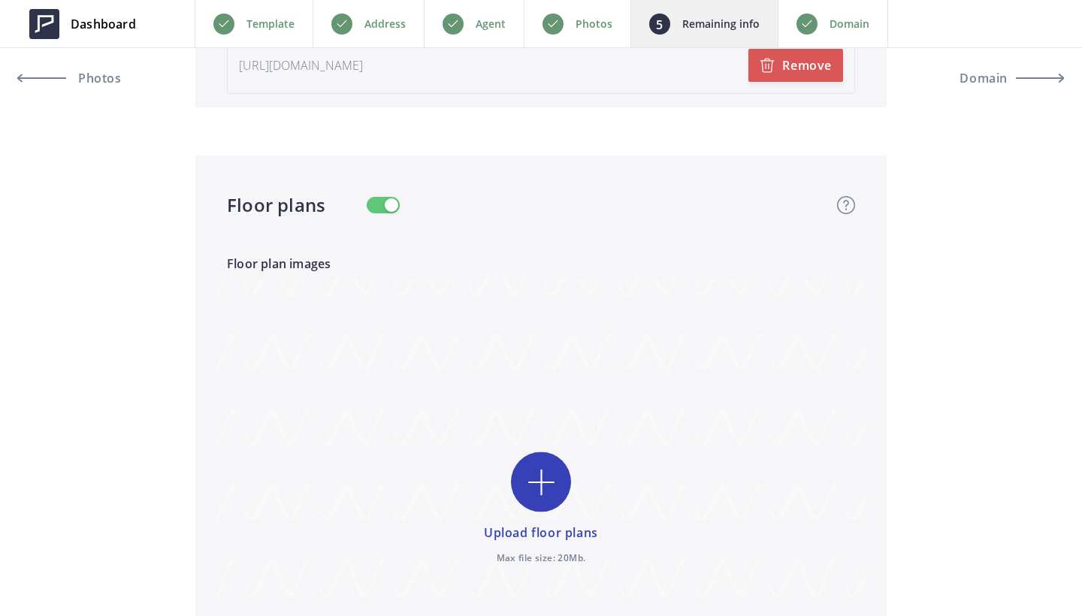
click at [521, 489] on input "file" at bounding box center [541, 510] width 651 height 462
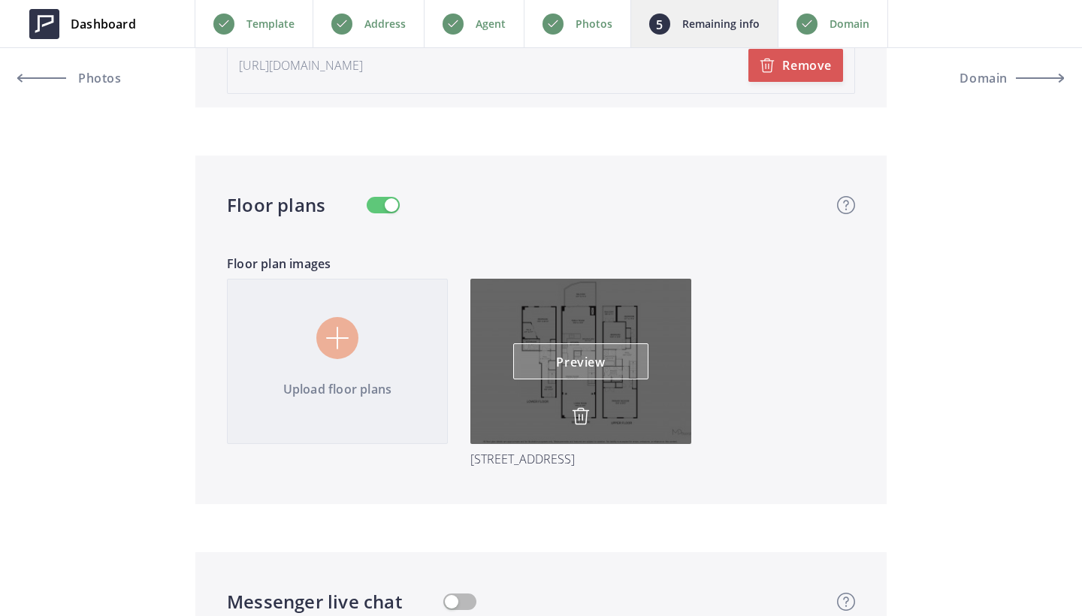
click at [578, 345] on link "Preview" at bounding box center [580, 361] width 135 height 36
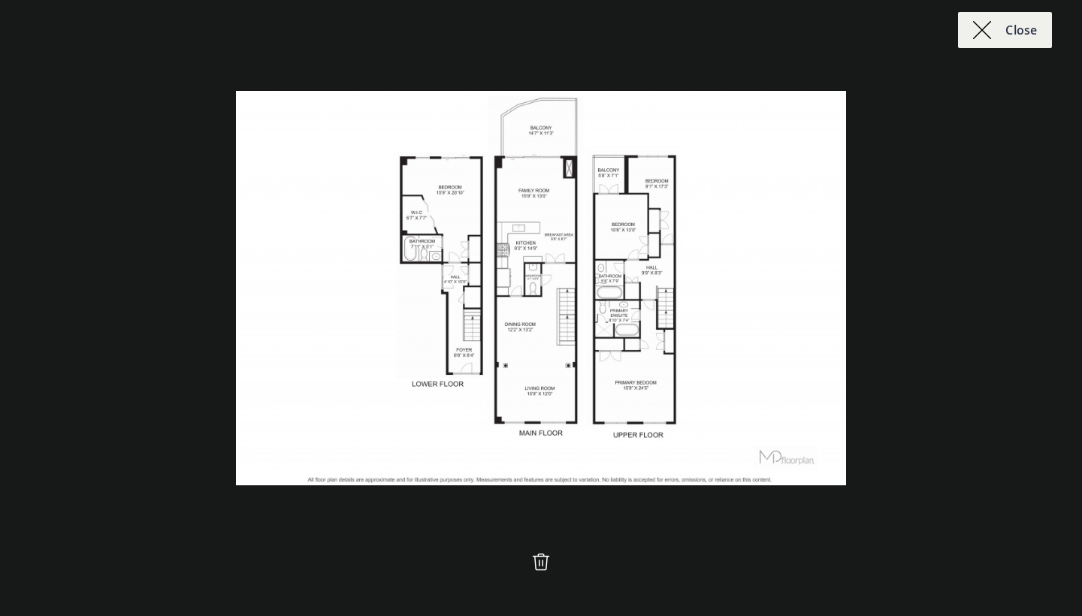
click at [999, 37] on link "Close" at bounding box center [1005, 30] width 94 height 36
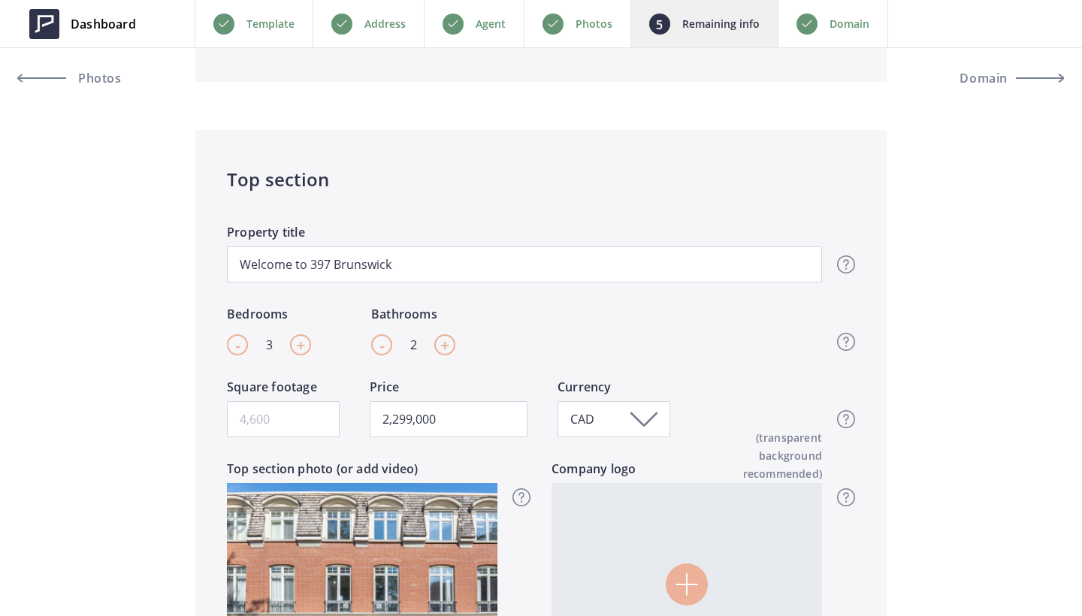
scroll to position [419, 0]
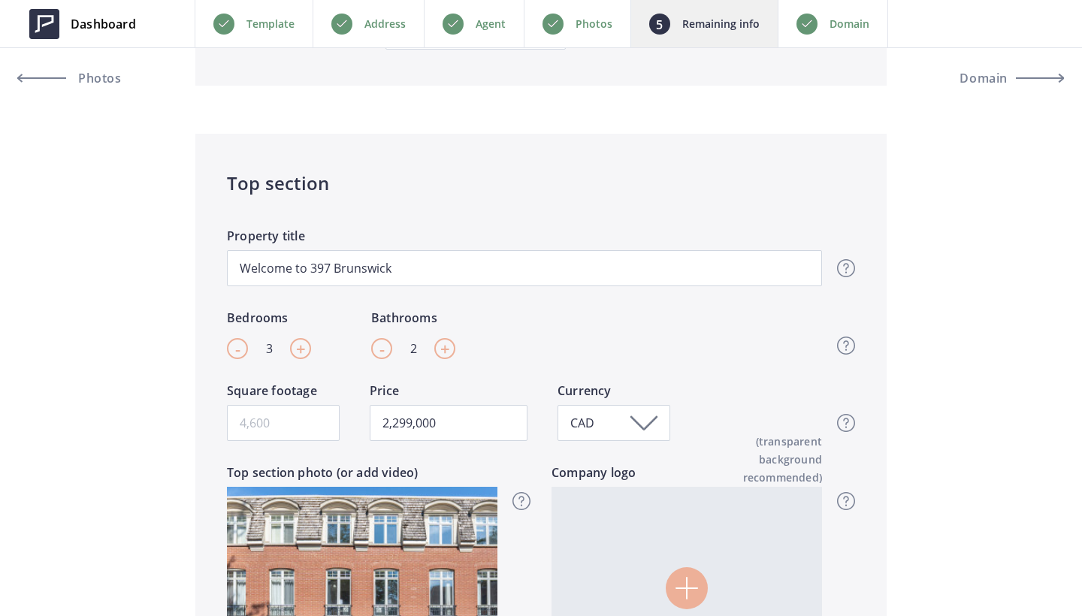
click at [449, 349] on span "+" at bounding box center [445, 348] width 10 height 23
type input "3"
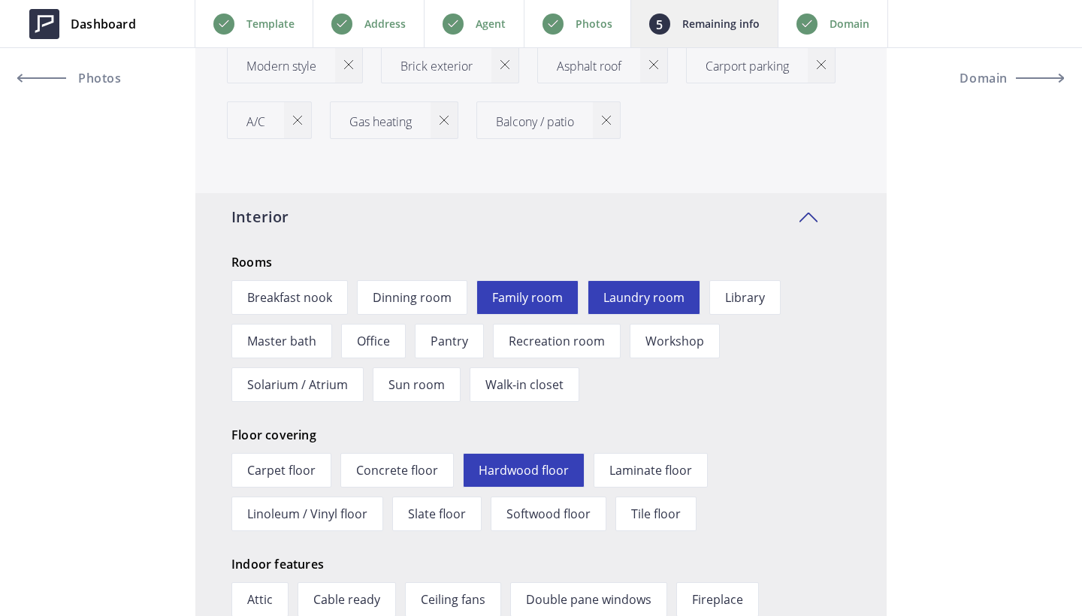
scroll to position [2214, 0]
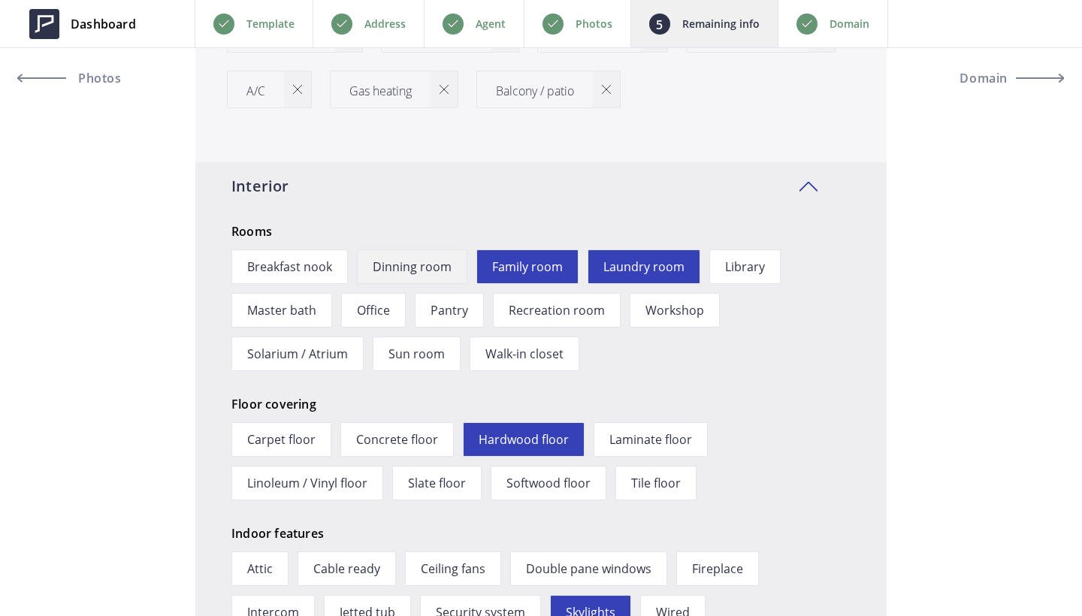
click at [429, 262] on span "Dinning room" at bounding box center [412, 267] width 110 height 35
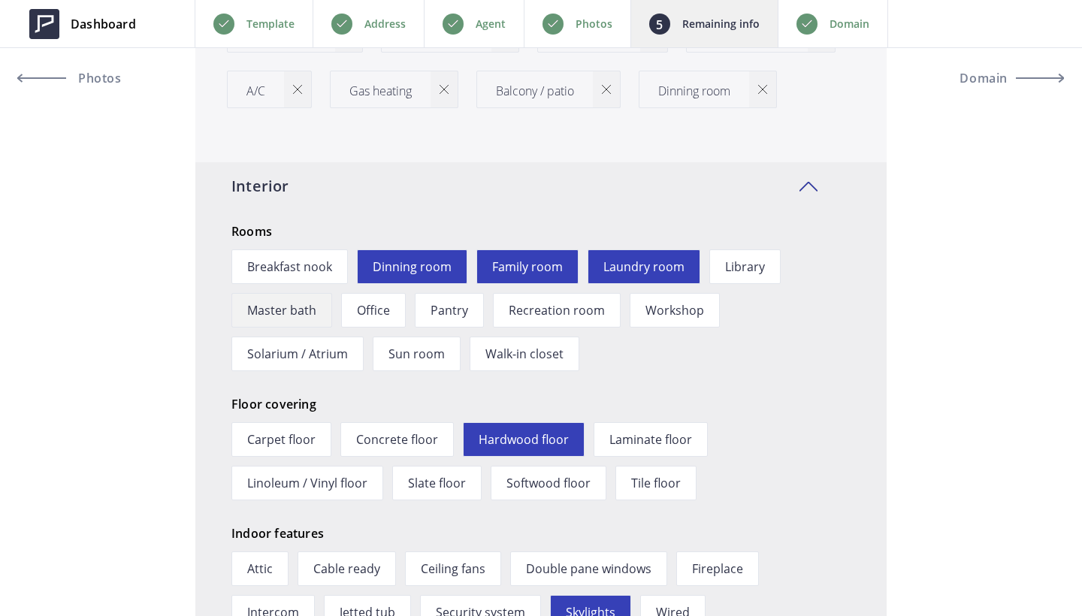
click at [289, 328] on span "Master bath" at bounding box center [281, 310] width 101 height 35
type input "2,299,000"
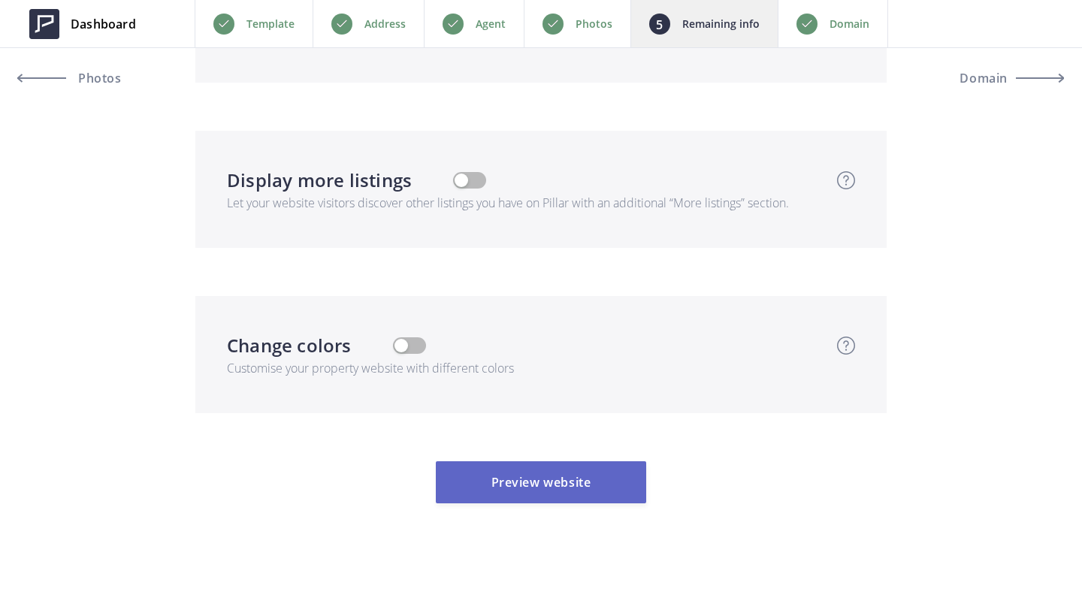
scroll to position [5161, 0]
click at [558, 478] on button "Preview website" at bounding box center [541, 482] width 210 height 42
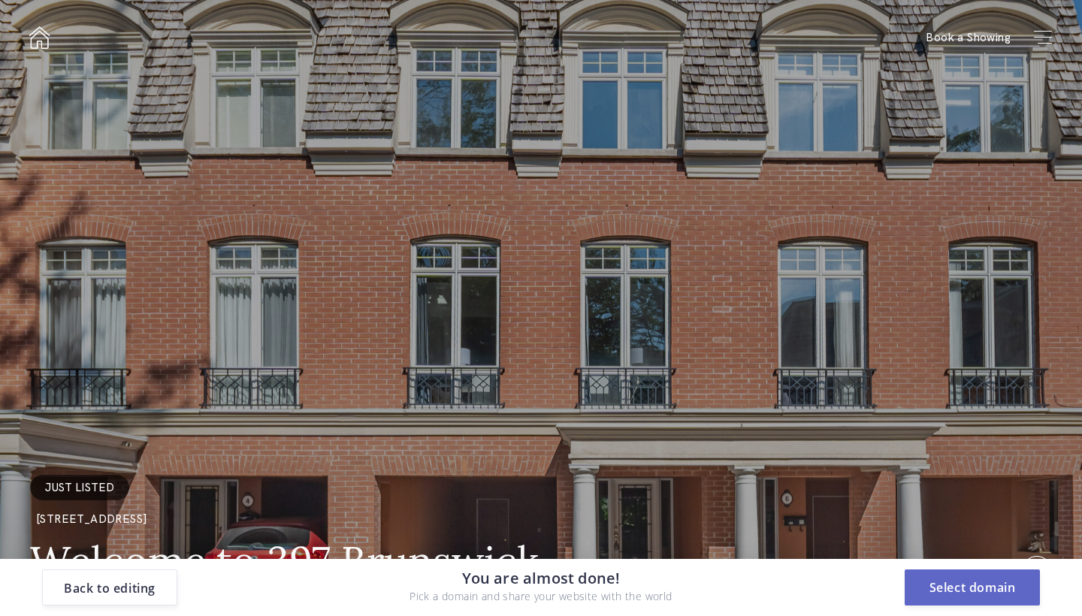
scroll to position [0, 0]
click at [971, 584] on button "Select domain" at bounding box center [972, 588] width 135 height 36
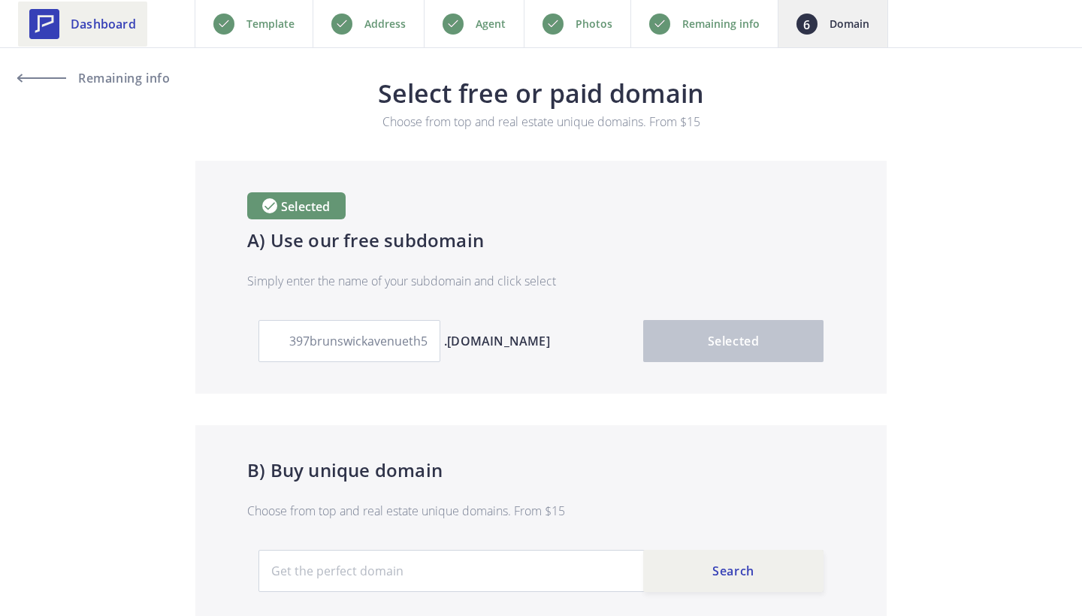
click at [119, 30] on span "Dashboard" at bounding box center [103, 24] width 65 height 18
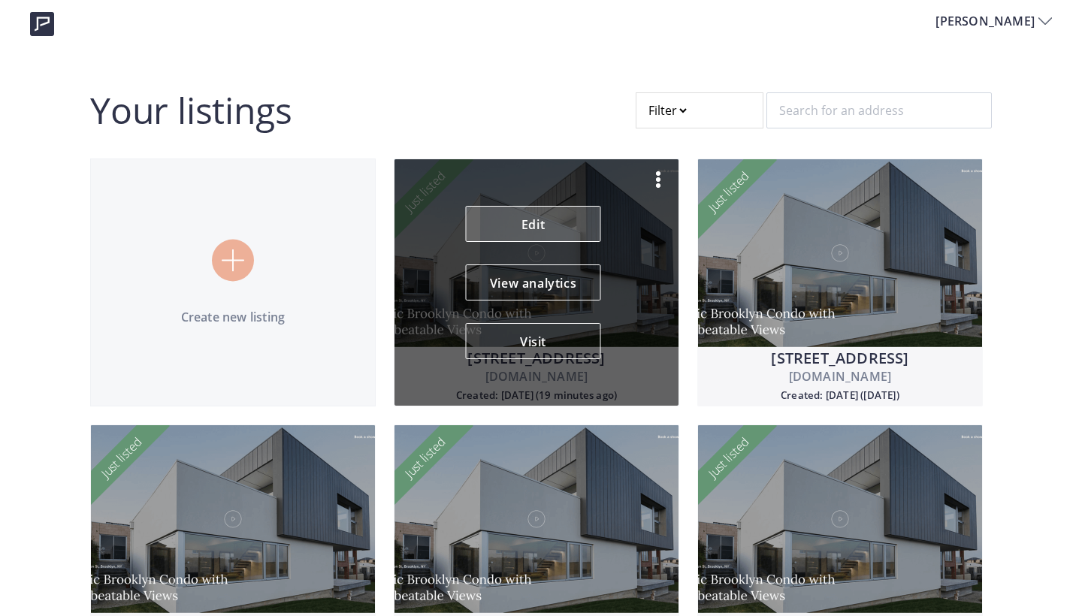
click at [520, 222] on link "Edit" at bounding box center [533, 224] width 135 height 36
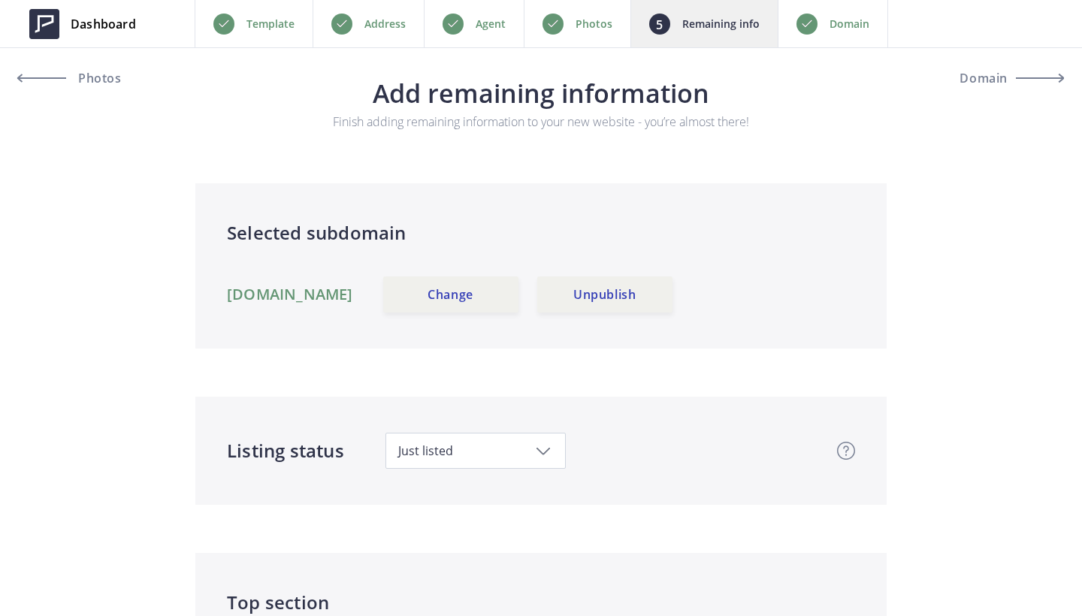
click at [210, 297] on div "Selected subdomain 397brunswickavenueth5.usepillar.com Change Unpublish" at bounding box center [540, 265] width 691 height 165
click at [59, 18] on link "Dashboard" at bounding box center [82, 24] width 129 height 45
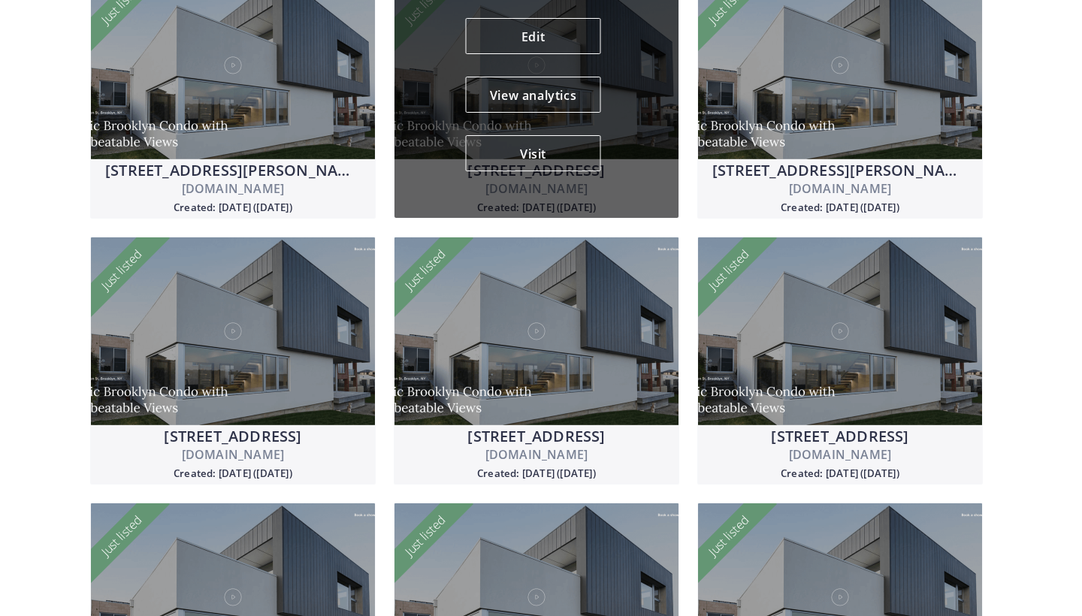
scroll to position [455, 0]
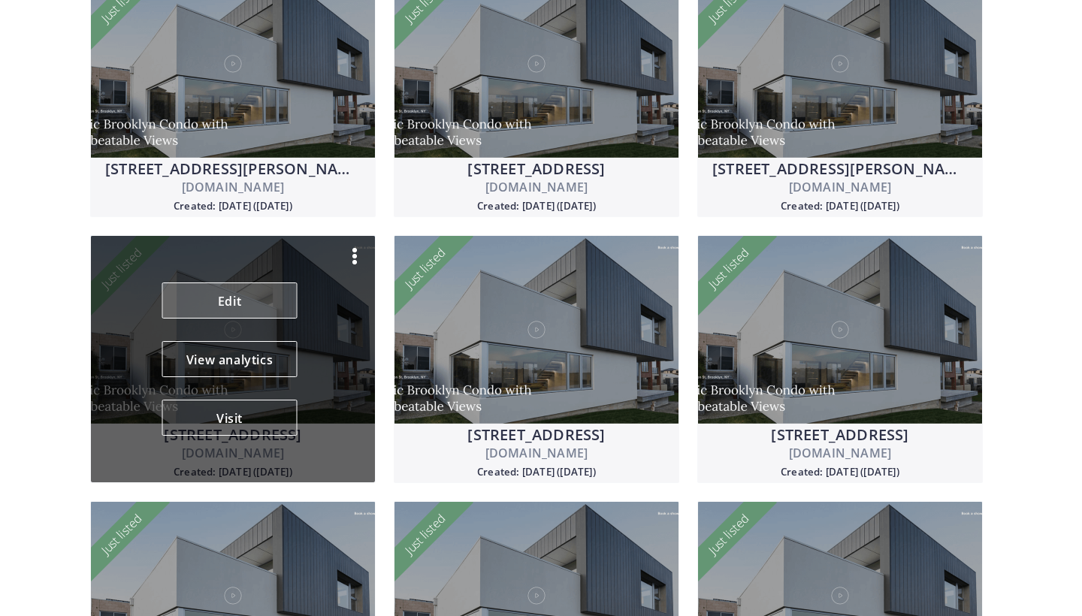
click at [271, 301] on link "Edit" at bounding box center [229, 301] width 135 height 36
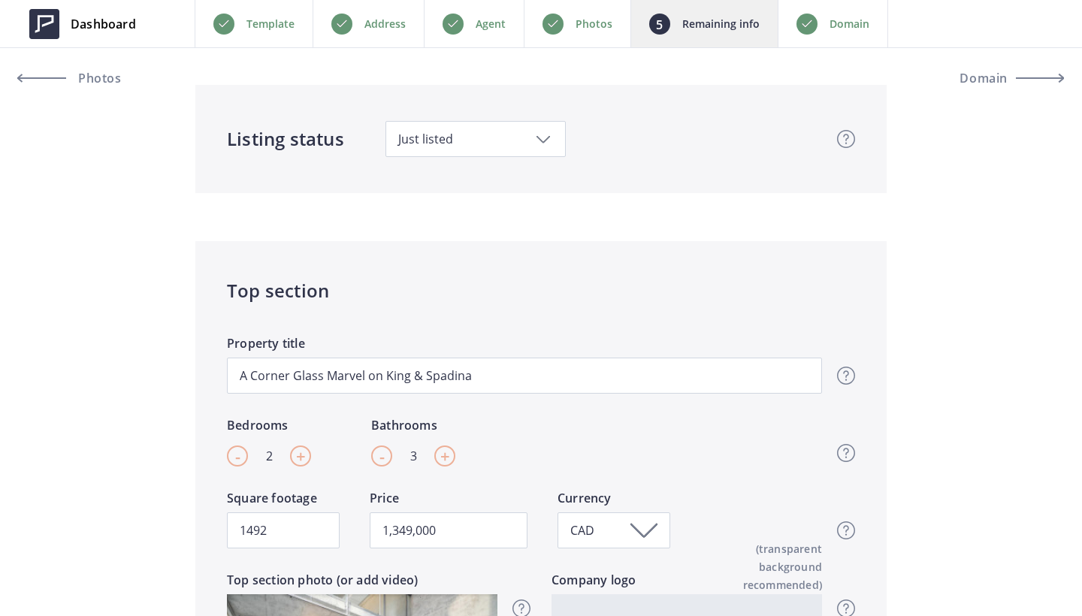
scroll to position [314, 0]
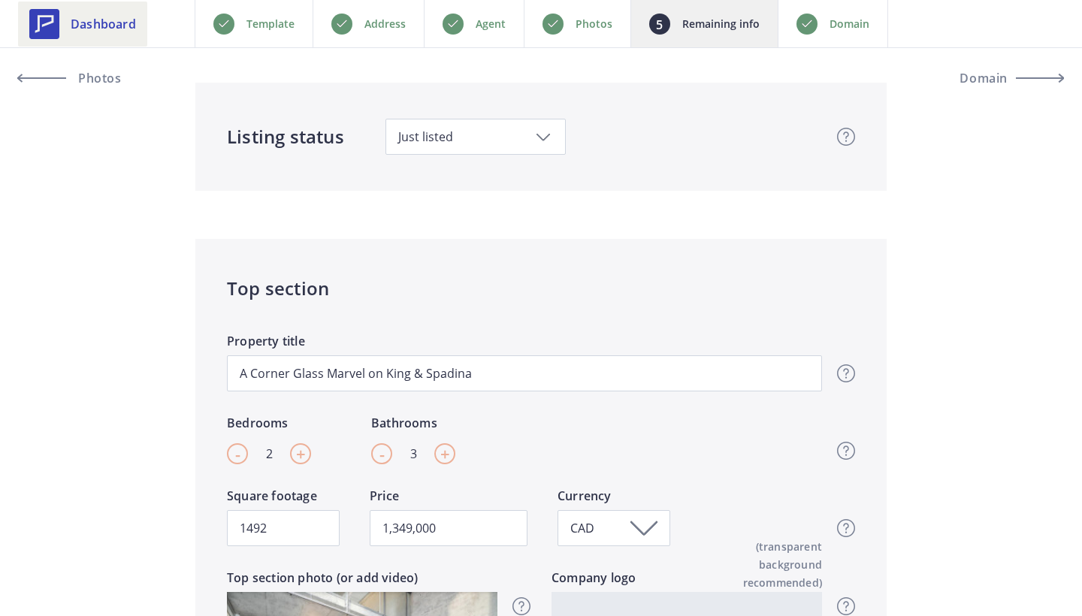
click at [89, 38] on link "Dashboard" at bounding box center [82, 24] width 129 height 45
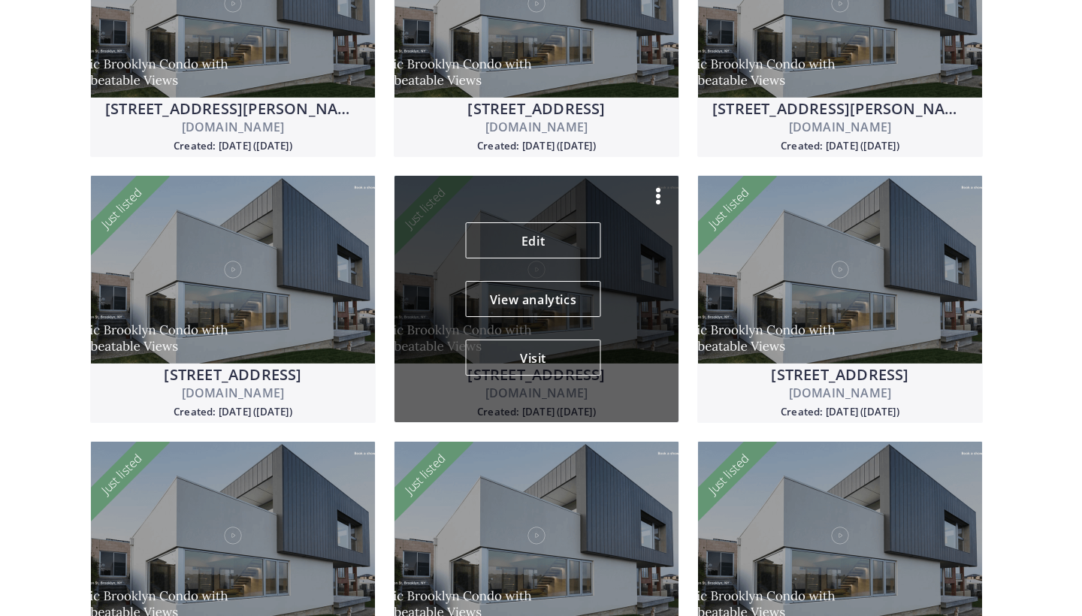
scroll to position [516, 0]
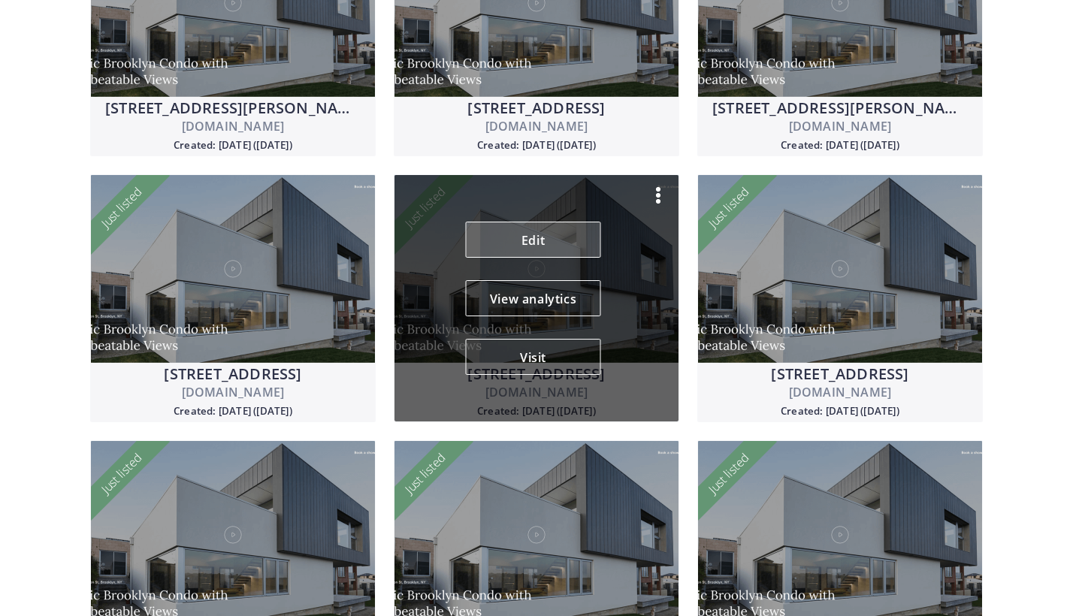
click at [539, 223] on link "Edit" at bounding box center [533, 240] width 135 height 36
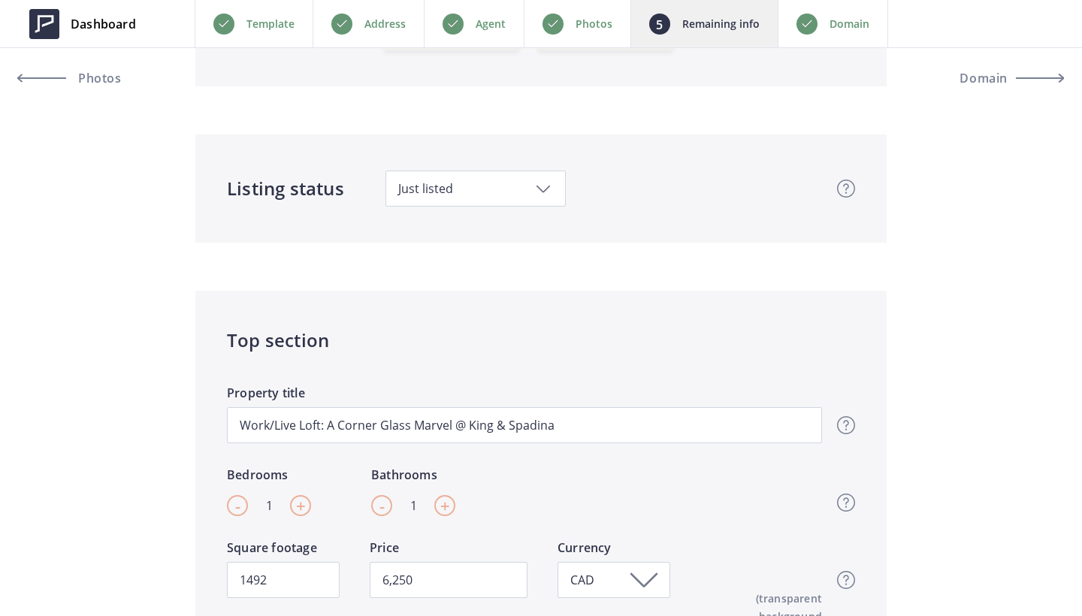
scroll to position [374, 0]
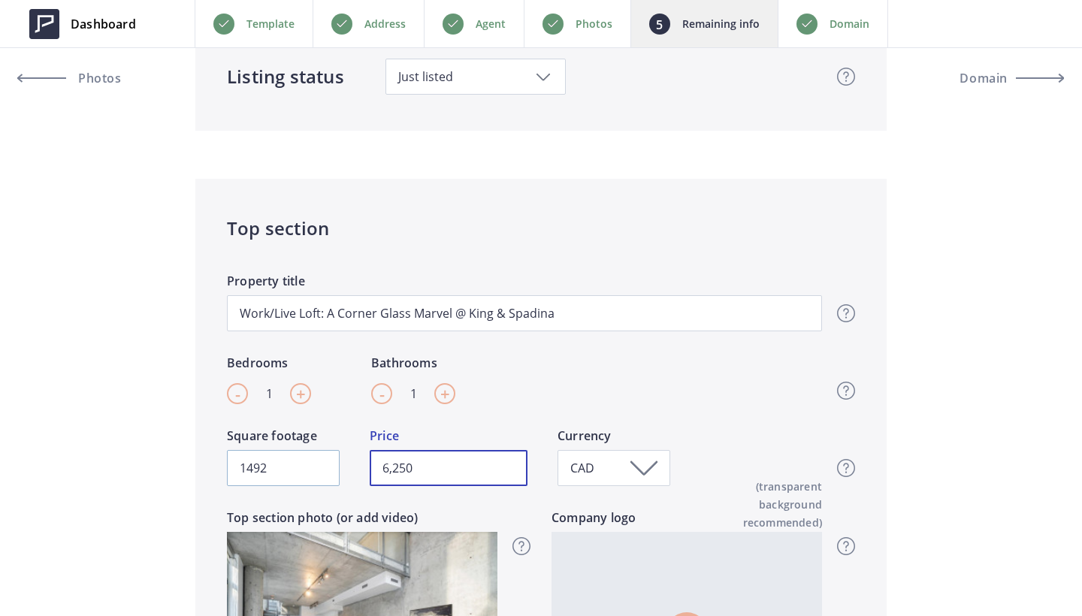
drag, startPoint x: 428, startPoint y: 477, endPoint x: 288, endPoint y: 467, distance: 140.9
click at [288, 467] on div "1492 Square footage 6,250 Price CAD Currency Top section - Square footage & Pri…" at bounding box center [524, 468] width 595 height 82
type input "5,990"
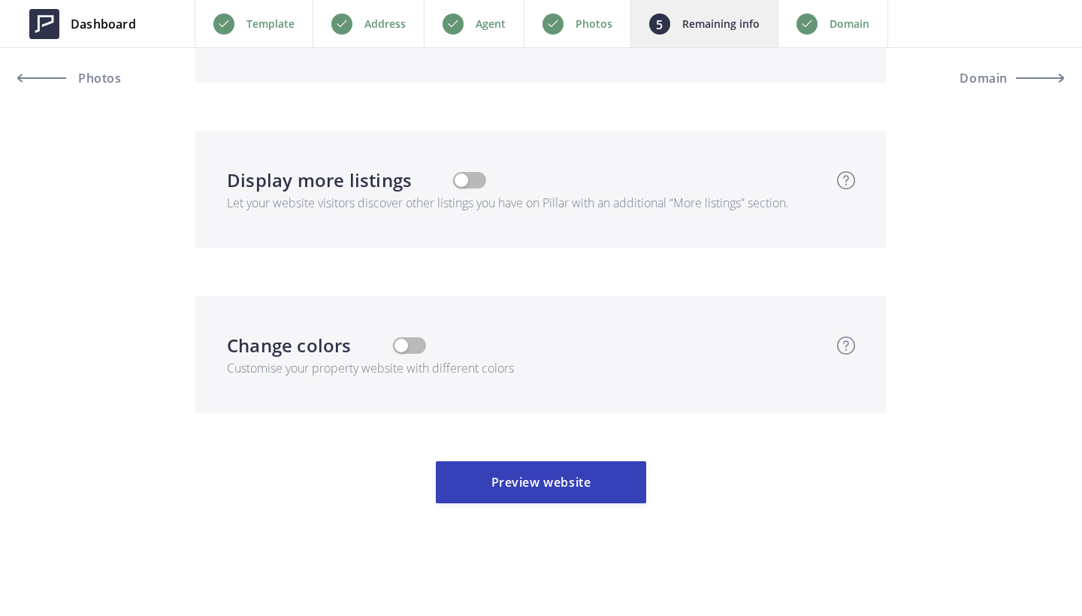
click at [537, 470] on button "Preview website" at bounding box center [541, 482] width 210 height 42
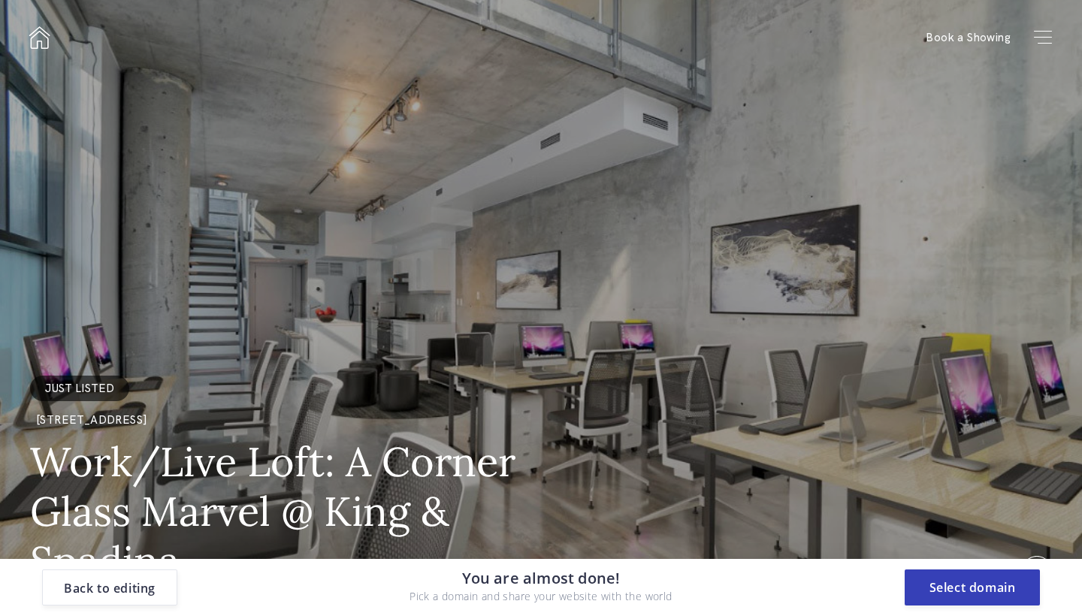
scroll to position [0, 0]
click at [979, 600] on button "Select domain" at bounding box center [972, 588] width 135 height 36
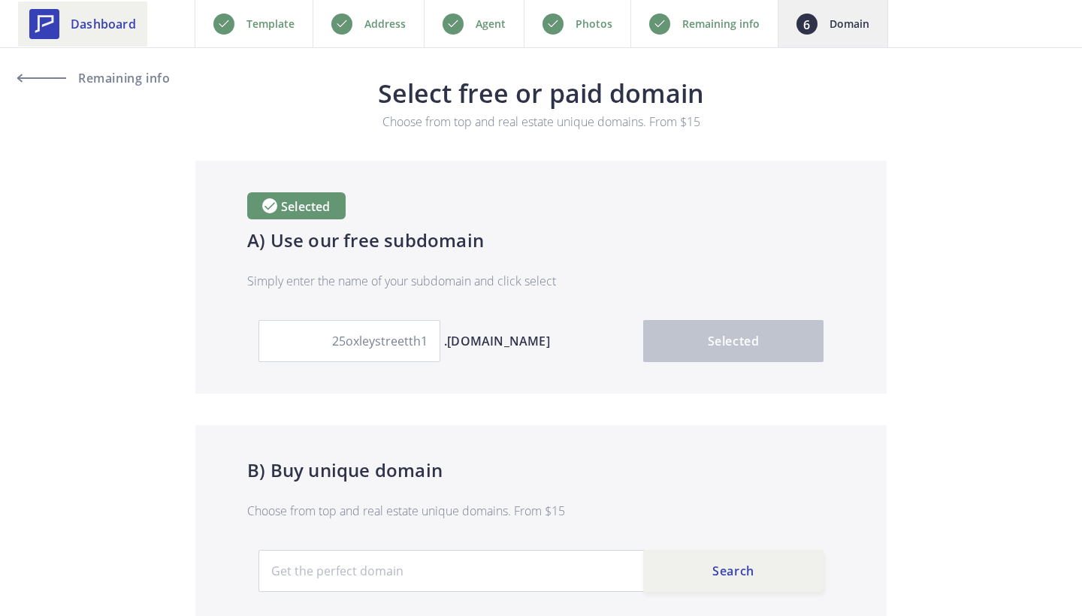
click at [113, 18] on span "Dashboard" at bounding box center [103, 24] width 65 height 18
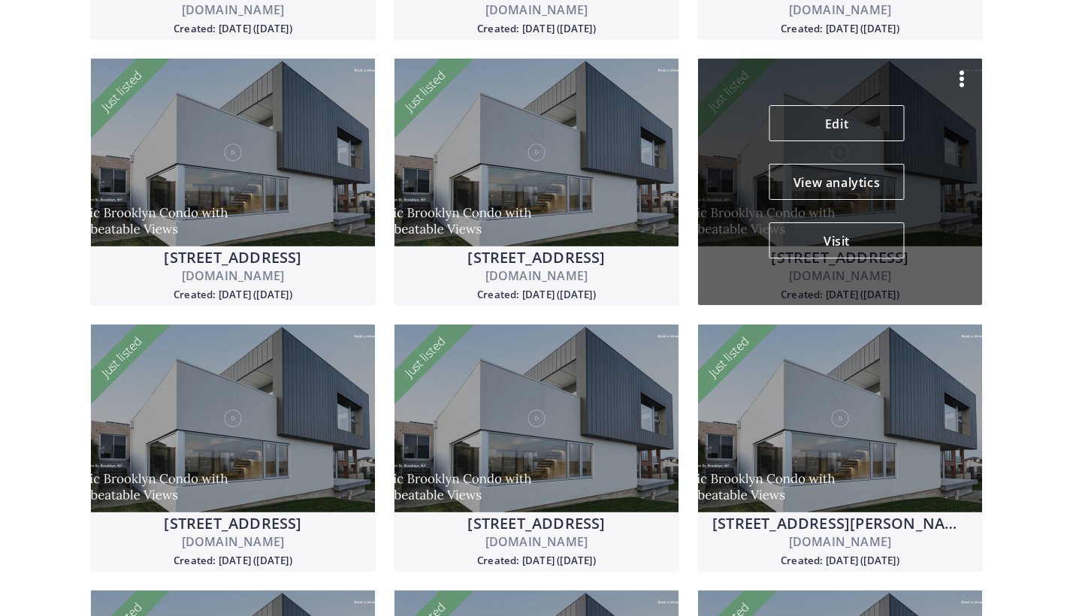
scroll to position [637, 0]
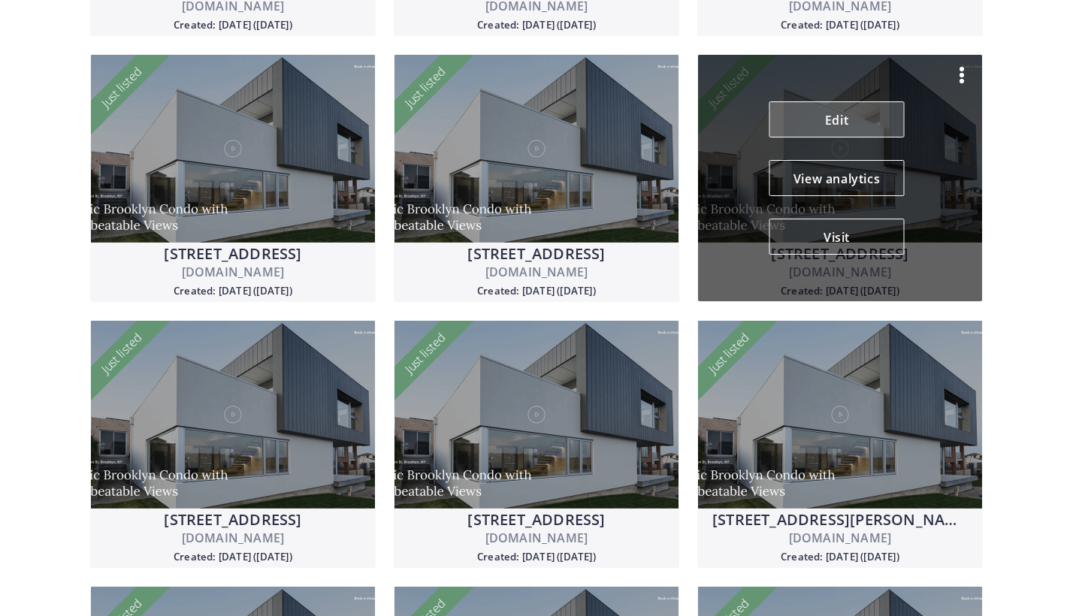
click at [845, 107] on link "Edit" at bounding box center [837, 119] width 135 height 36
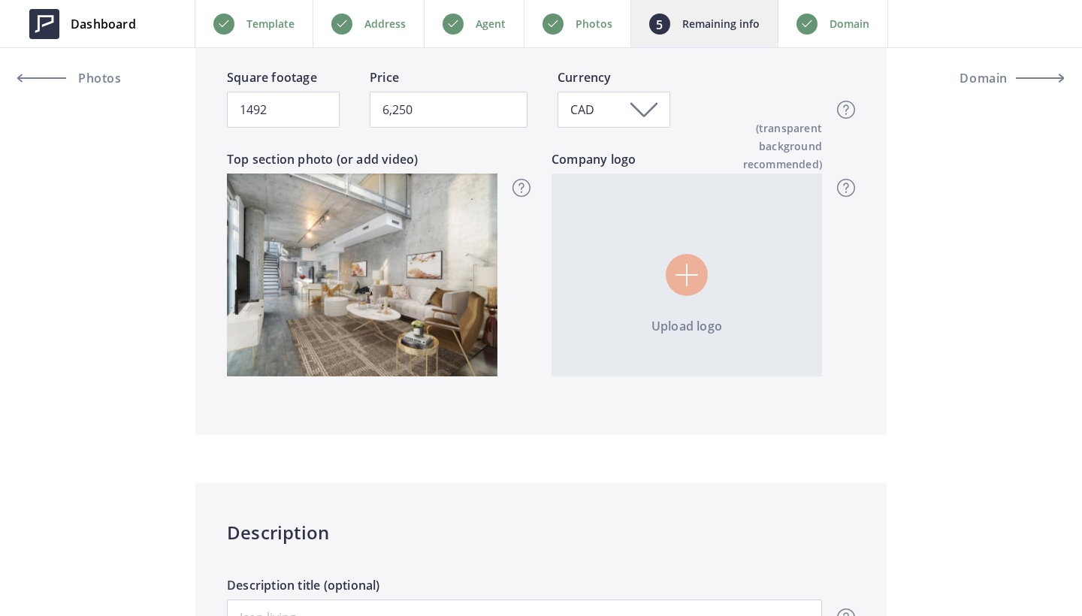
scroll to position [746, 0]
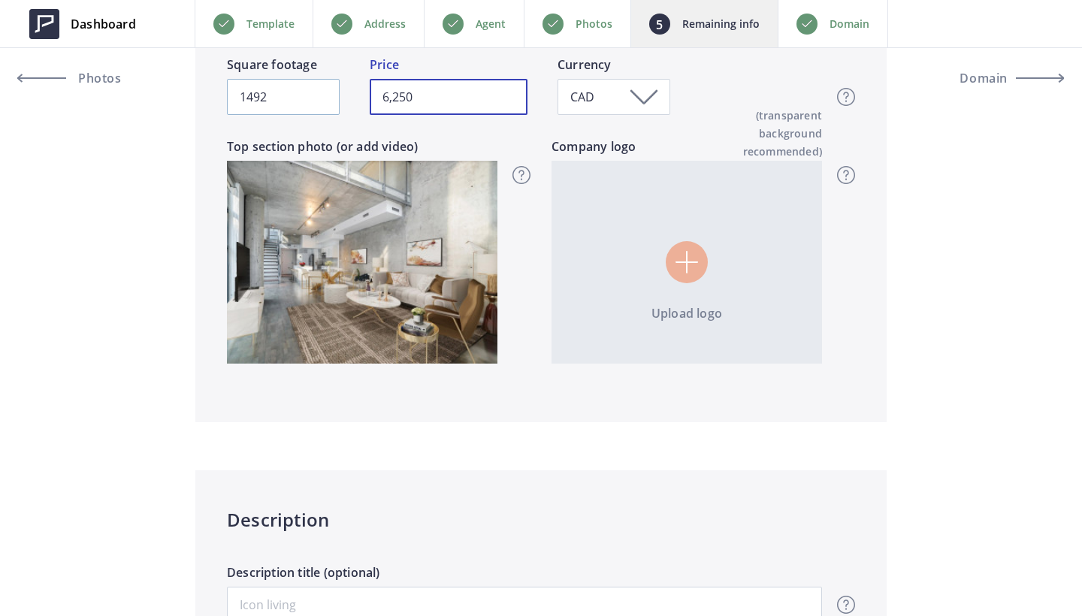
drag, startPoint x: 440, startPoint y: 95, endPoint x: 283, endPoint y: 106, distance: 156.7
click at [283, 106] on div "1492 Square footage 6,250 Price CAD Currency Top section - Square footage & Pri…" at bounding box center [524, 97] width 595 height 82
type input "6"
type input "5,990"
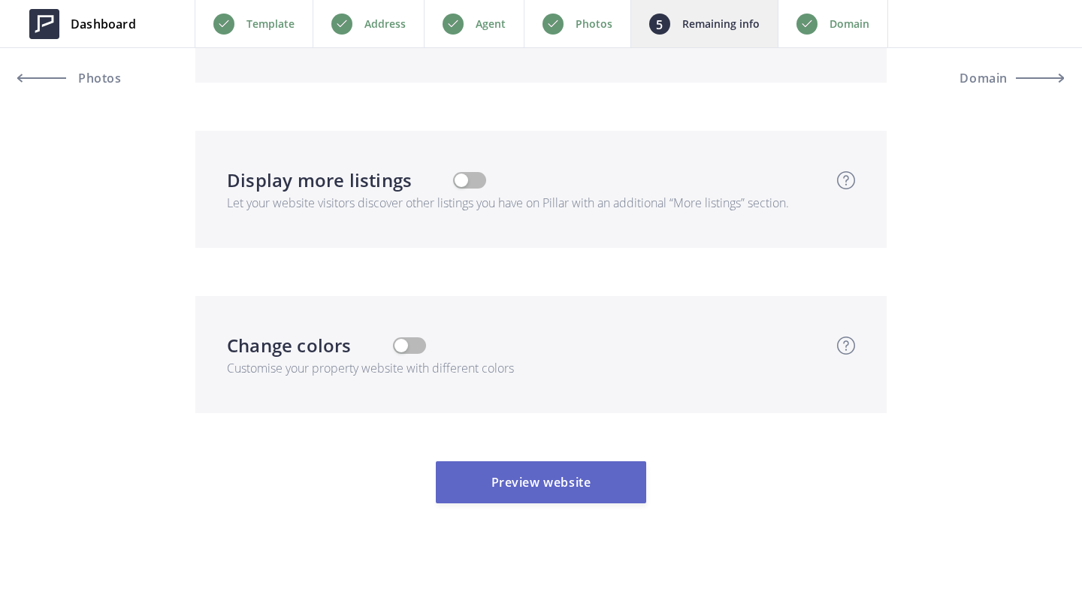
scroll to position [4005, 0]
click at [543, 479] on button "Preview website" at bounding box center [541, 482] width 210 height 42
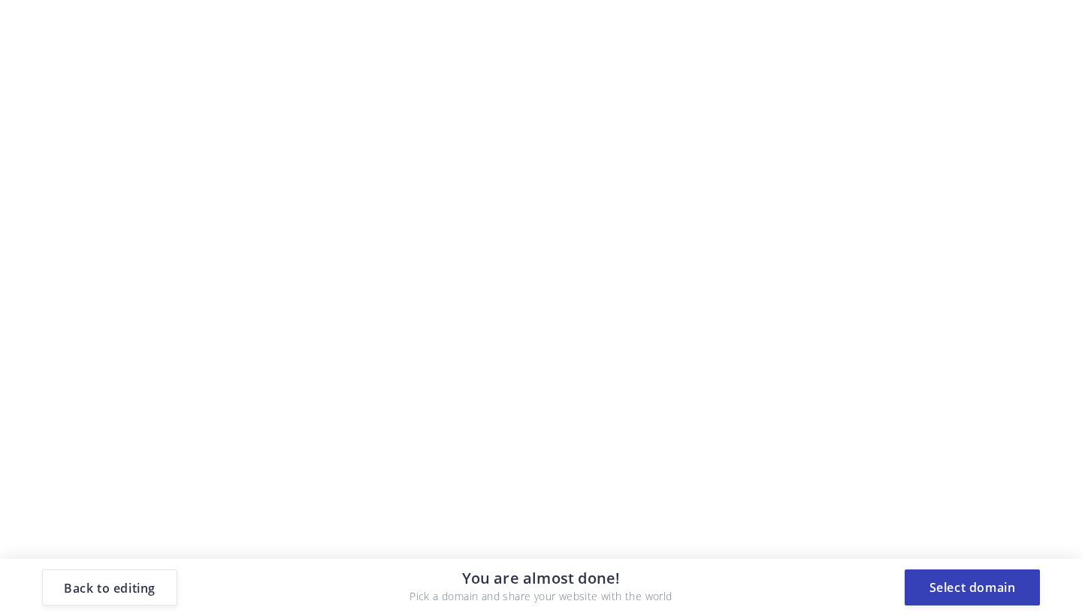
scroll to position [0, 0]
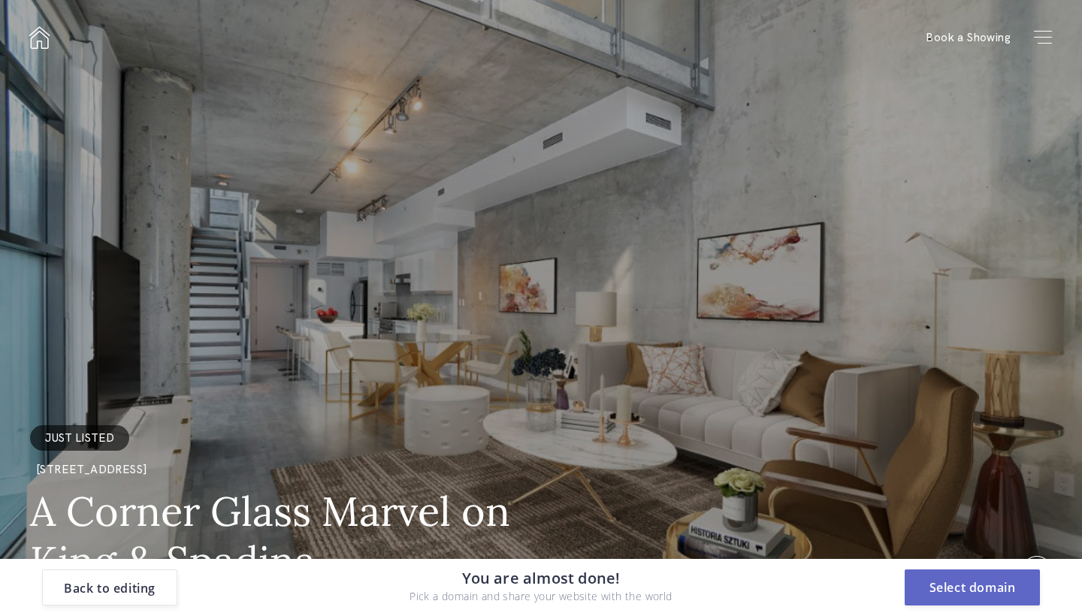
click at [958, 581] on button "Select domain" at bounding box center [972, 588] width 135 height 36
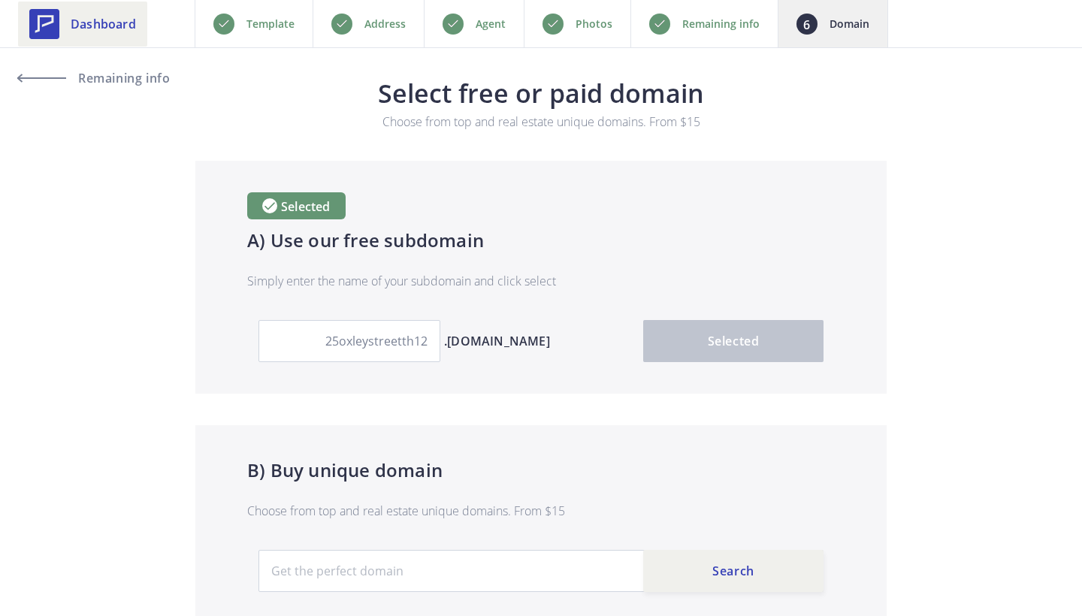
click at [106, 20] on span "Dashboard" at bounding box center [103, 24] width 65 height 18
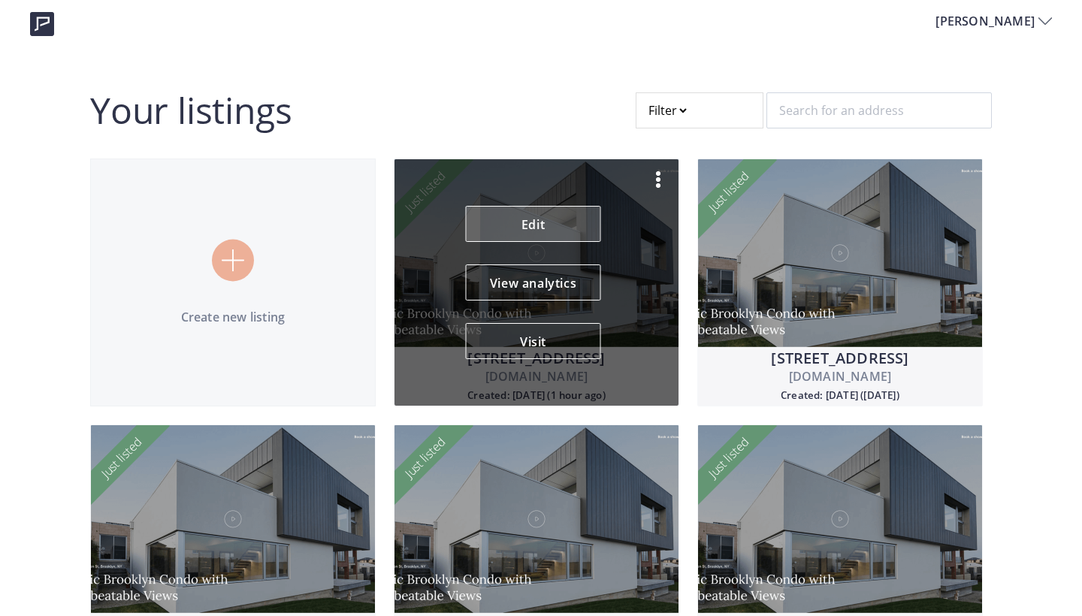
click at [535, 210] on link "Edit" at bounding box center [533, 224] width 135 height 36
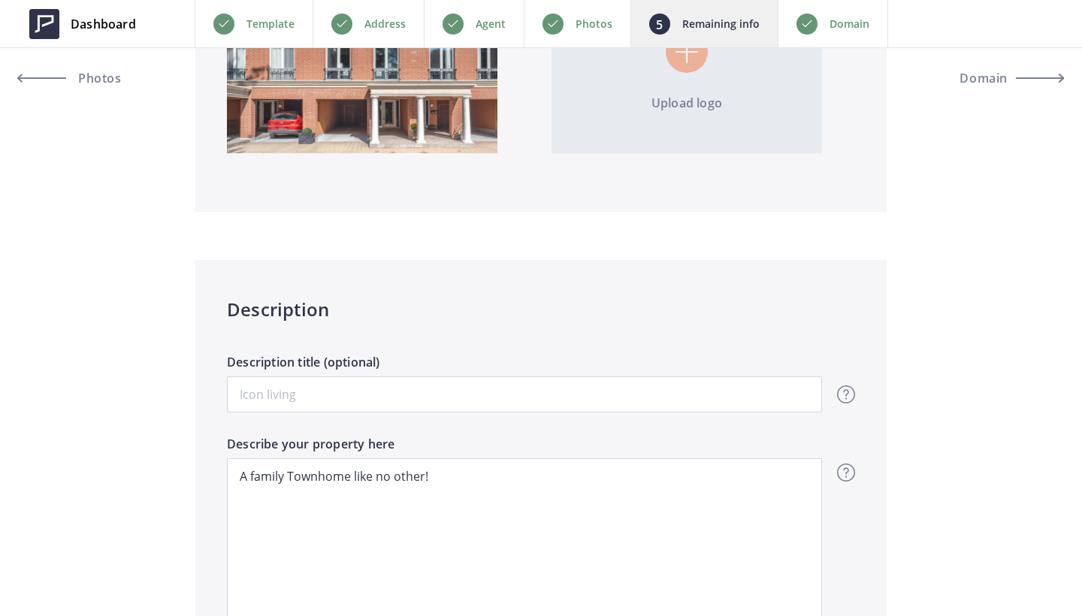
scroll to position [976, 0]
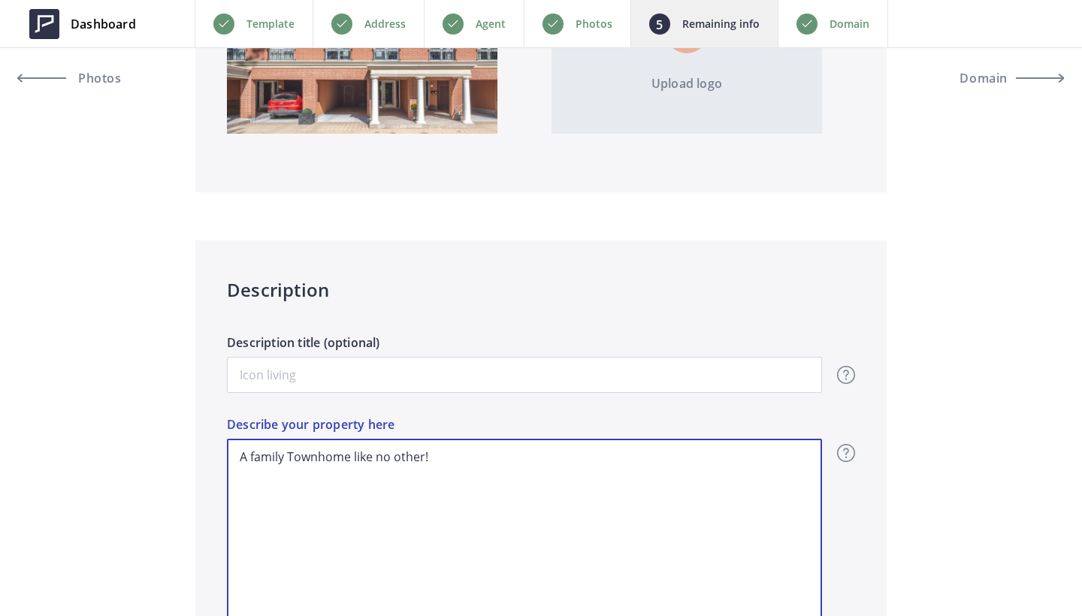
drag, startPoint x: 448, startPoint y: 455, endPoint x: 228, endPoint y: 454, distance: 219.5
click at [228, 454] on textarea "A family Townhome like no other!" at bounding box center [524, 544] width 595 height 210
click at [539, 464] on textarea "A family Townhome like no other!" at bounding box center [524, 544] width 595 height 210
type input "2,299,000"
type textarea "A family Townhome like no other!"
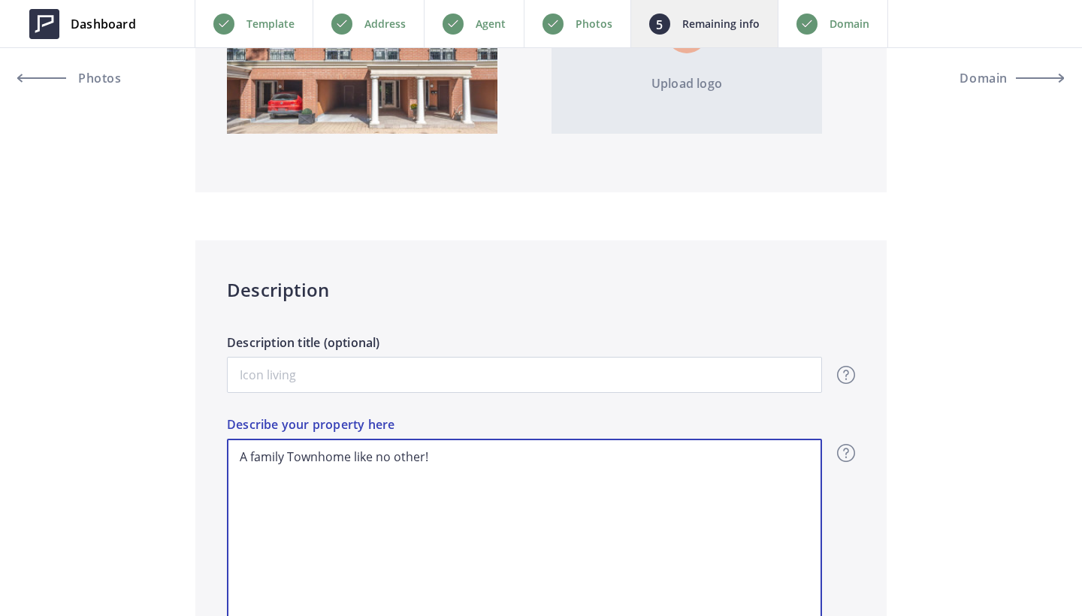
paste textarea "Nestled in the heart of The Annex, This townhouse features 10' ceiling height, …"
type input "2,299,000"
type textarea "A family Townhome like no other! Nestled in the heart of The Annex, This townho…"
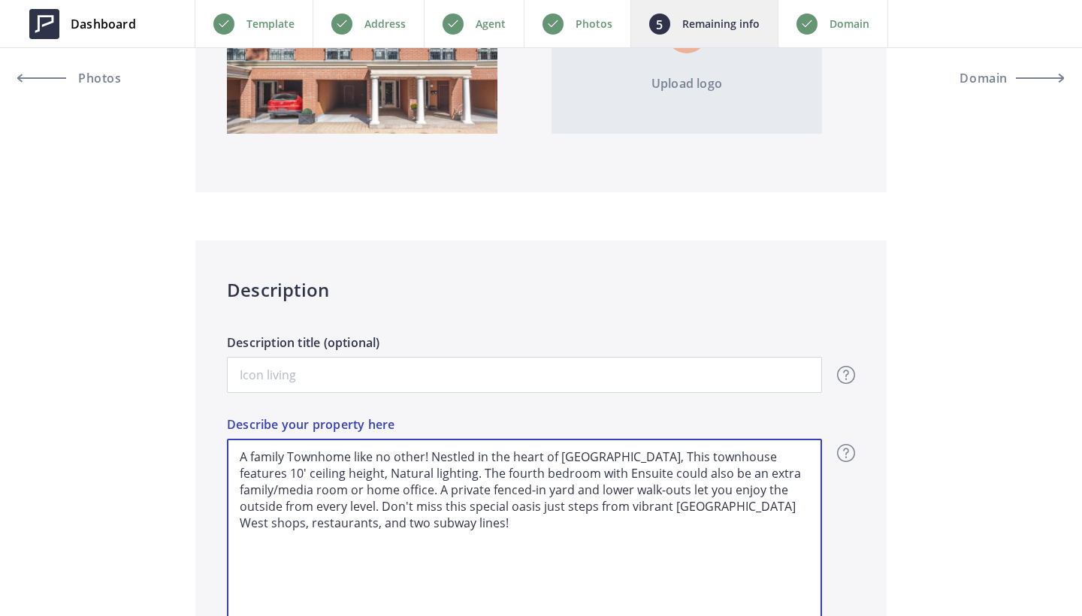
drag, startPoint x: 428, startPoint y: 458, endPoint x: 215, endPoint y: 458, distance: 213.4
click at [215, 458] on div "Description Description title (optional) Overview - overview title and text Her…" at bounding box center [540, 598] width 691 height 716
type input "2,299,000"
type textarea "Nestled in the heart of The Annex, This townhouse features 10' ceiling height, …"
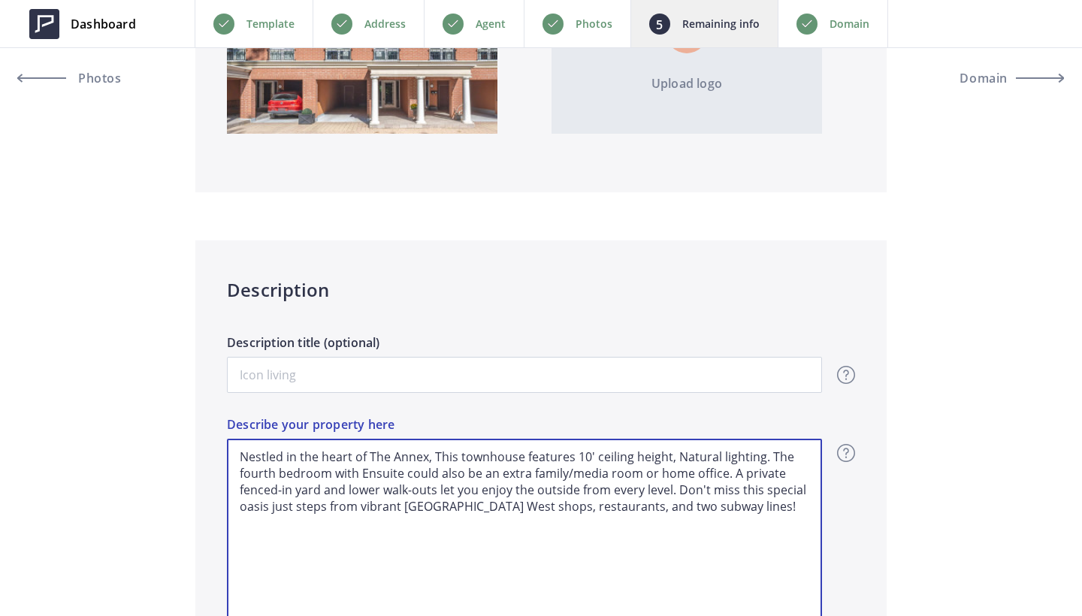
type input "2,299,000"
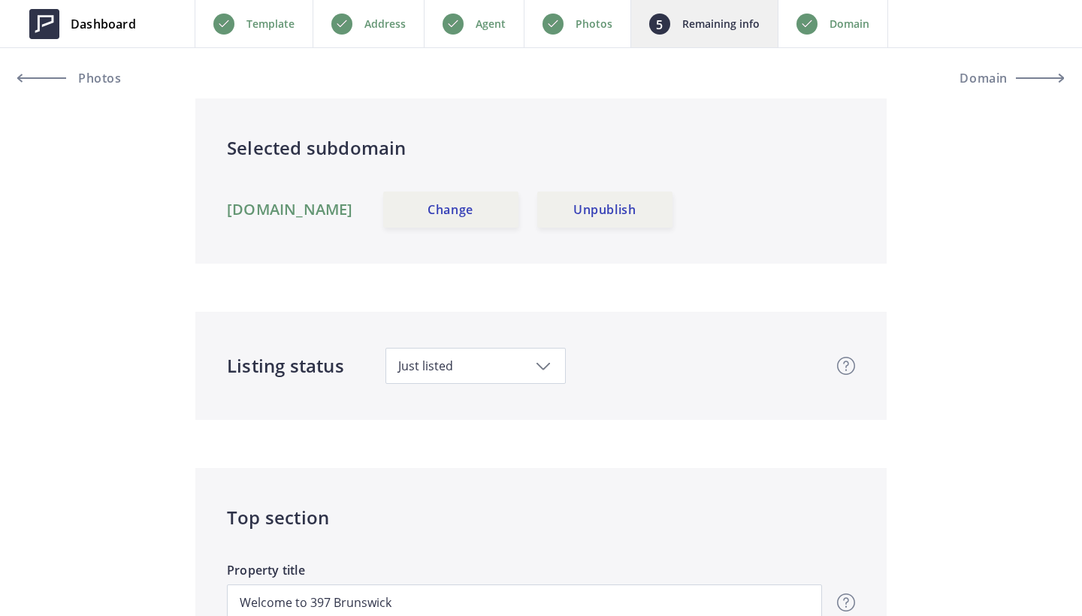
scroll to position [207, 0]
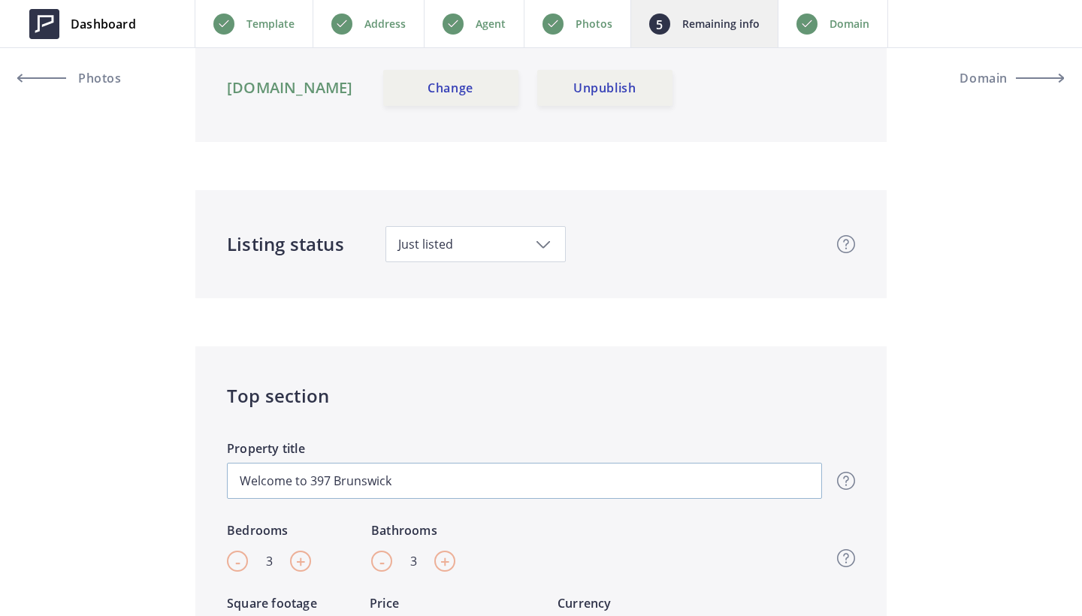
type textarea "Nestled in the heart of The Annex, This townhouse features 10' ceiling height, …"
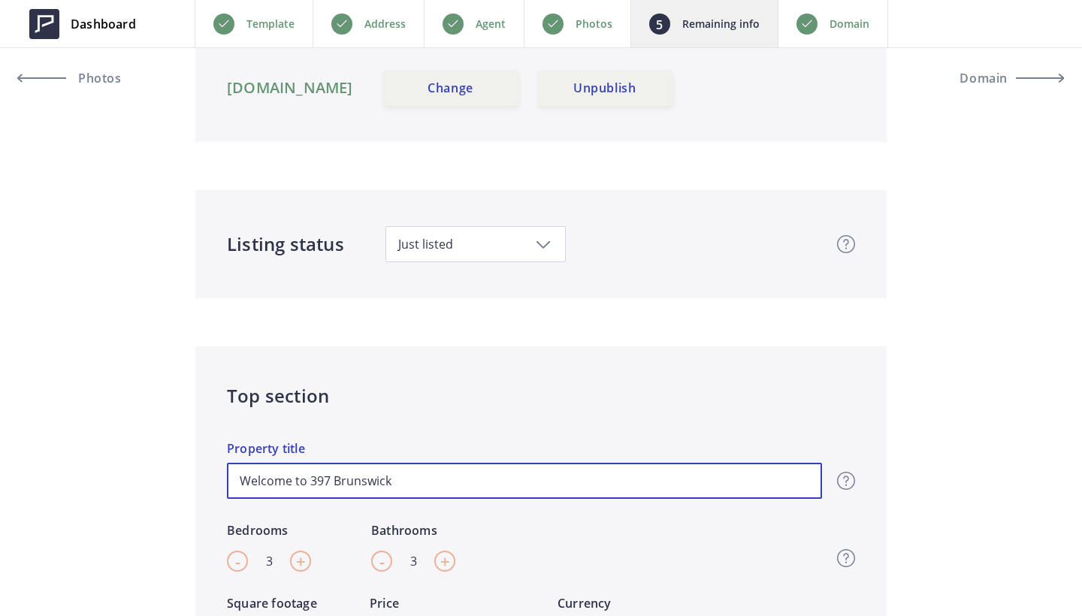
drag, startPoint x: 429, startPoint y: 484, endPoint x: 156, endPoint y: 476, distance: 273.7
paste input "A family Townhome like no other!"
type input "A family Townhome like no other!"
type input "2,299,000"
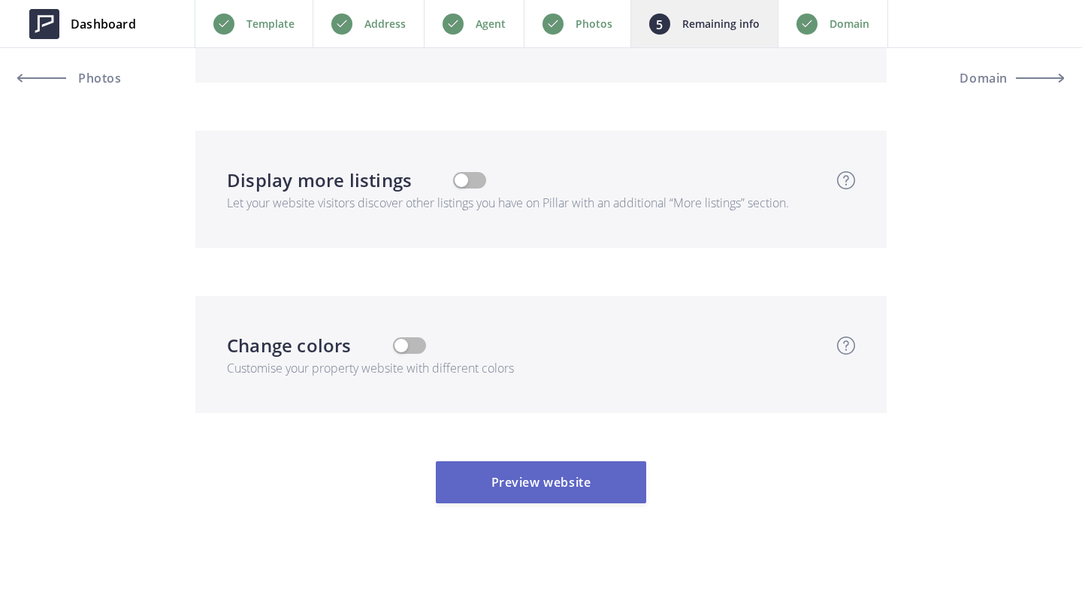
scroll to position [5163, 0]
type input "A family Townhome like no other!"
click at [546, 463] on button "Preview website" at bounding box center [541, 482] width 210 height 42
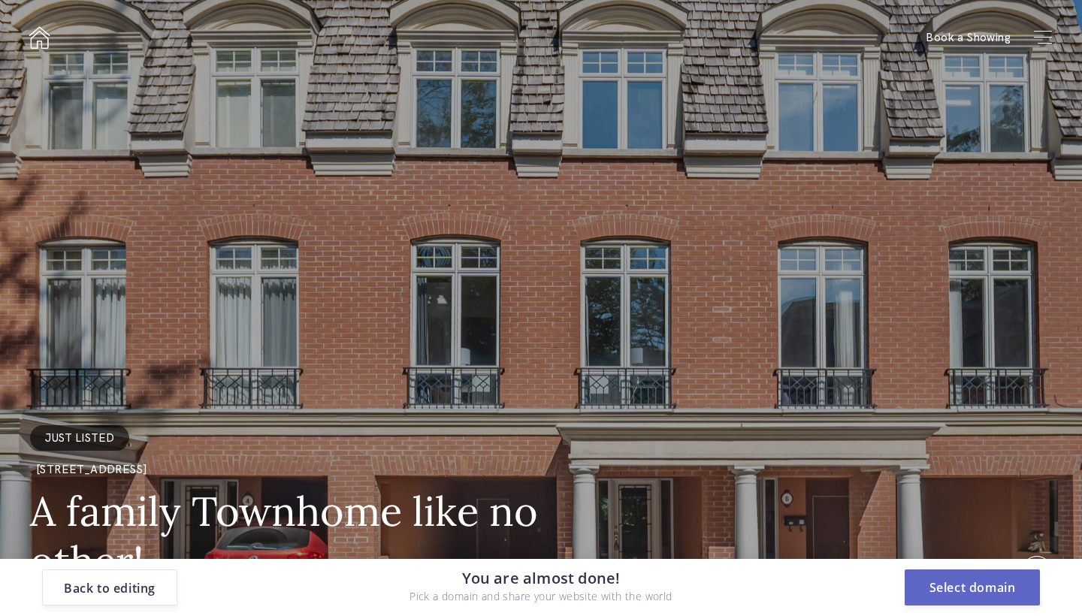
scroll to position [0, 0]
click at [981, 594] on button "Select domain" at bounding box center [972, 588] width 135 height 36
